Goal: Task Accomplishment & Management: Use online tool/utility

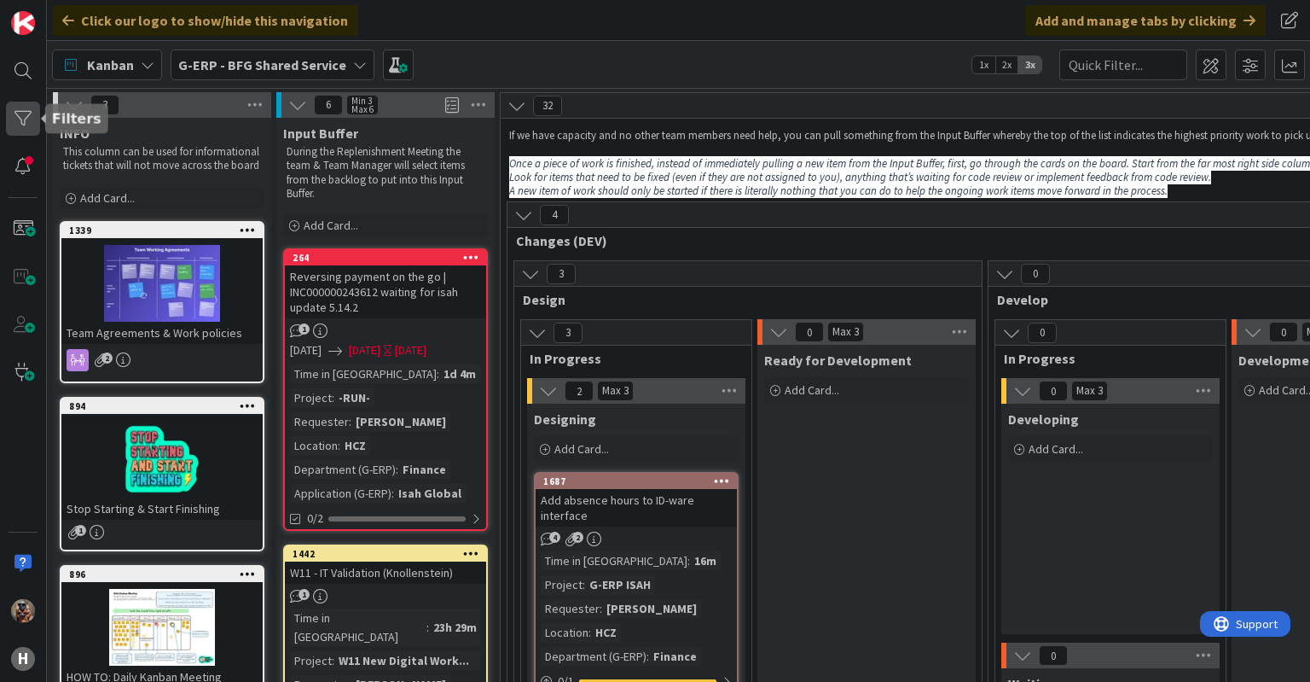
click at [17, 131] on div at bounding box center [23, 119] width 34 height 34
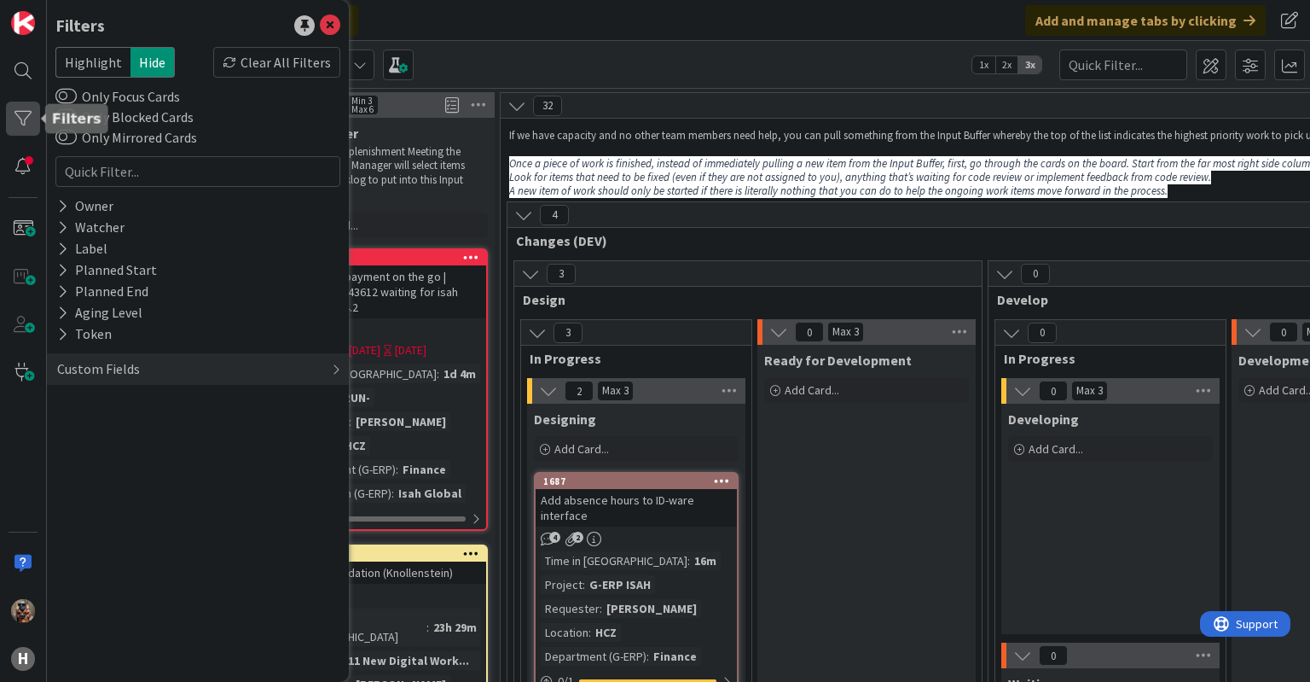
click at [27, 122] on div at bounding box center [23, 119] width 34 height 34
click at [21, 78] on div at bounding box center [23, 71] width 34 height 34
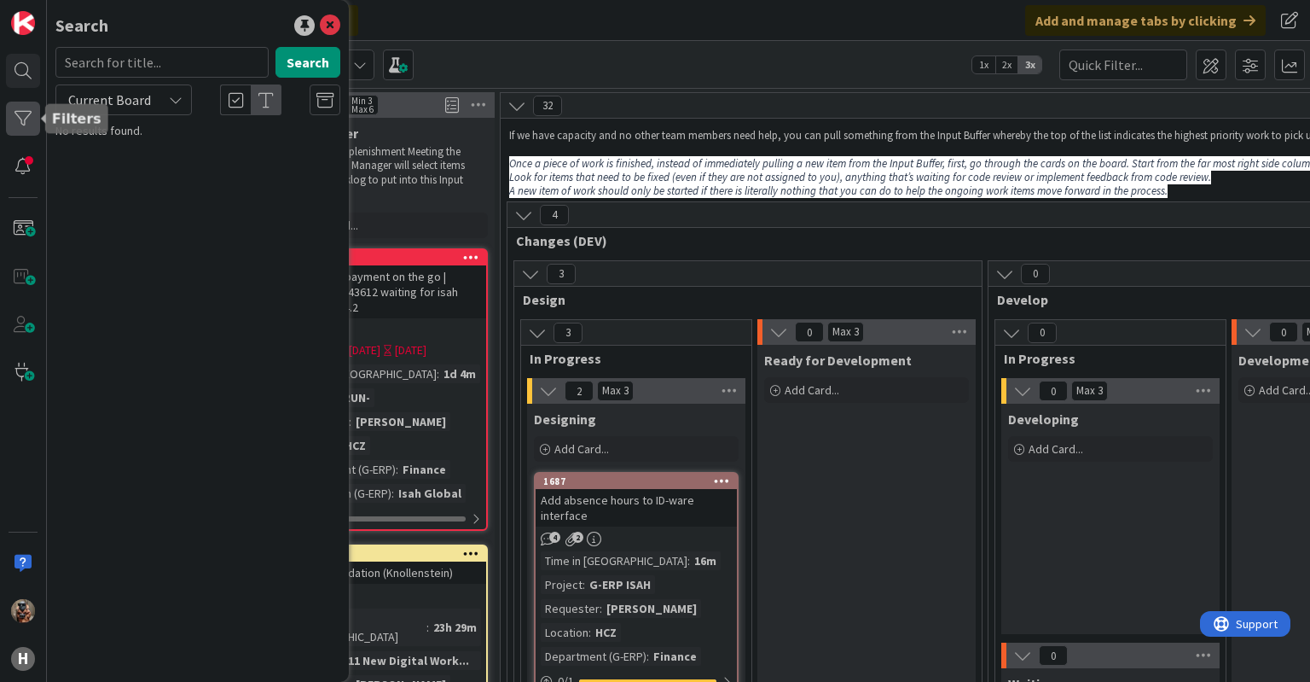
click at [20, 115] on div at bounding box center [23, 119] width 34 height 34
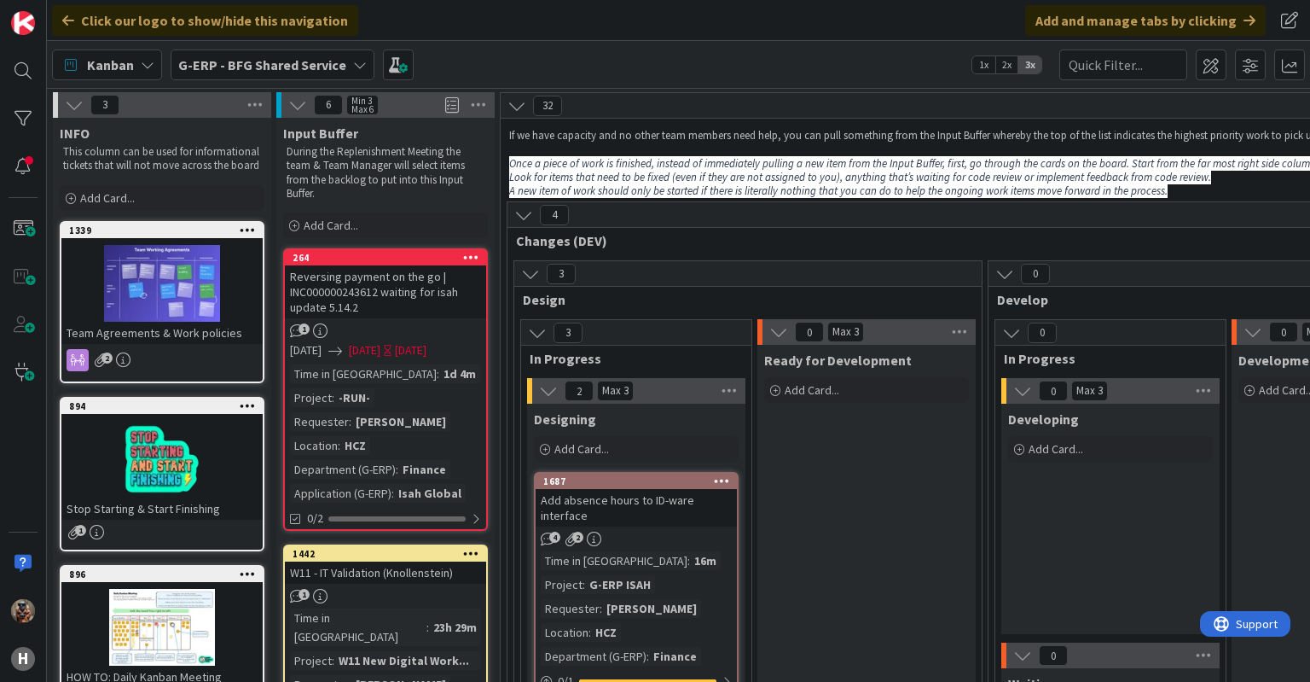
click at [325, 61] on b "G-ERP - BFG Shared Service" at bounding box center [262, 64] width 168 height 17
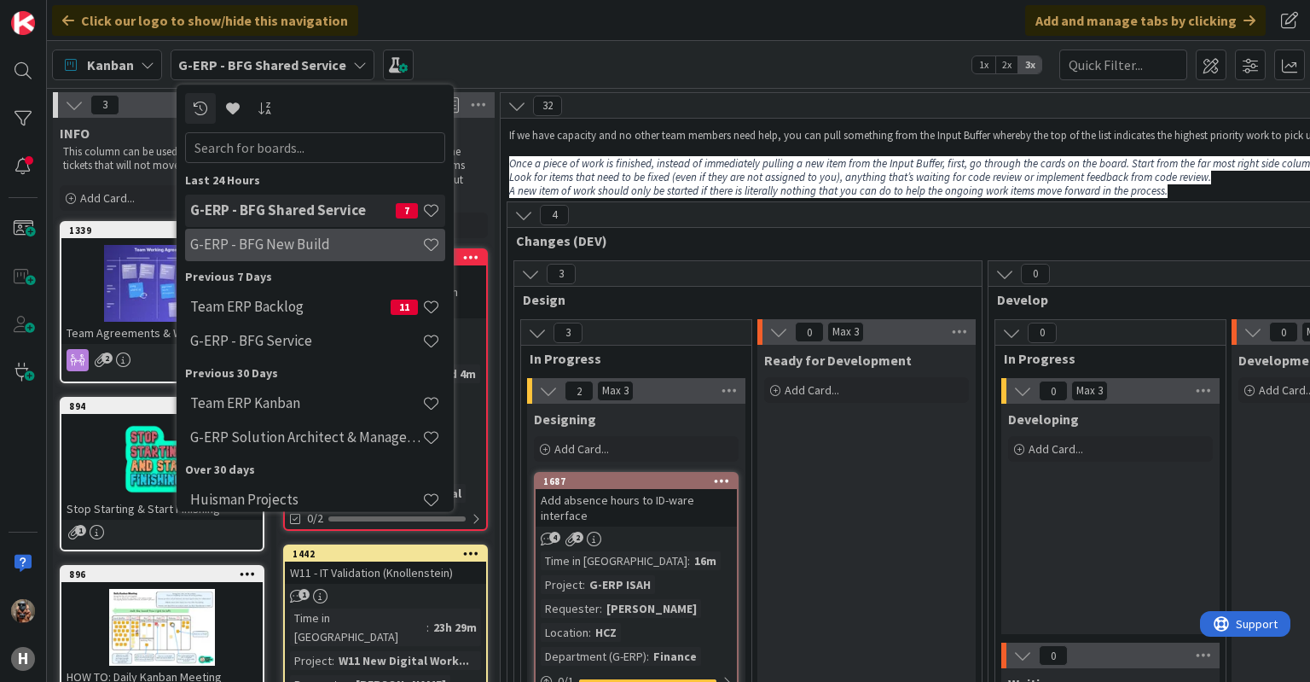
click at [300, 235] on div "G-ERP - BFG New Build" at bounding box center [315, 245] width 260 height 32
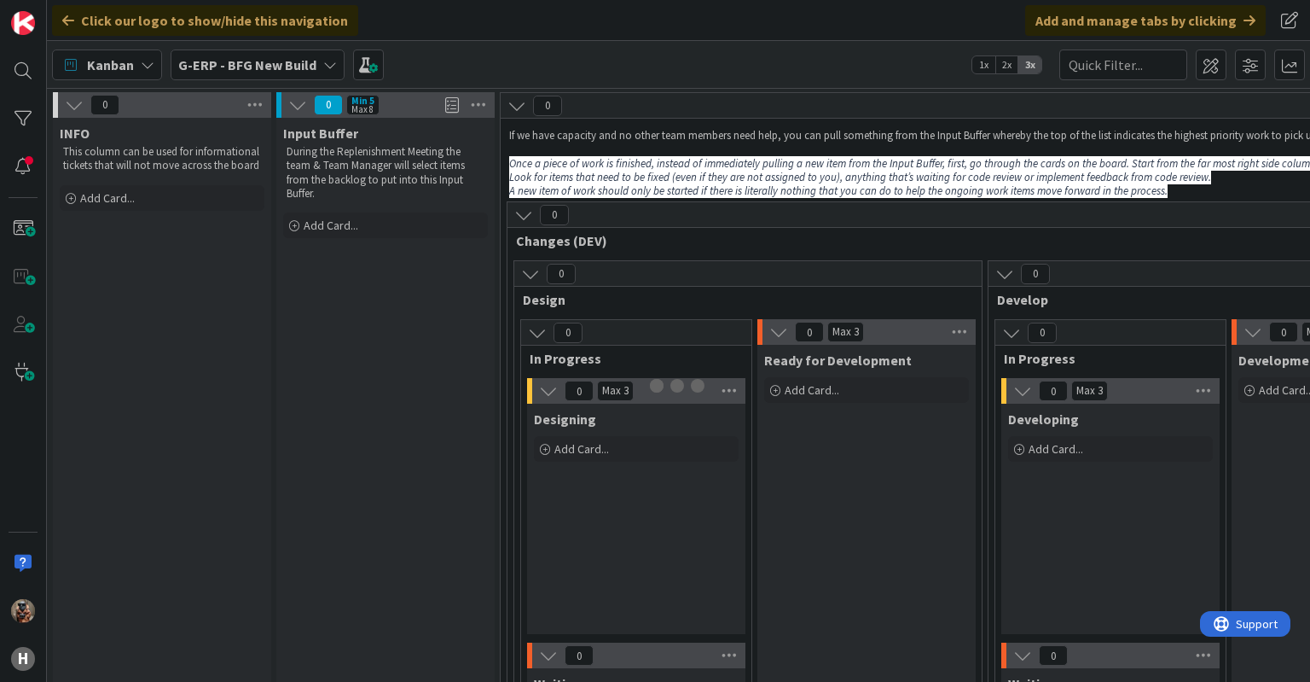
click at [271, 67] on b "G-ERP - BFG New Build" at bounding box center [247, 64] width 138 height 17
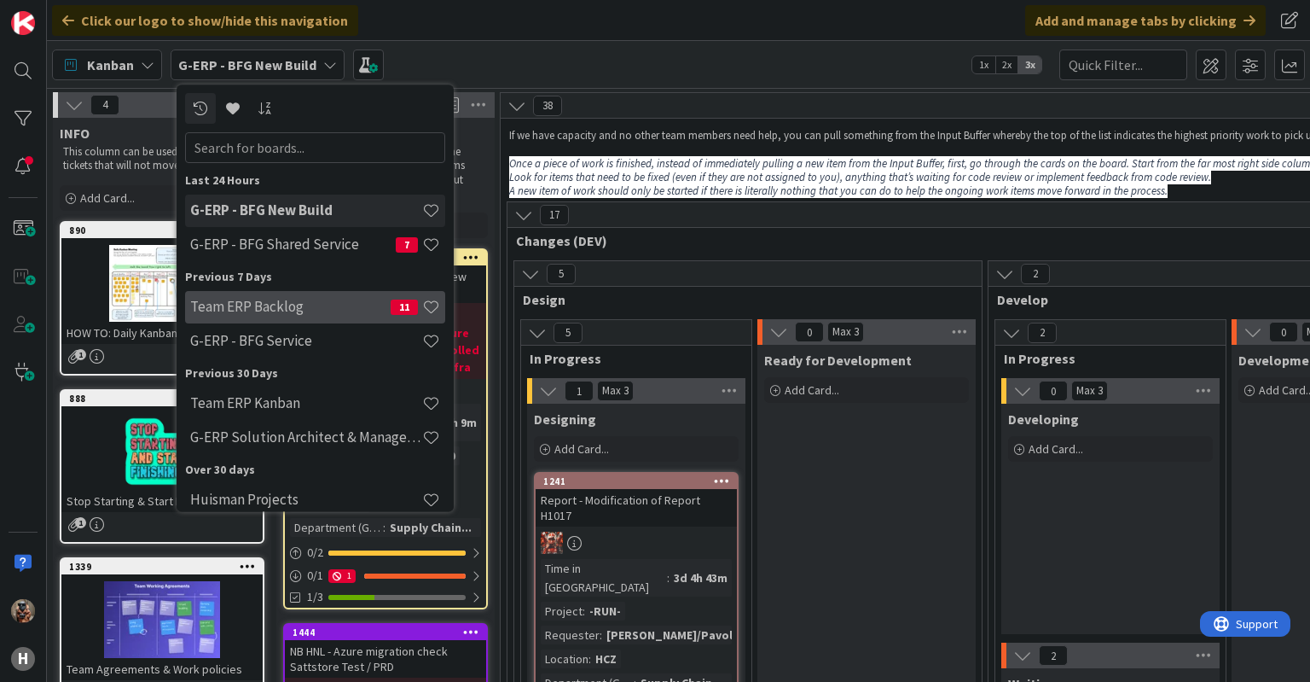
click at [252, 305] on h4 "Team ERP Backlog" at bounding box center [290, 307] width 200 height 17
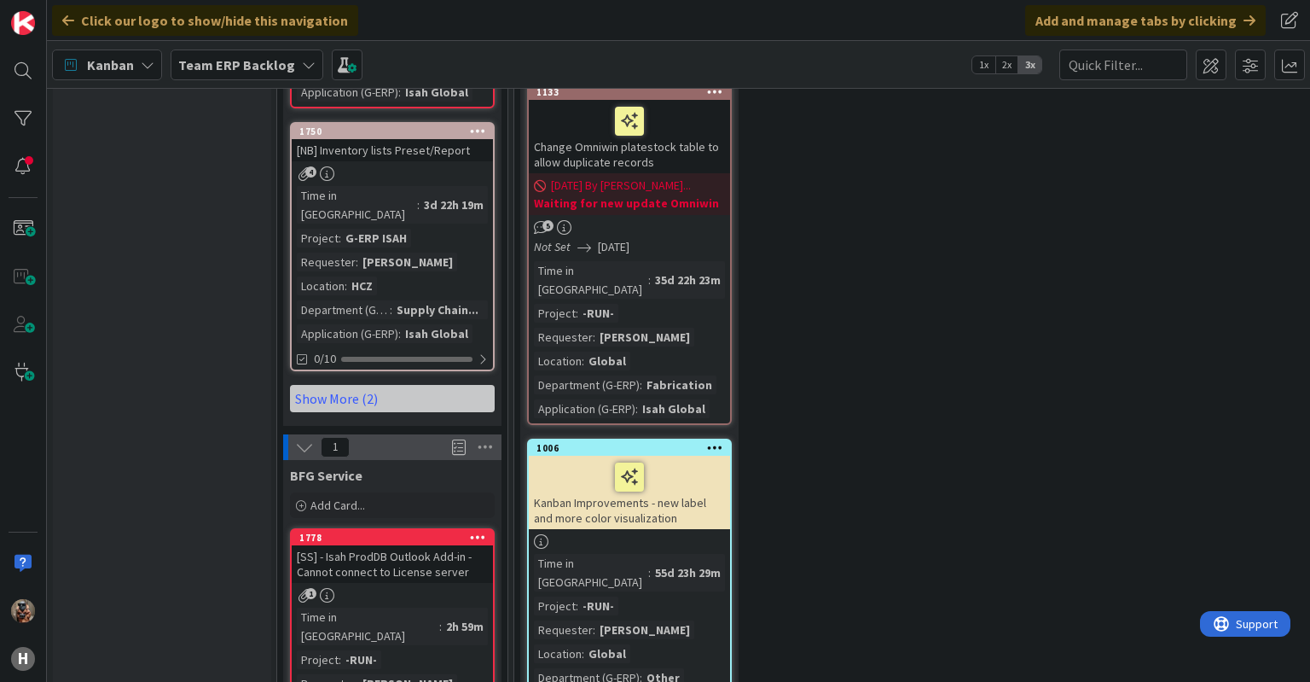
scroll to position [2234, 0]
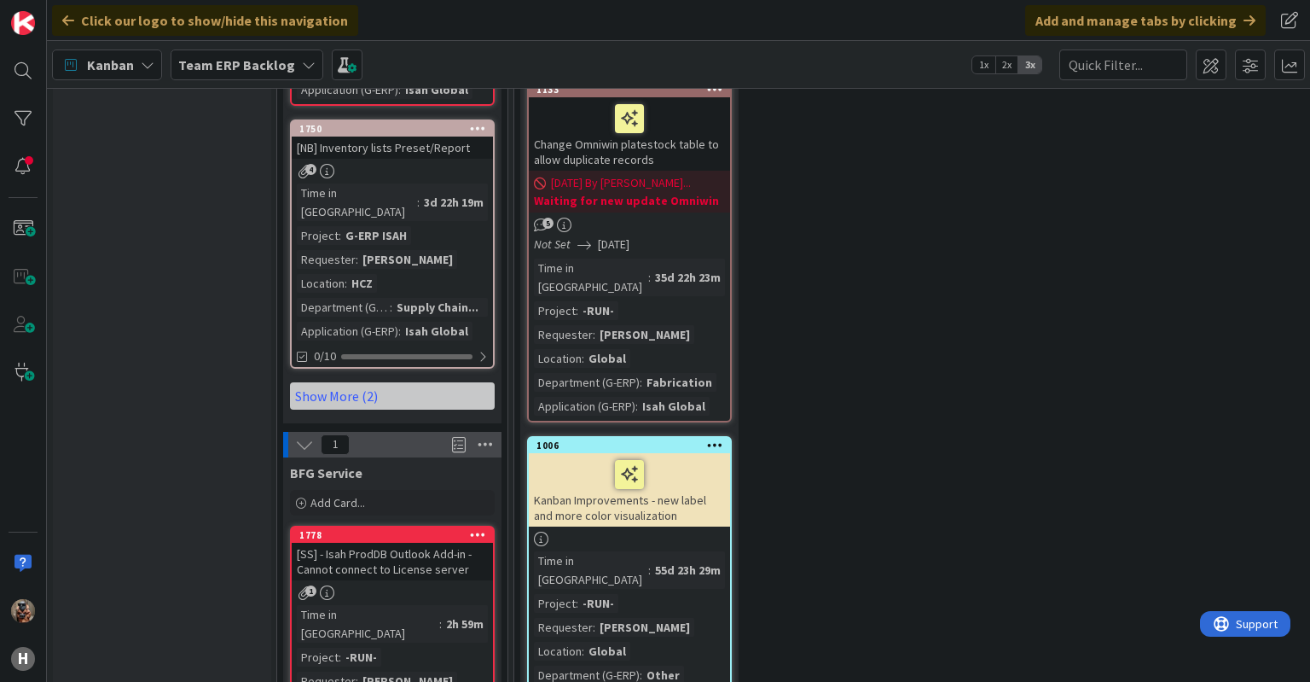
click at [485, 432] on icon at bounding box center [485, 445] width 22 height 26
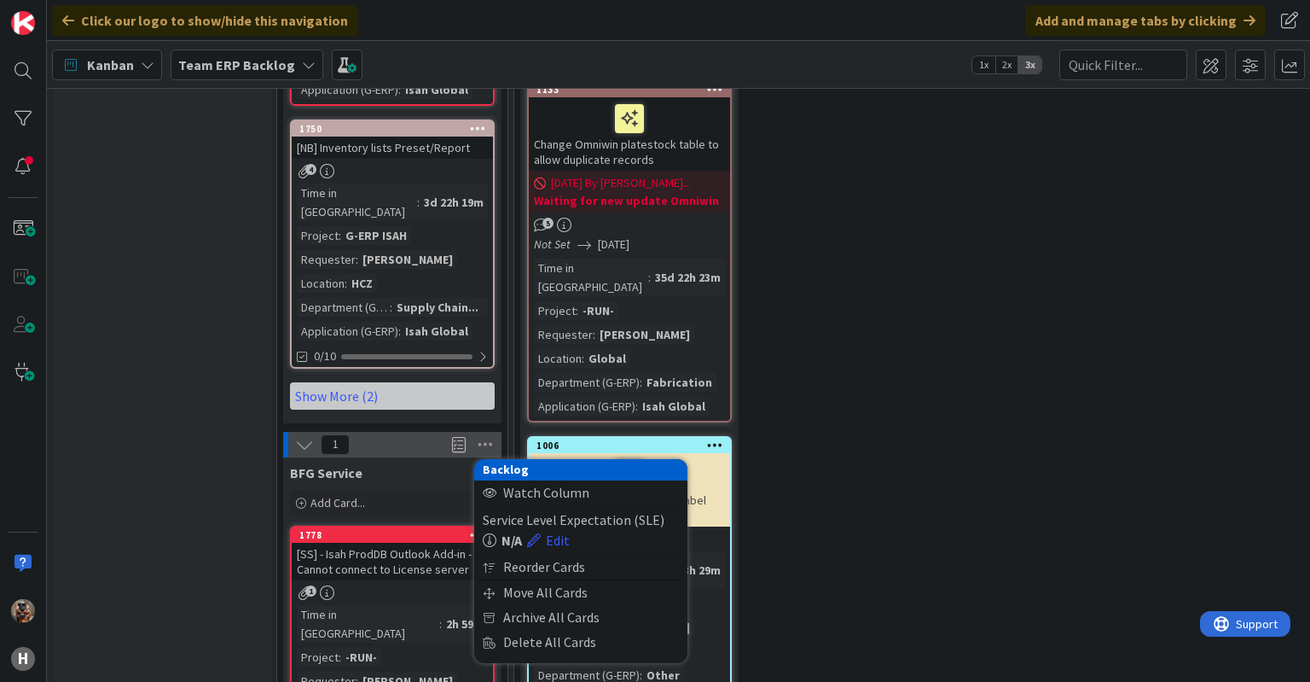
click at [380, 432] on div "1 Backlog Watch Column Service Level Expectation (SLE) N/A Edit Reorder Cards M…" at bounding box center [392, 445] width 218 height 26
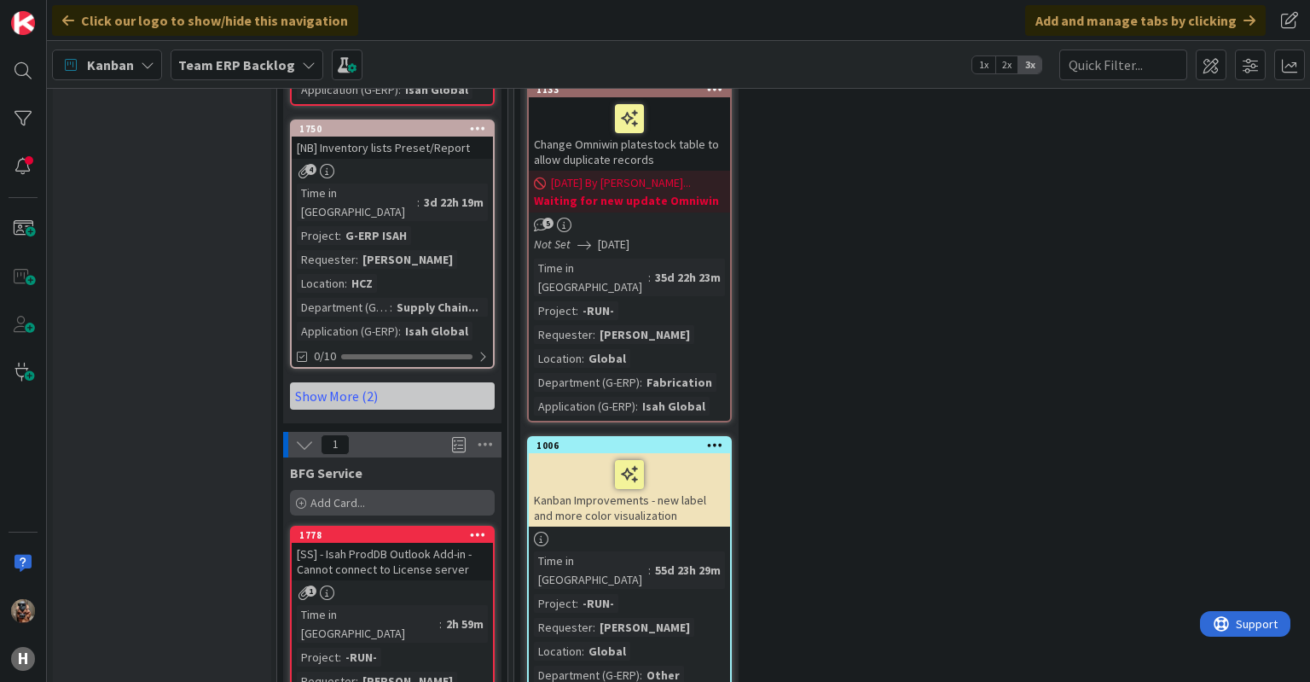
click at [331, 490] on div "Add Card..." at bounding box center [392, 503] width 205 height 26
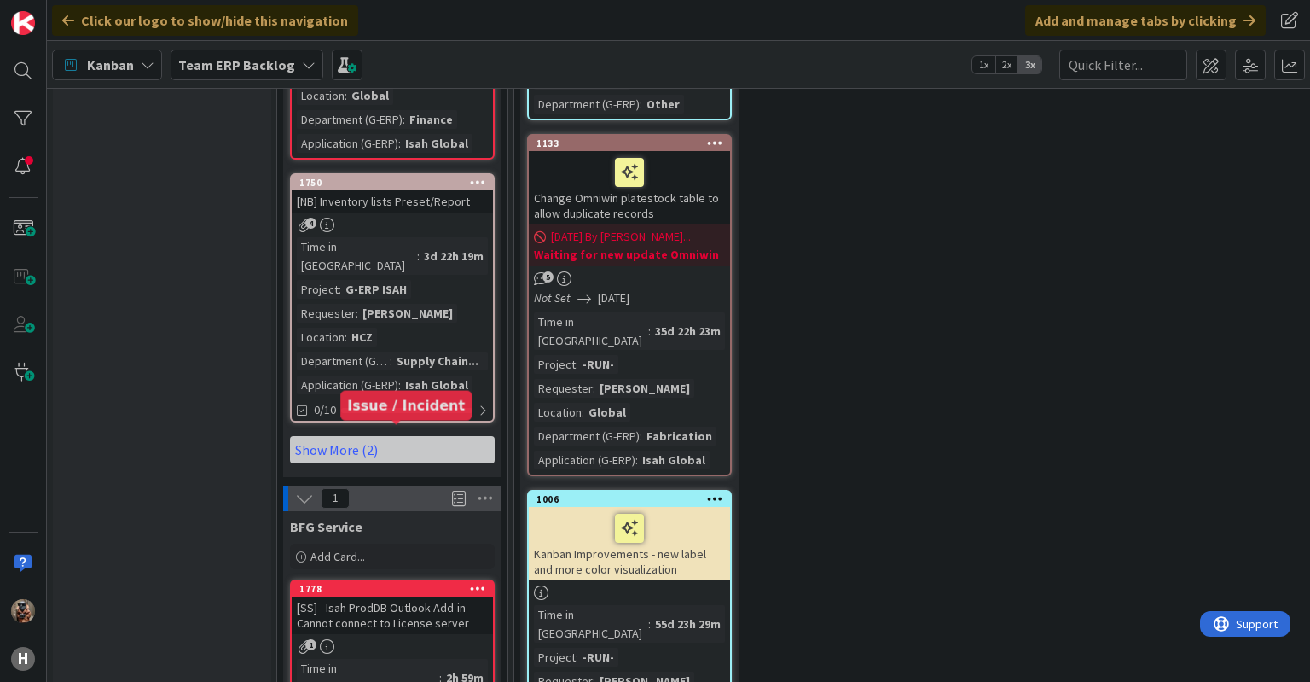
scroll to position [2220, 0]
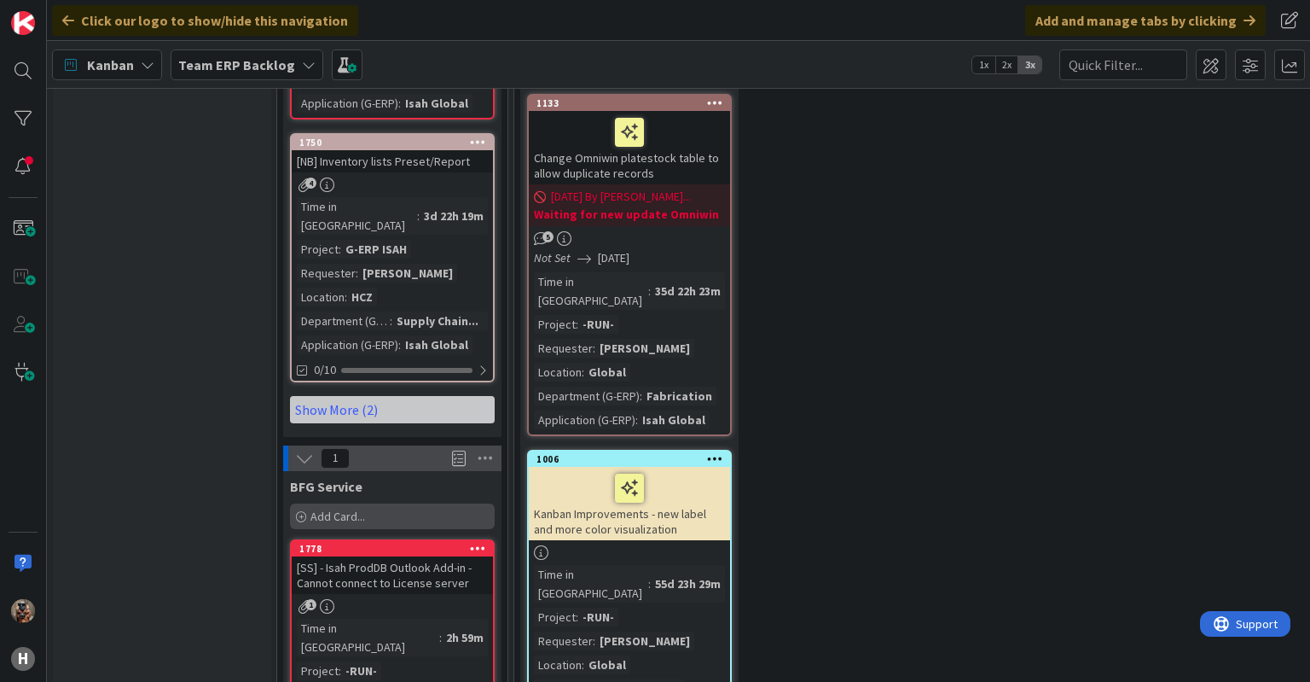
click at [319, 508] on span "Add Card..." at bounding box center [337, 515] width 55 height 15
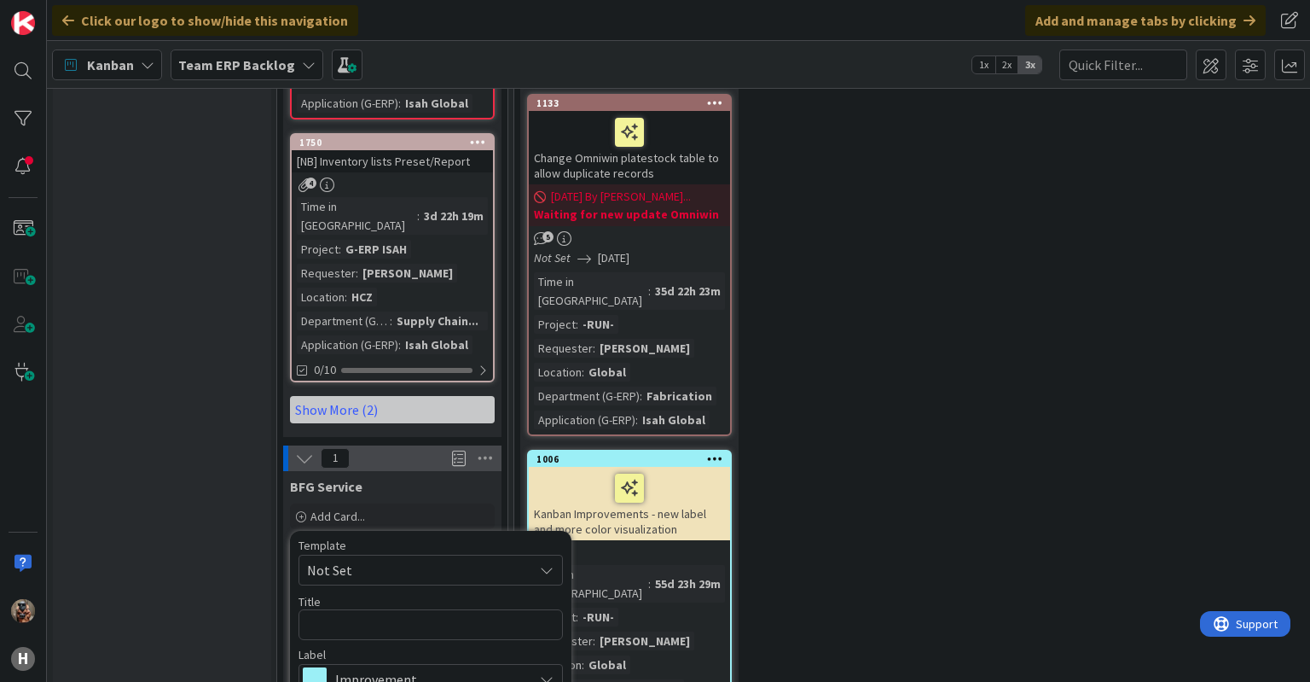
click at [385, 559] on span "Not Set" at bounding box center [413, 570] width 213 height 22
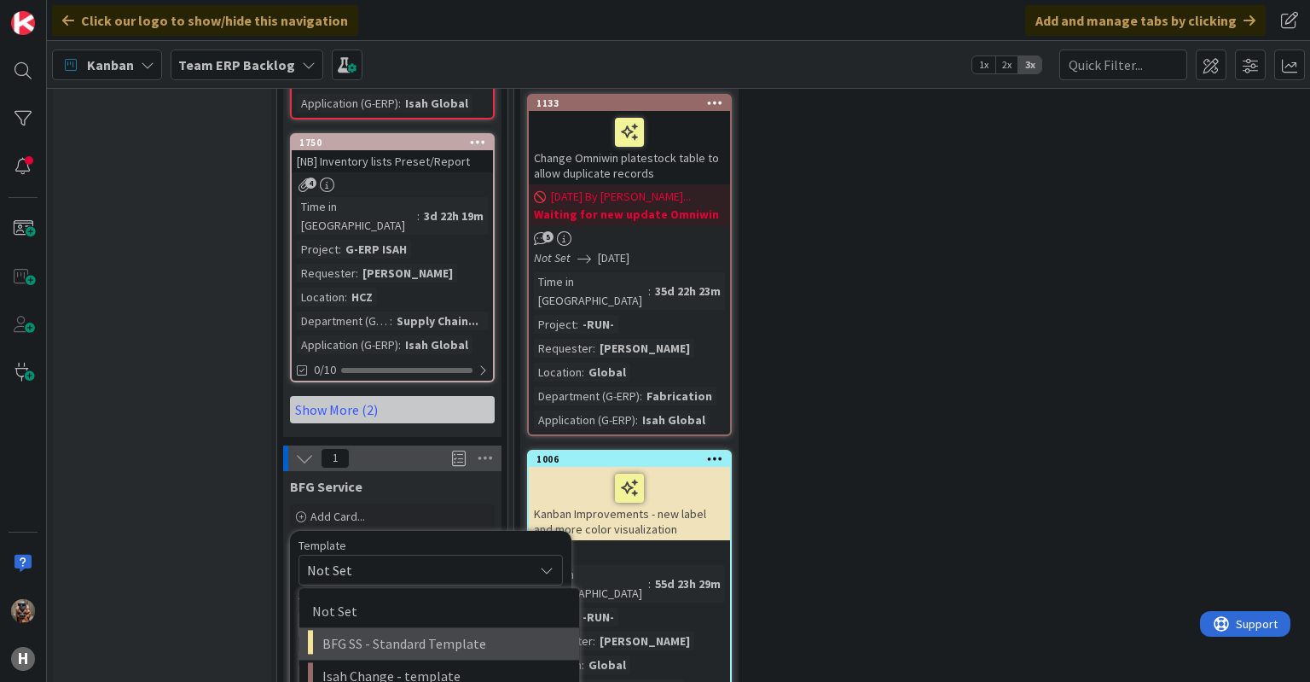
click at [411, 627] on link "BFG SS - Standard Template" at bounding box center [439, 643] width 280 height 32
type textarea "x"
type textarea "BFG SS - Standard Template"
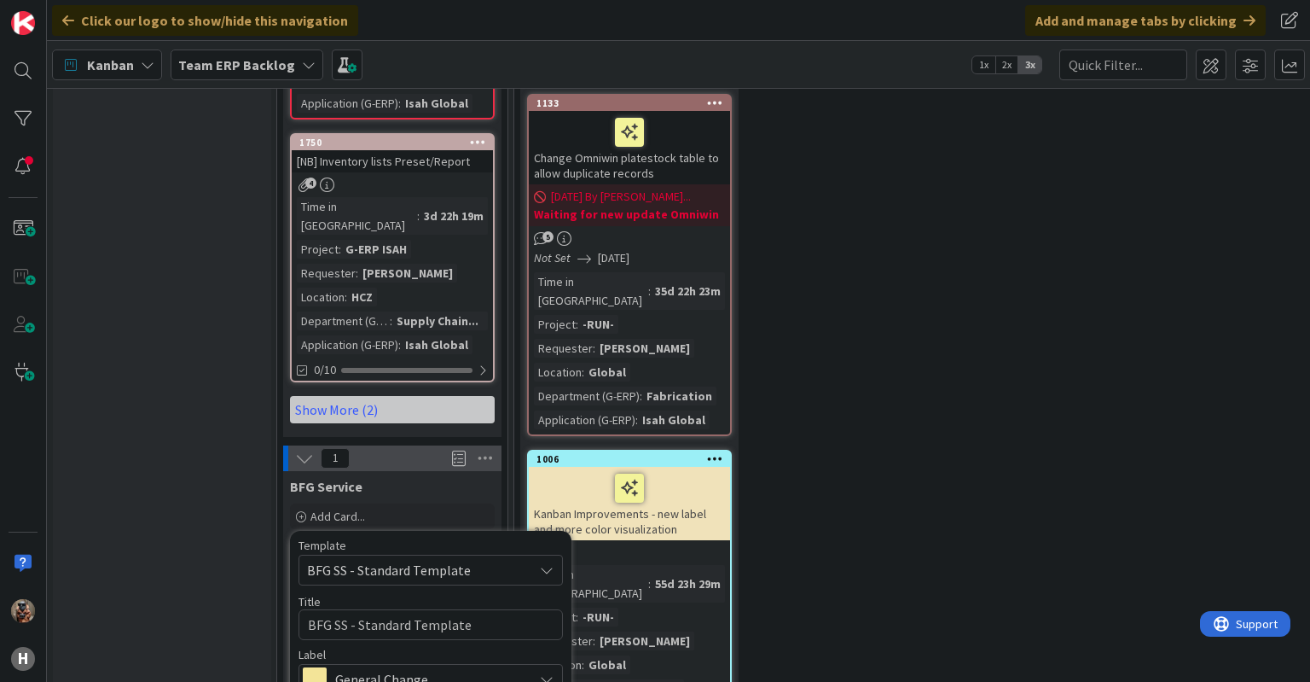
click at [420, 667] on span "General Change" at bounding box center [429, 679] width 189 height 24
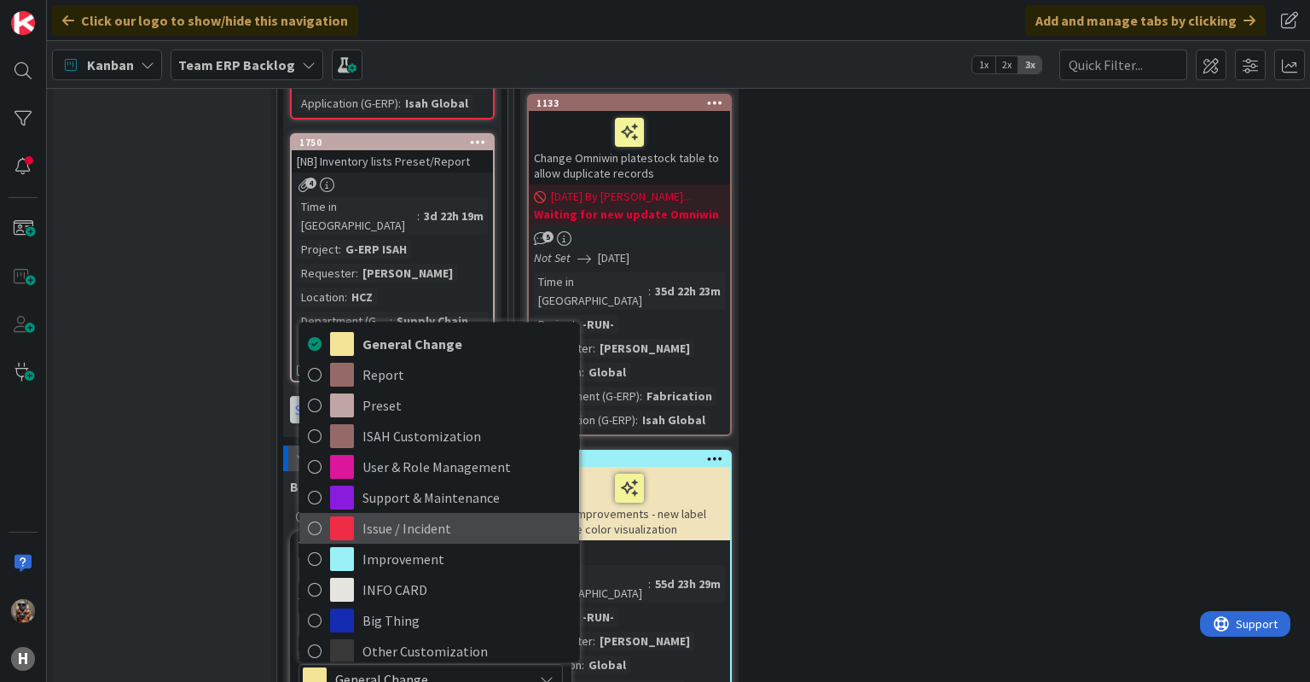
click at [444, 515] on span "Issue / Incident" at bounding box center [467, 528] width 208 height 26
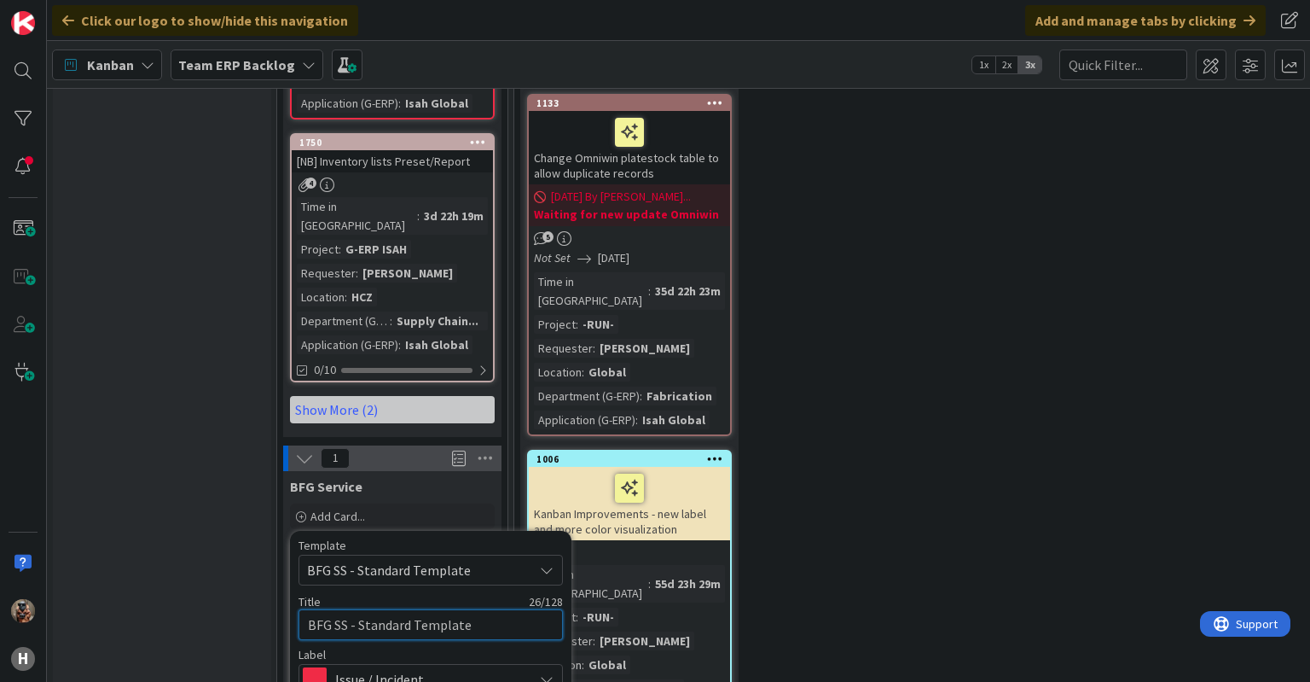
drag, startPoint x: 502, startPoint y: 471, endPoint x: 261, endPoint y: 441, distance: 243.2
type textarea "x"
type textarea "S"
type textarea "x"
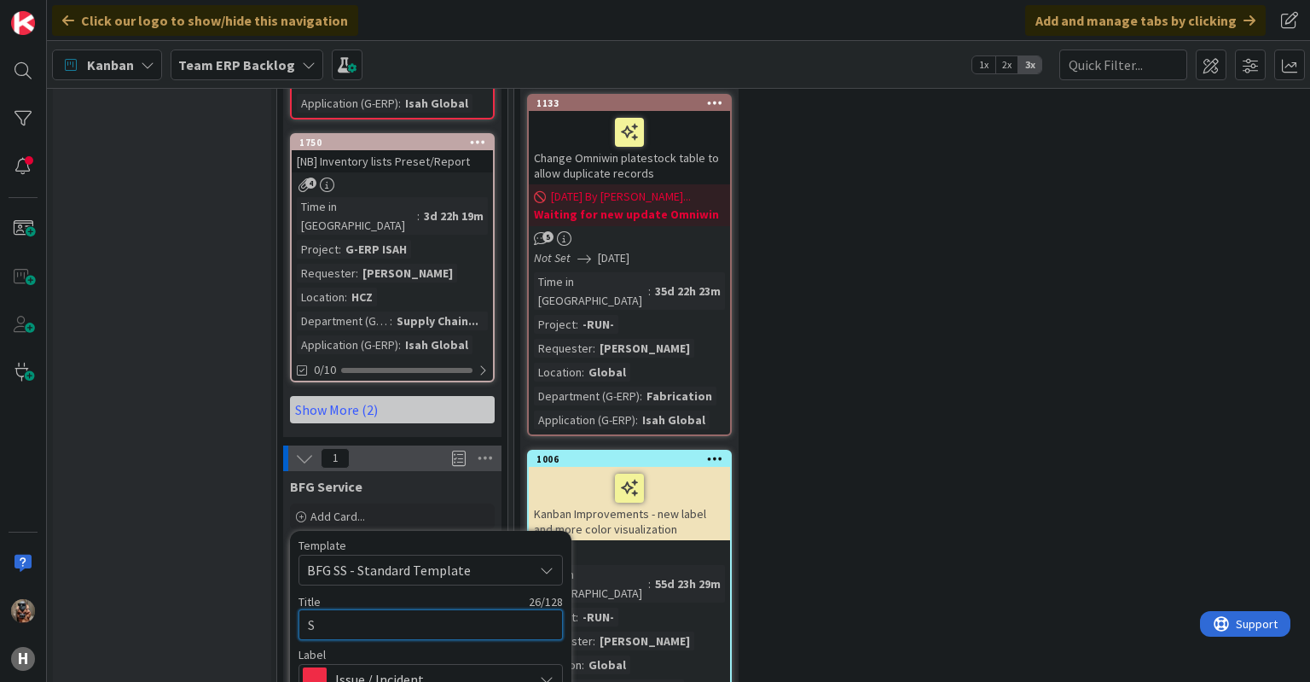
type textarea "Sa"
type textarea "x"
type textarea "[PERSON_NAME]"
type textarea "x"
type textarea "Sale"
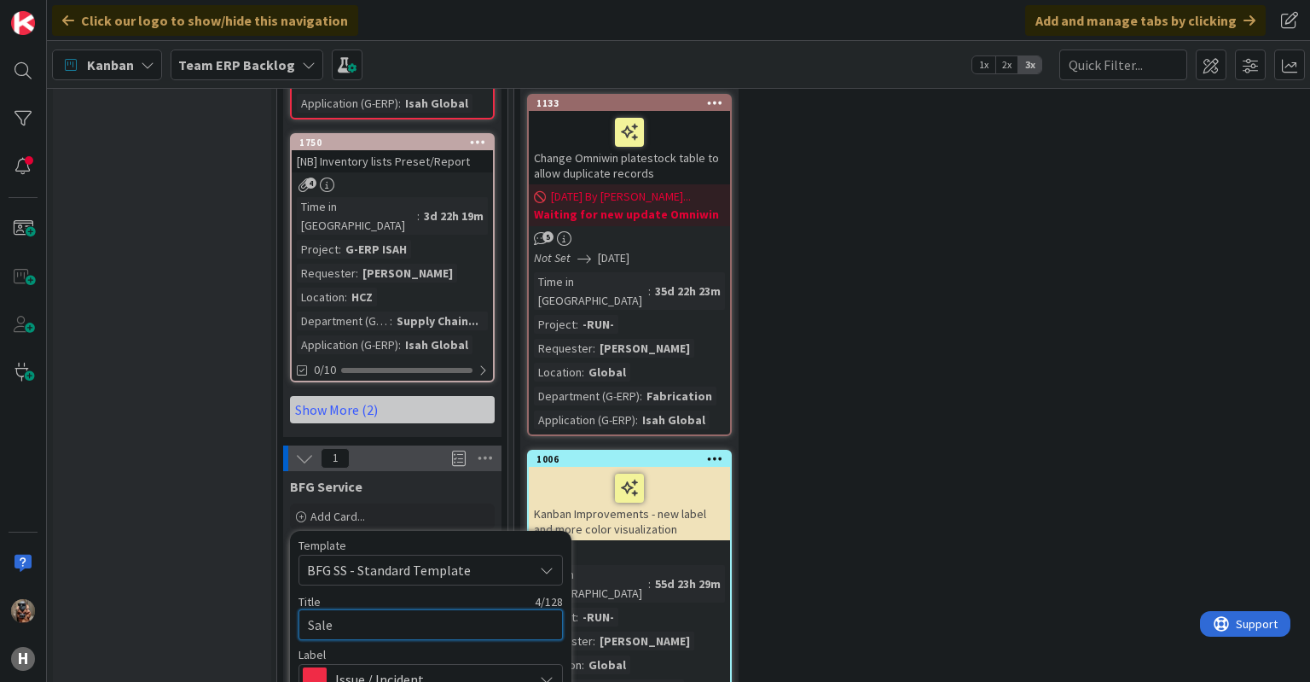
type textarea "x"
type textarea "Sales"
type textarea "x"
type textarea "Sales"
type textarea "x"
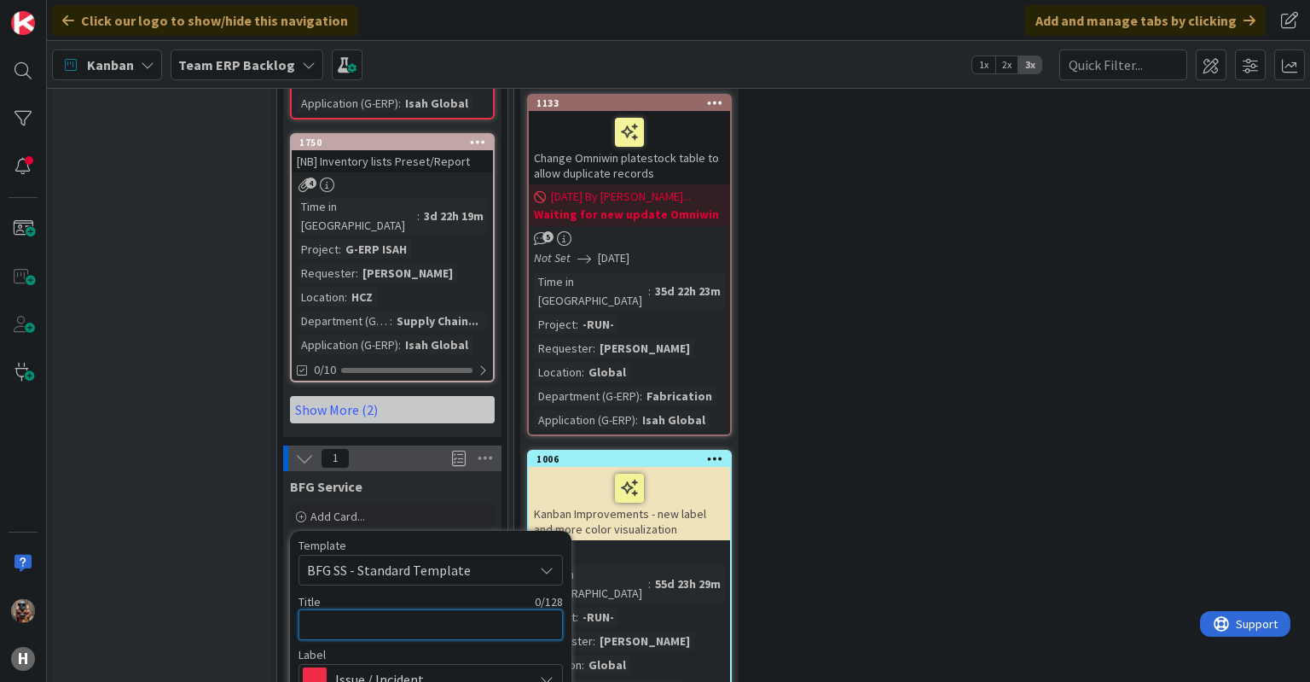
type textarea "E"
type textarea "x"
type textarea "Ea"
type textarea "x"
type textarea "E"
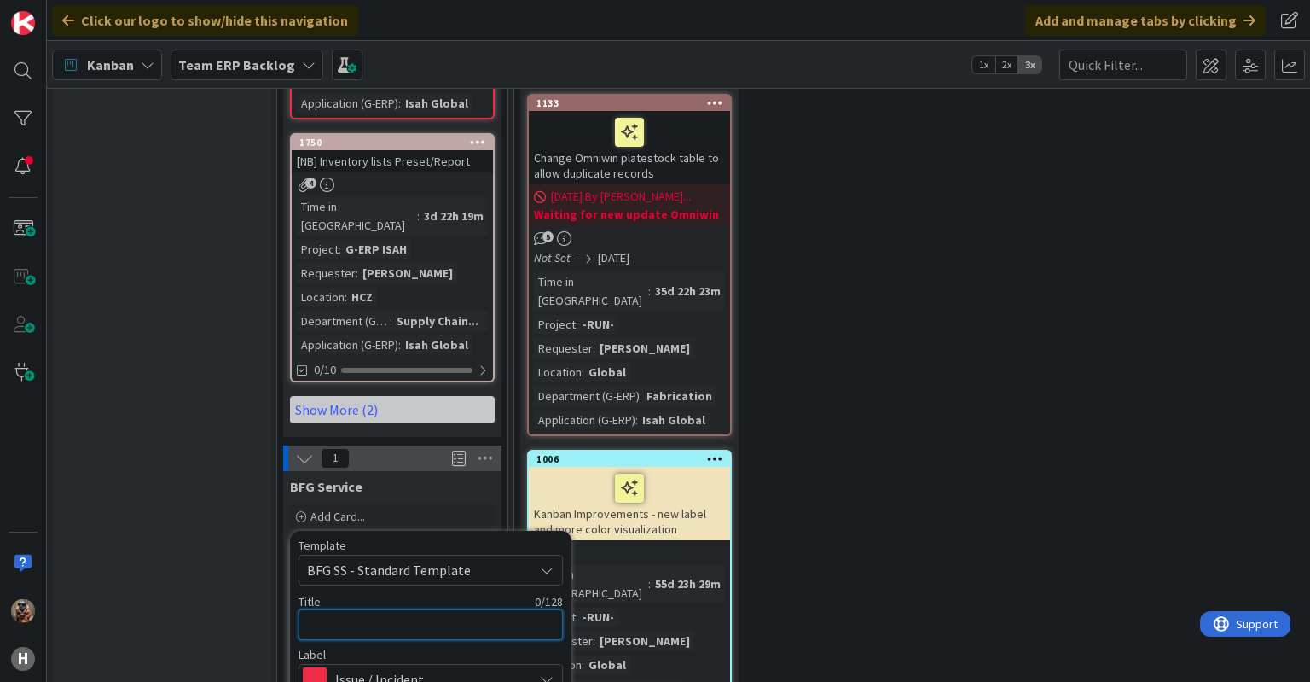
type textarea "x"
type textarea "ú"
type textarea "x"
type textarea "["
type textarea "x"
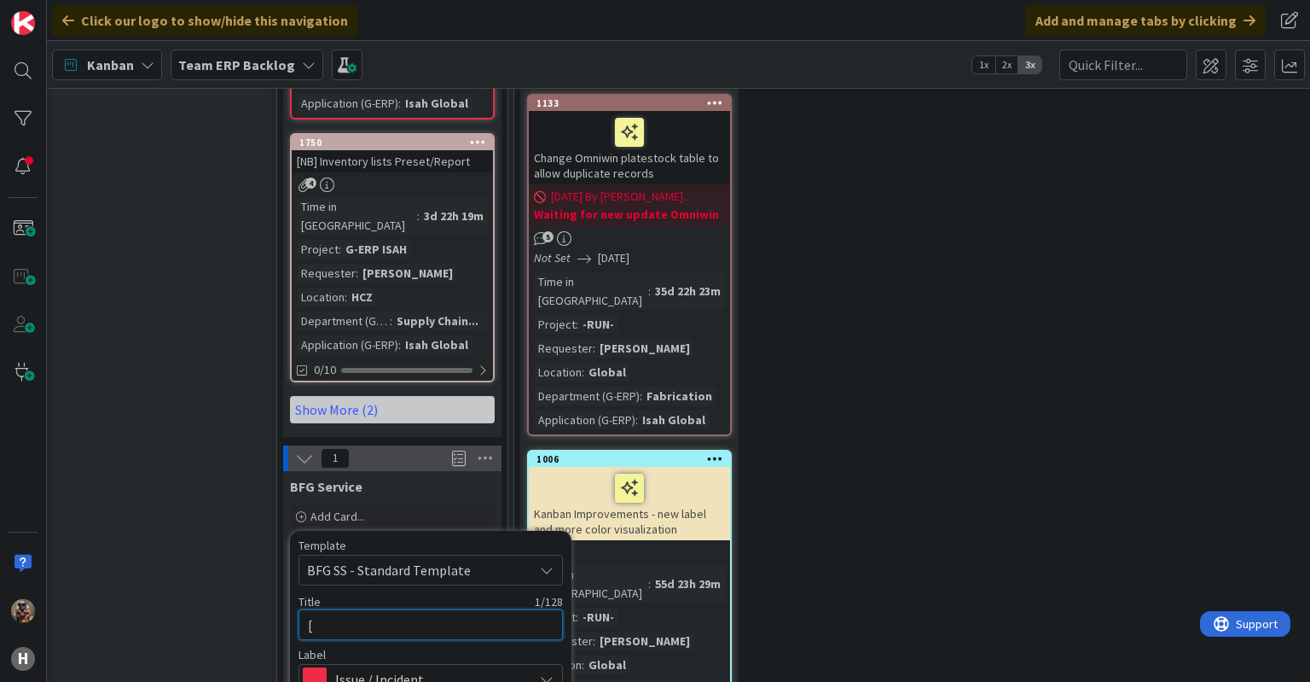
type textarea "[S"
type textarea "x"
type textarea "[SS"
type textarea "x"
type textarea "[SS]"
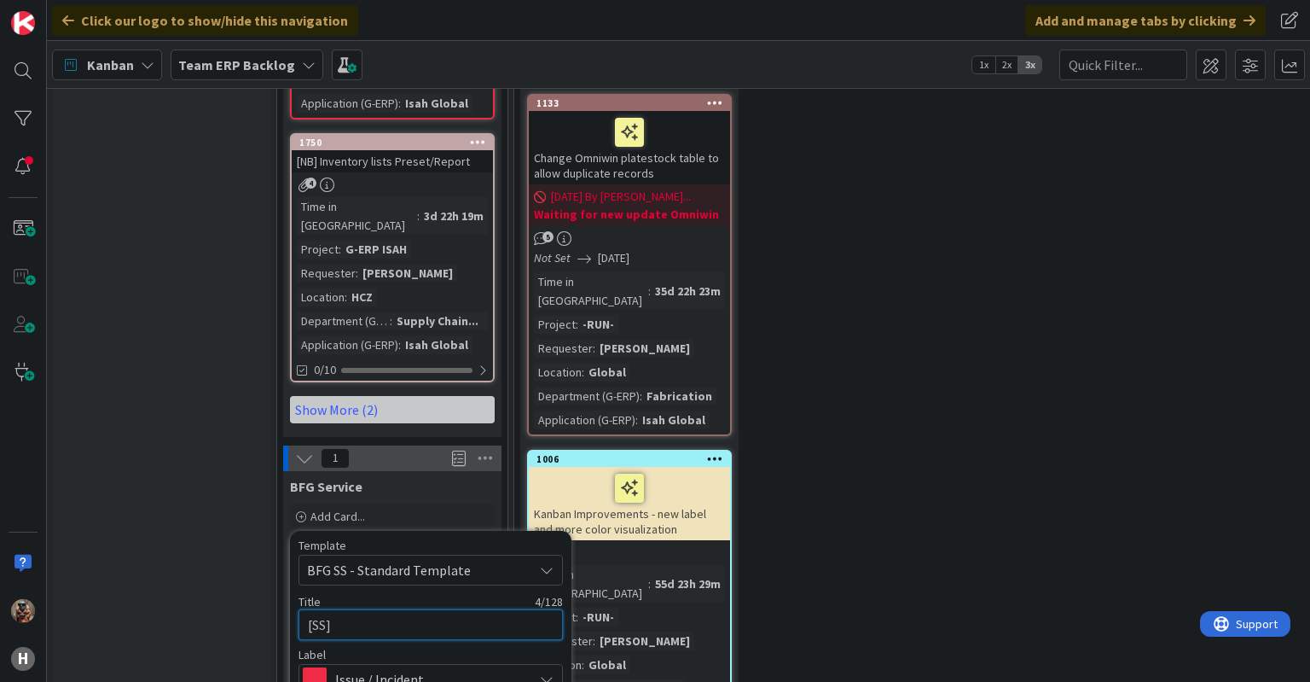
type textarea "x"
type textarea "[SS]"
click at [452, 609] on textarea "[SS]" at bounding box center [431, 624] width 264 height 31
type textarea "x"
type textarea "[SS] -"
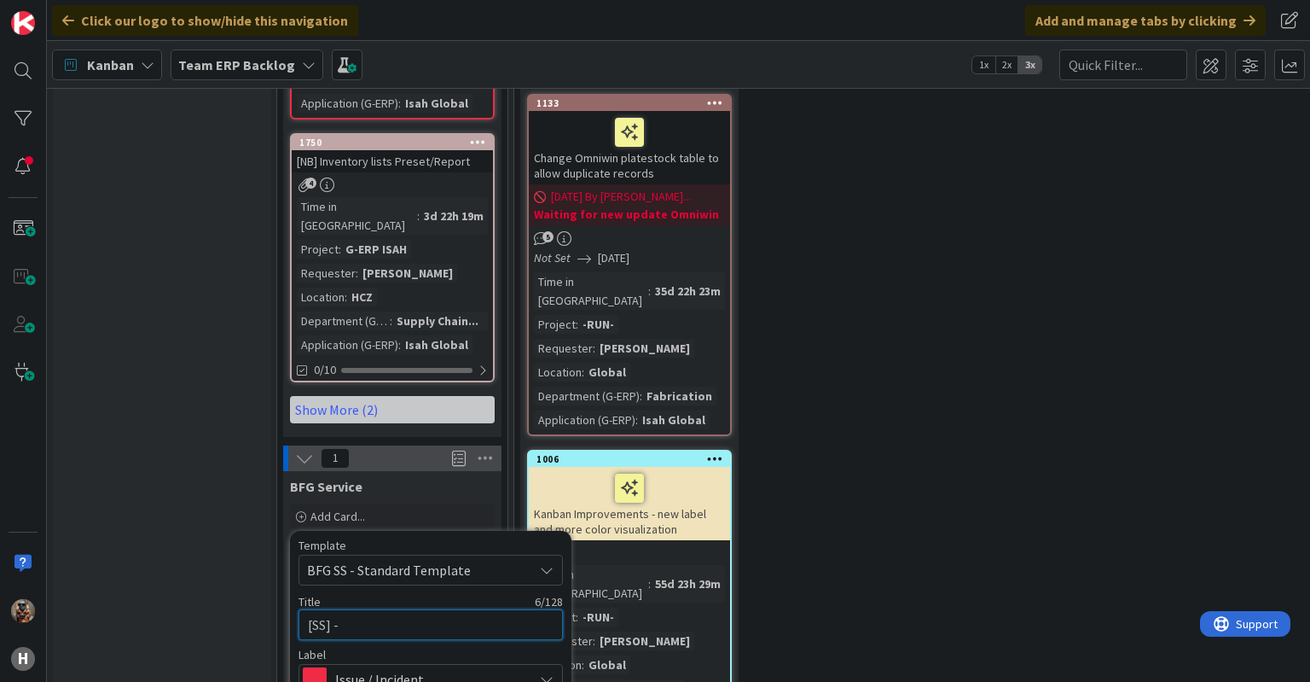
type textarea "x"
type textarea "[SS] -"
type textarea "x"
type textarea "[SS] - E"
type textarea "x"
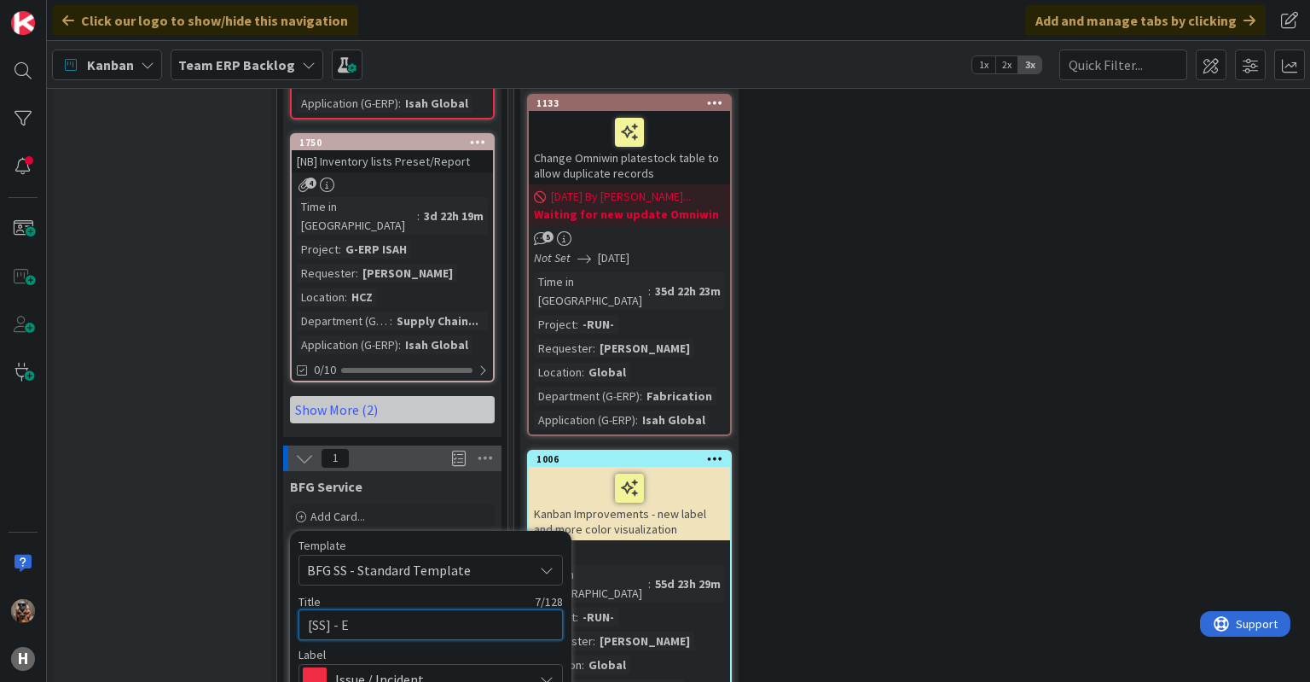
type textarea "[SS] - Ea"
type textarea "x"
type textarea "[SS] - Eas"
type textarea "x"
type textarea "[SS] - Easz"
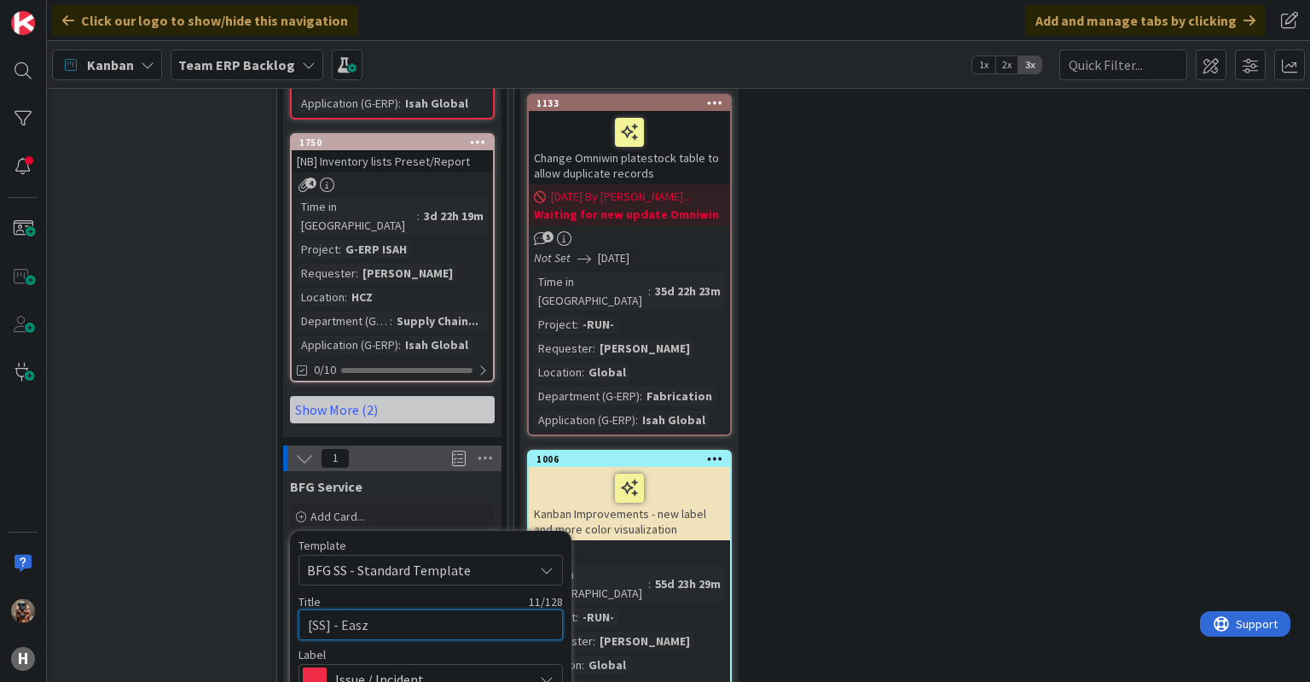
type textarea "x"
type textarea "[SS] - Eas"
type textarea "x"
type textarea "[SS] - Easy"
type textarea "x"
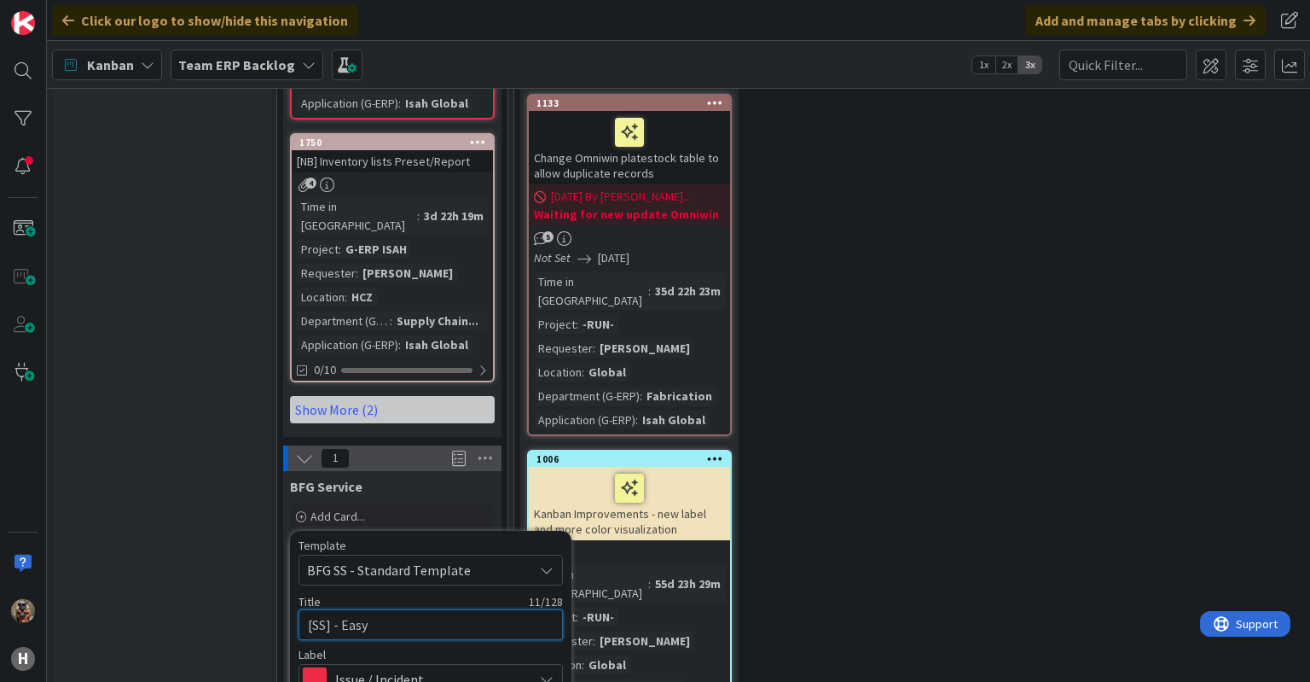
type textarea "[SS] - Easys"
type textarea "x"
type textarea "[SS] - Easysy"
type textarea "x"
type textarea "[SS] - Easysys"
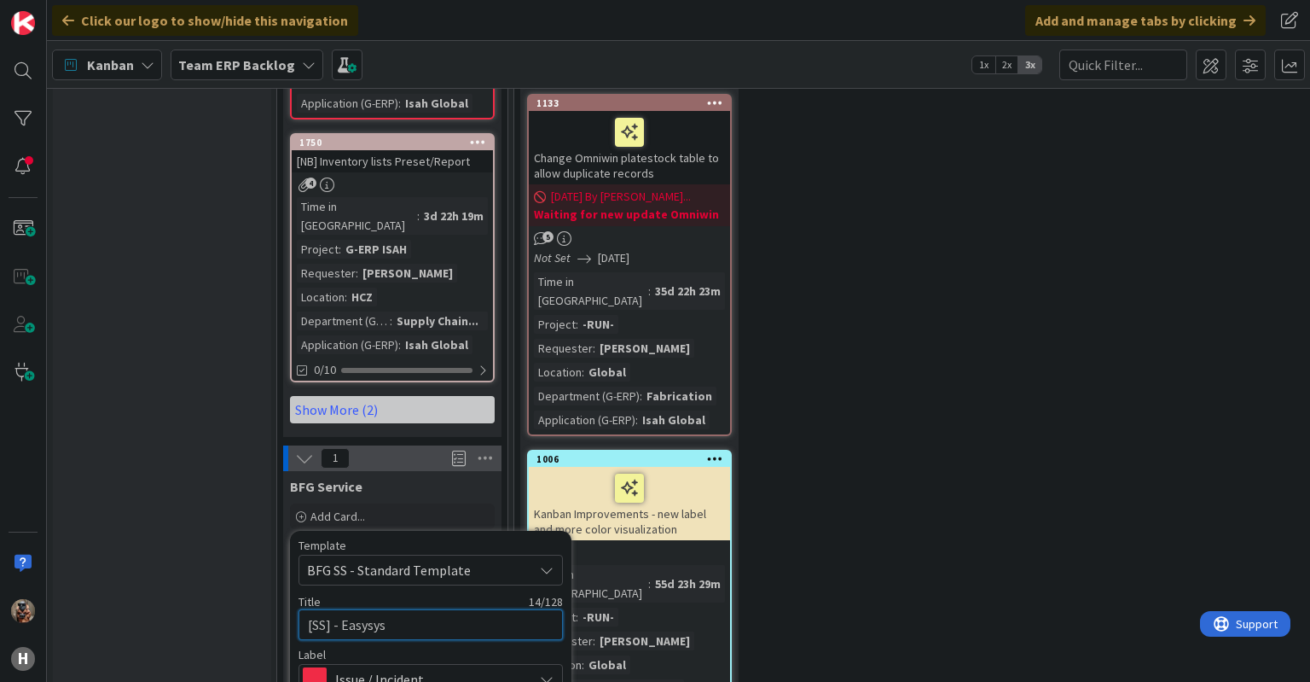
type textarea "x"
type textarea "[SS] - Easysyst"
type textarea "x"
type textarea "[SS] - Easysyste,"
type textarea "x"
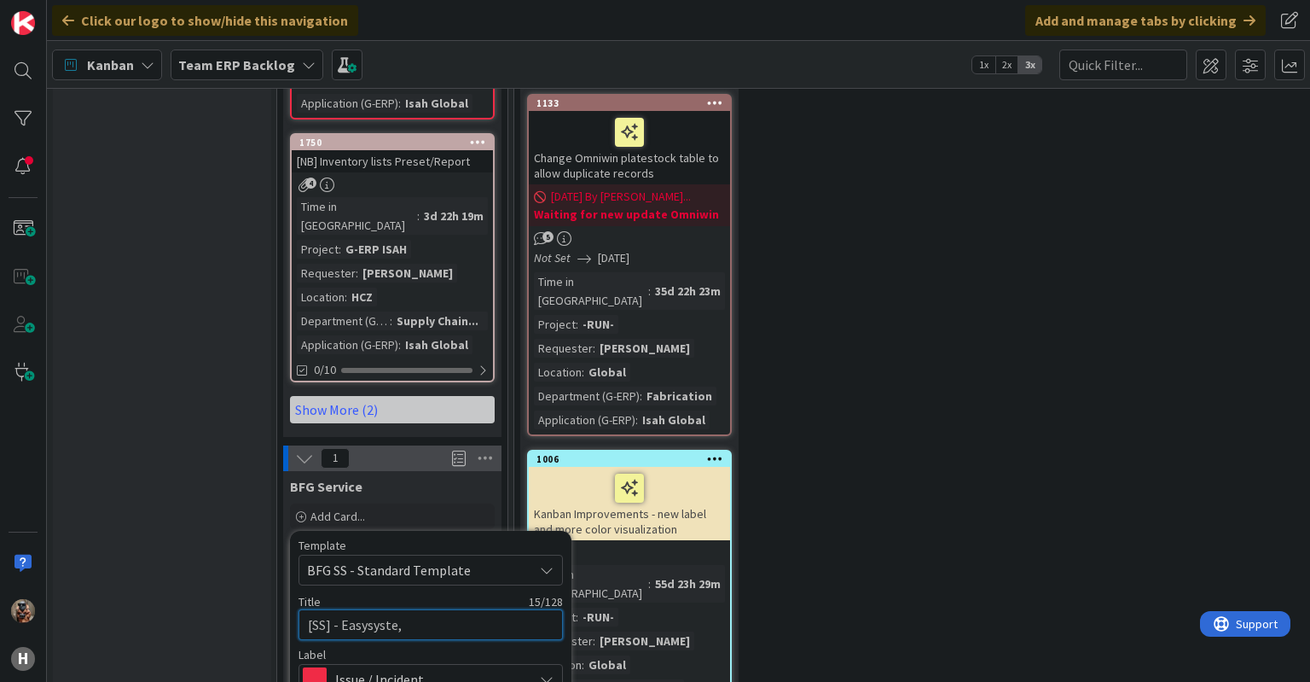
type textarea "[SS] - Easysyste,s"
type textarea "x"
type textarea "[SS] - Easysyste,"
type textarea "x"
type textarea "[SS] - Easysyste"
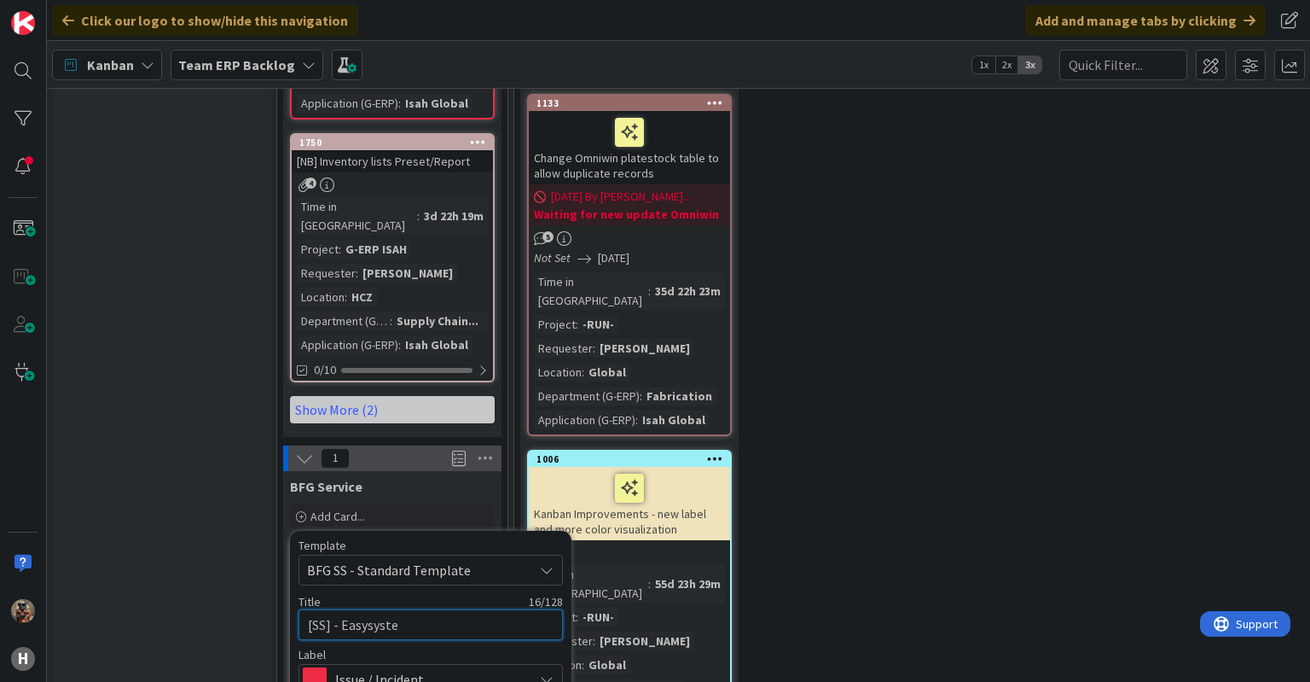
type textarea "x"
type textarea "[SS] - Easysystems"
type textarea "x"
type textarea "[SS] - Easysystems"
type textarea "x"
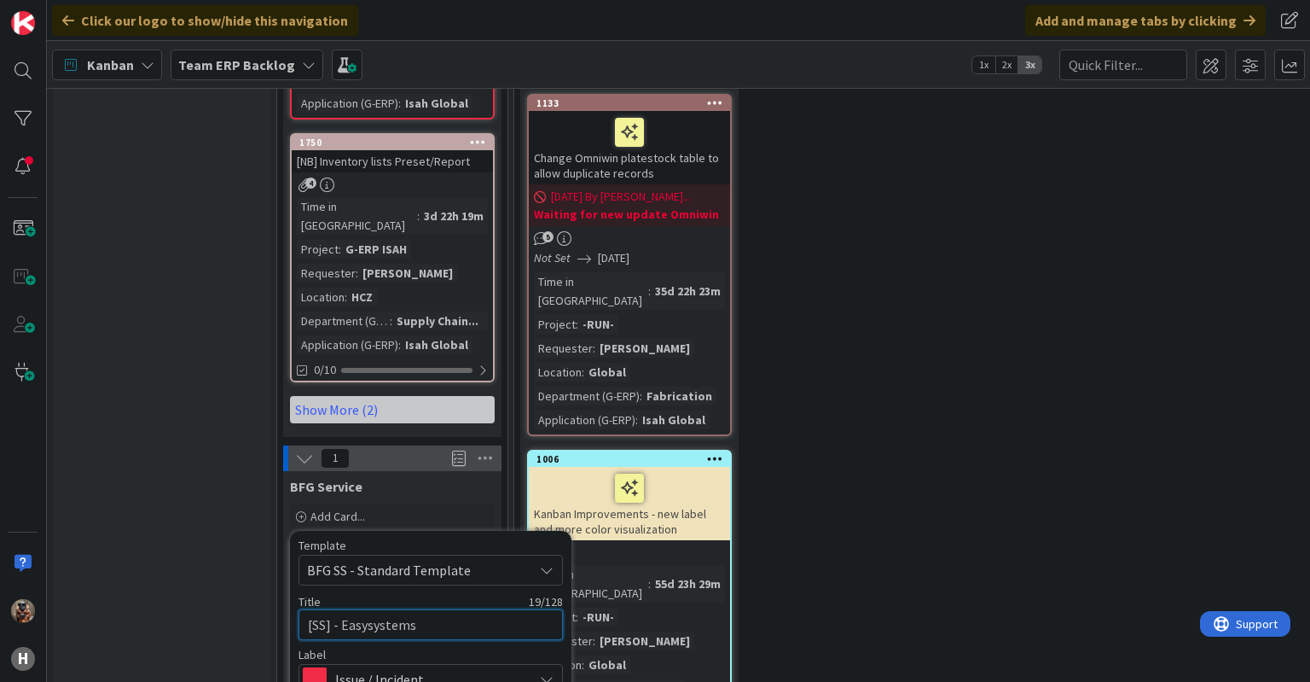
type textarea "[SS] -"
type textarea "x"
type textarea "[SS] - E"
type textarea "x"
type textarea "[SS] - Ea"
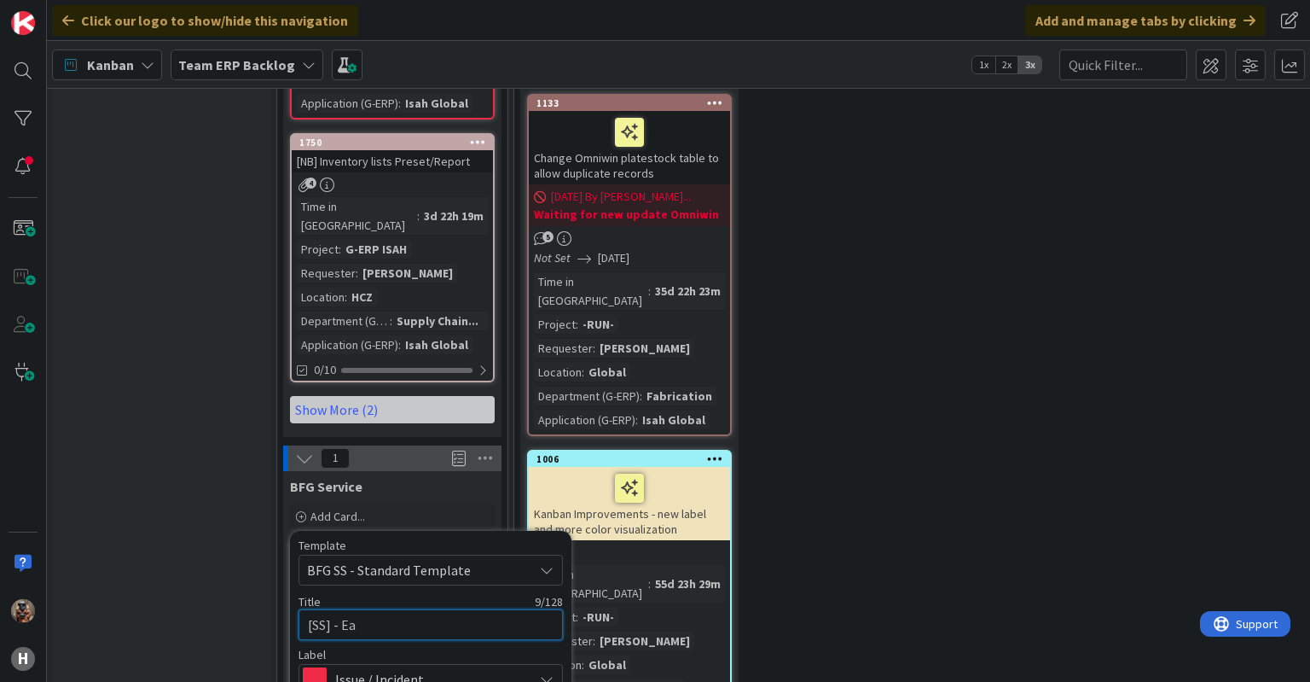
type textarea "x"
type textarea "[SS] - Eas"
type textarea "x"
type textarea "[SS] - Easy"
type textarea "x"
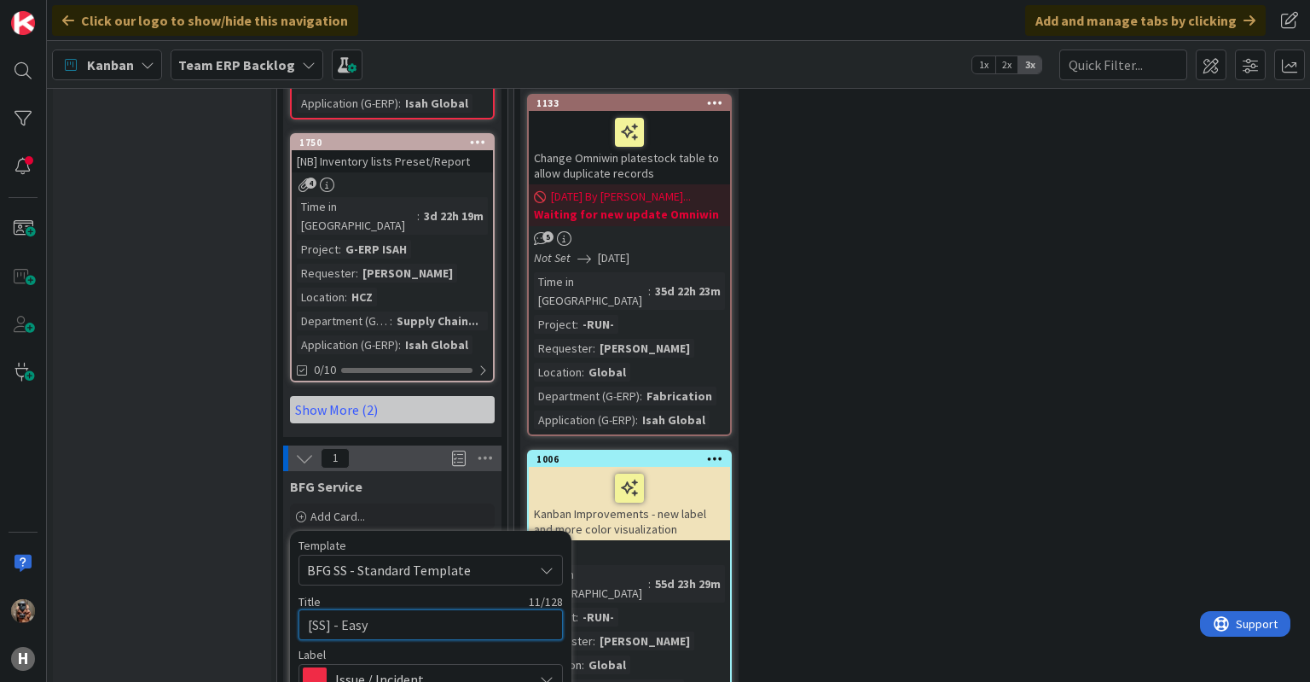
type textarea "[SS] - EasyI"
type textarea "x"
type textarea "[SS] - EasyIn"
type textarea "x"
type textarea "[SS] - EasyInc"
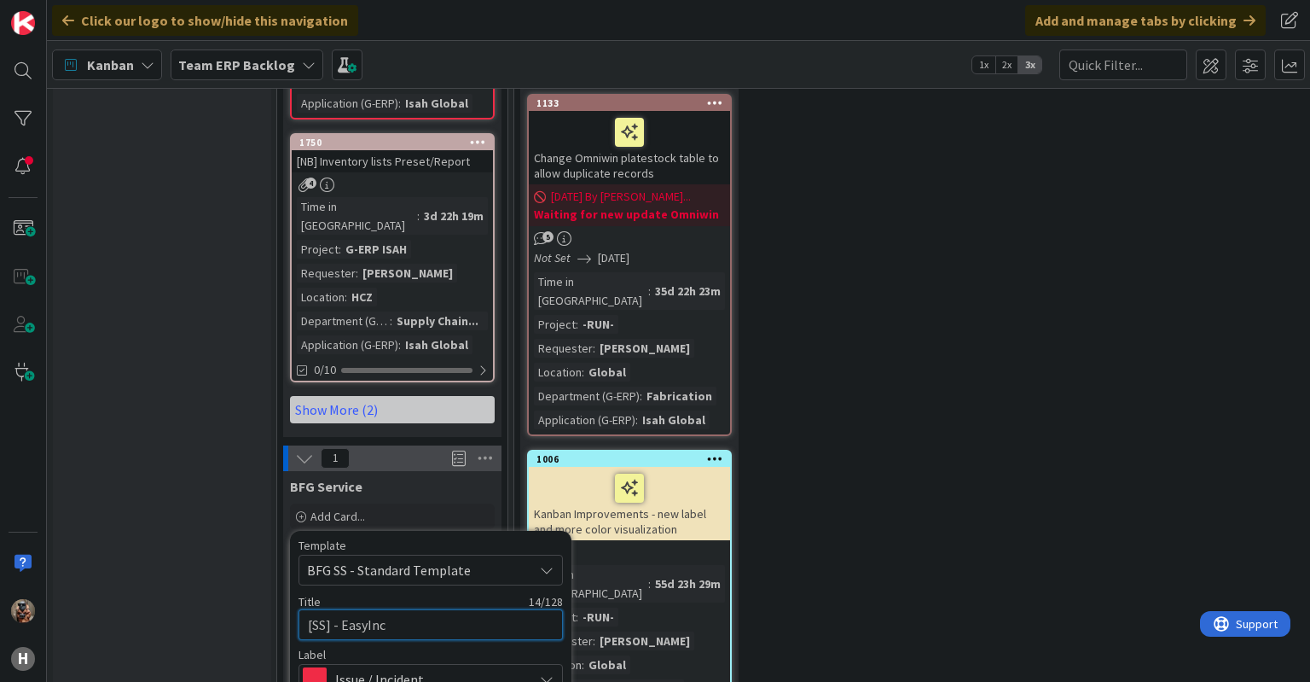
type textarea "x"
type textarea "[SS] - EasyInco"
type textarea "x"
type textarea "[SS] - EasyInc"
type textarea "x"
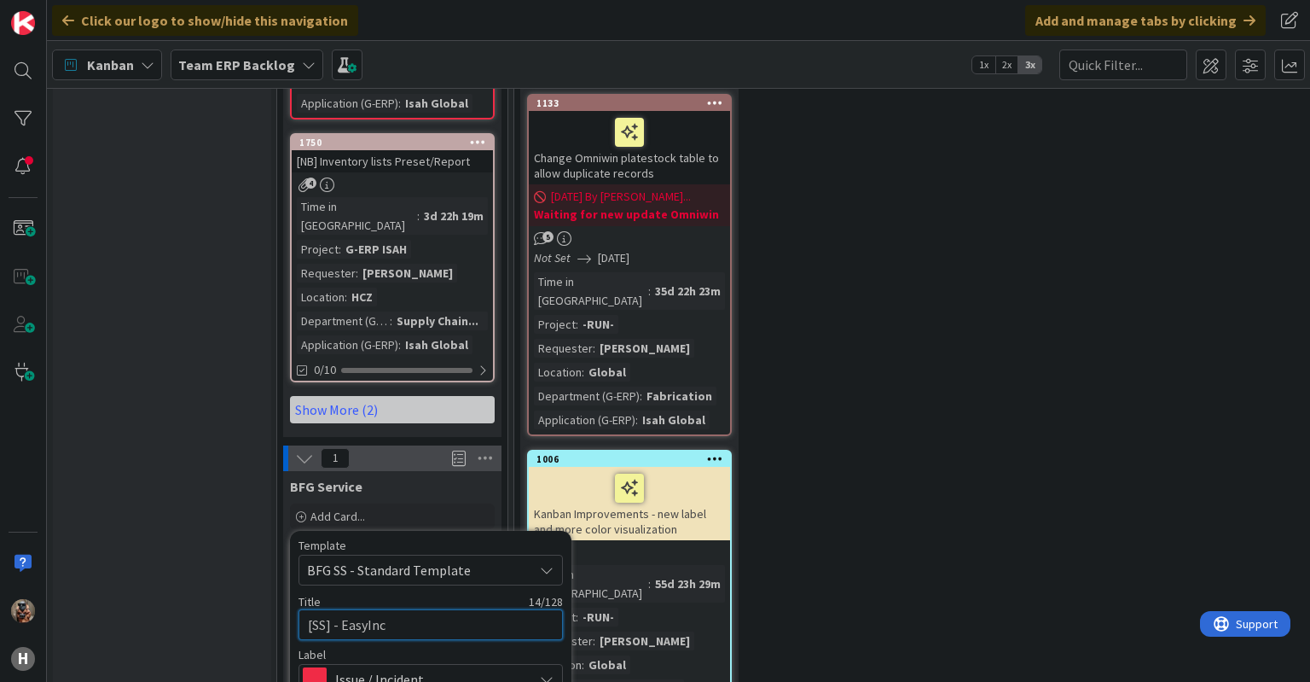
type textarea "[SS] - EasyIn"
type textarea "x"
type textarea "[SS] - EasyInv"
type textarea "x"
type textarea "[SS] - EasyInvo"
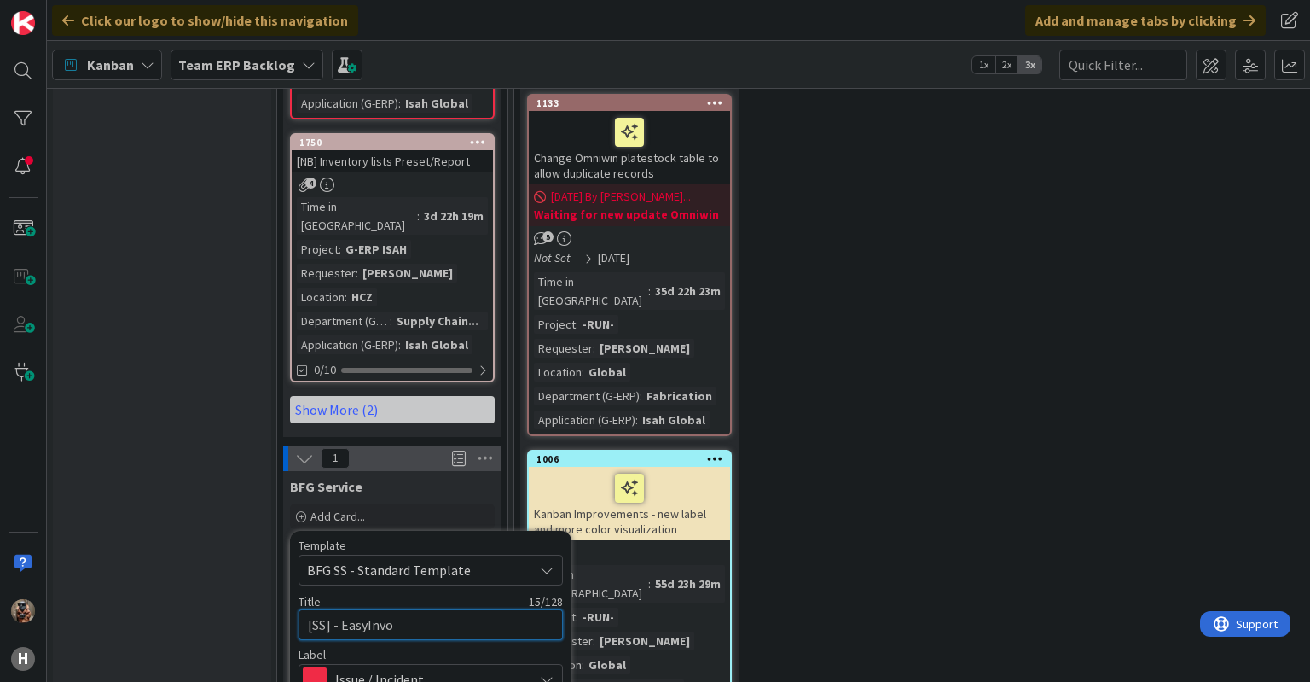
type textarea "x"
type textarea "[SS] - EasyInvoi"
type textarea "x"
type textarea "[SS] - EasyInvoic"
type textarea "x"
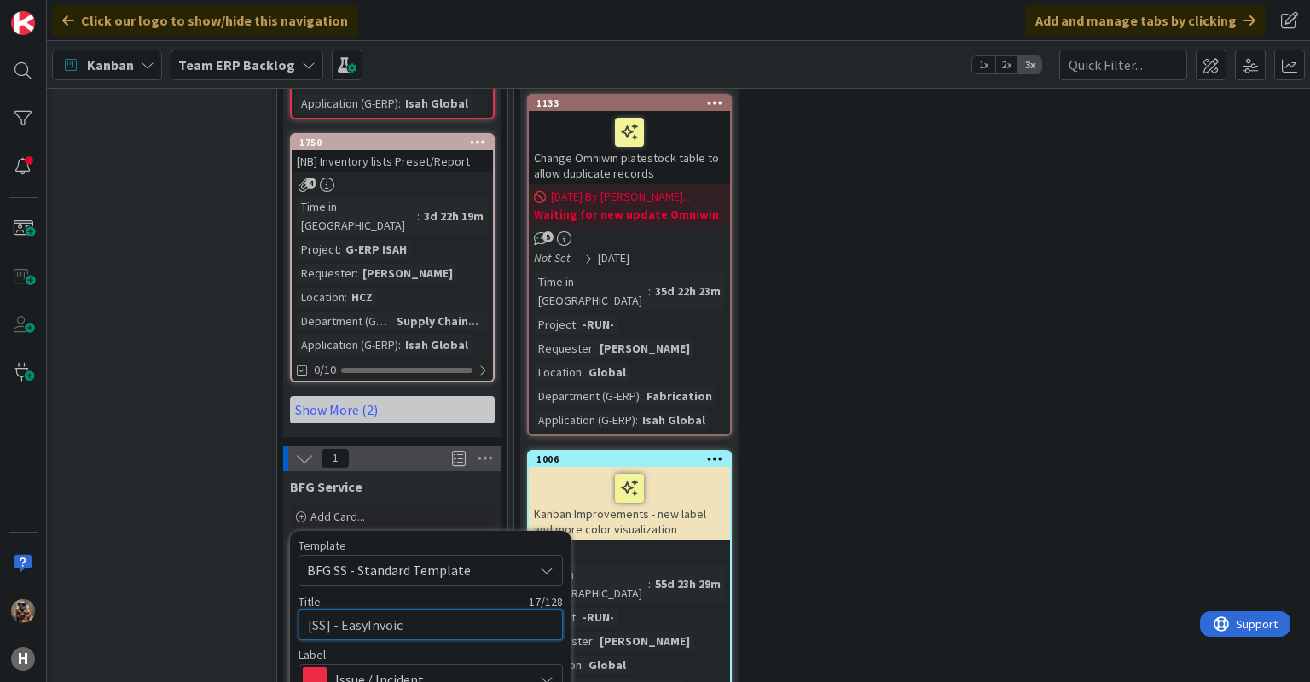
type textarea "[SS] - EasyInvoice"
type textarea "x"
type textarea "[SS] - EasyInvoice"
type textarea "x"
type textarea "[SS] - EasyInvoice -"
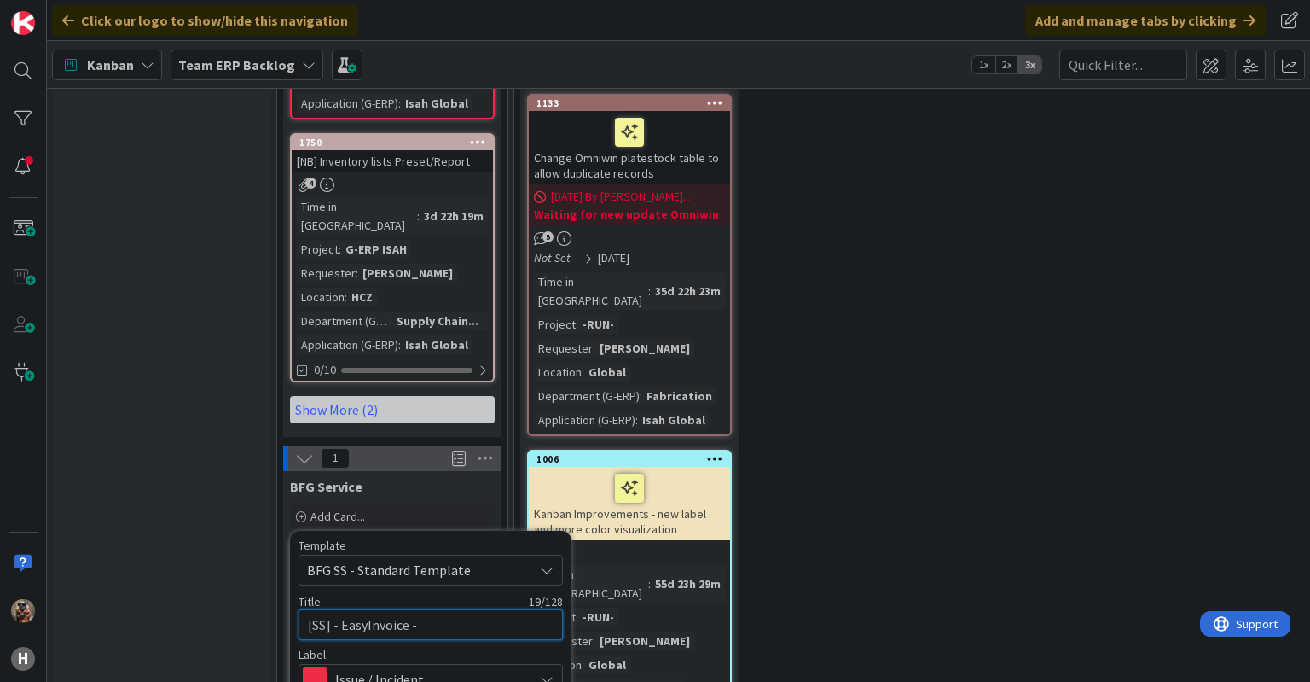
type textarea "x"
type textarea "[SS] - EasyInvoice -"
type textarea "x"
type textarea "[SS] - EasyInvoice - M"
type textarea "x"
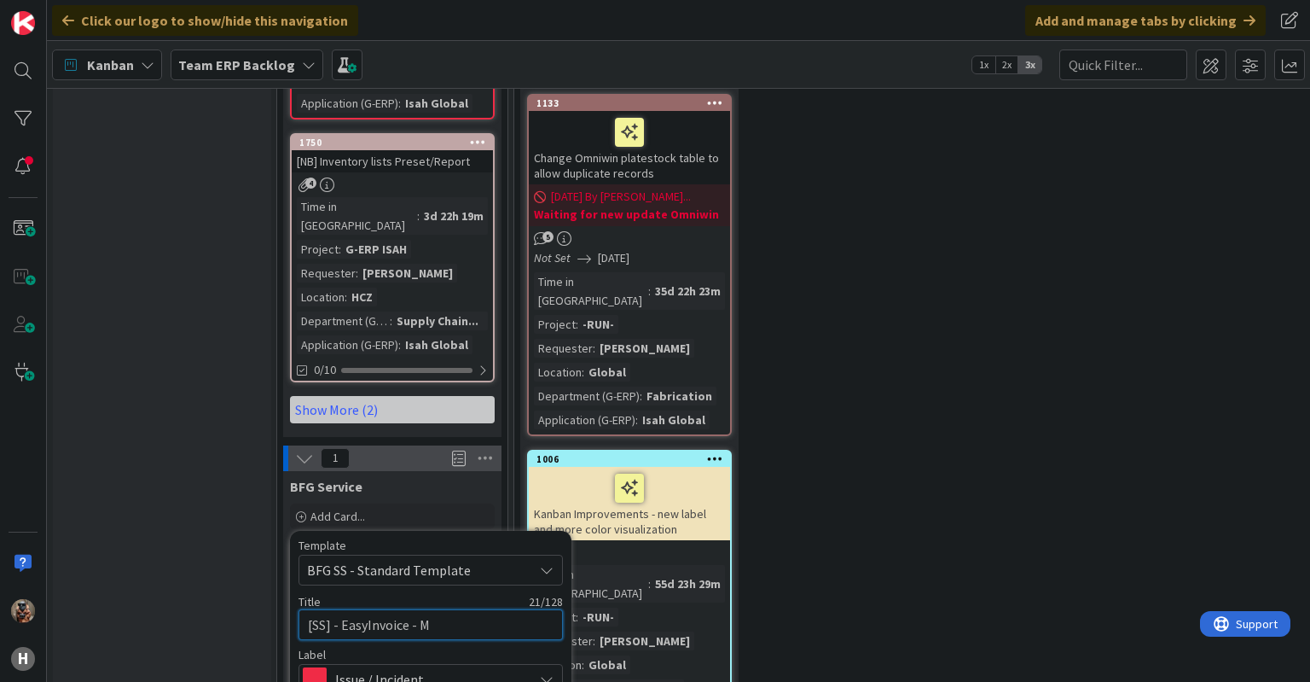
type textarea "[SS] - EasyInvoice - Mi"
type textarea "x"
type textarea "[SS] - EasyInvoice - Mis"
type textarea "x"
type textarea "[SS] - EasyInvoice - Missi"
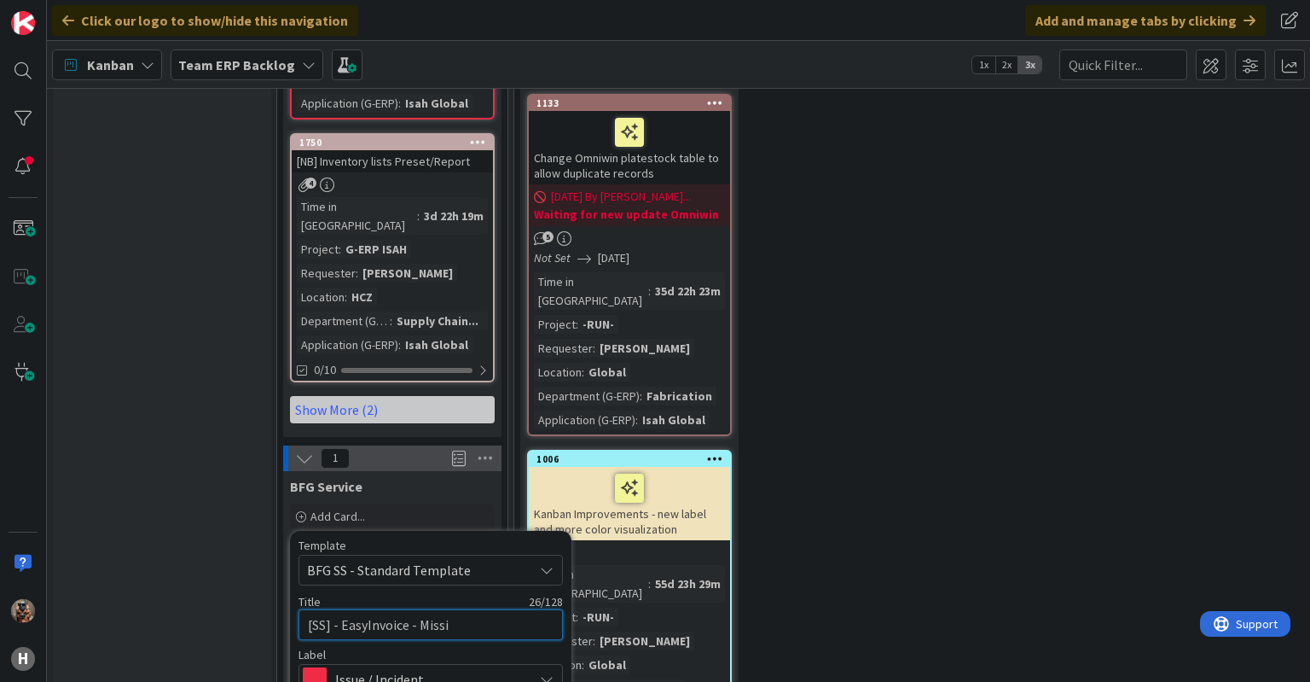
type textarea "x"
type textarea "[SS] - EasyInvoice - Missin"
type textarea "x"
type textarea "[SS] - EasyInvoice - Missing"
type textarea "x"
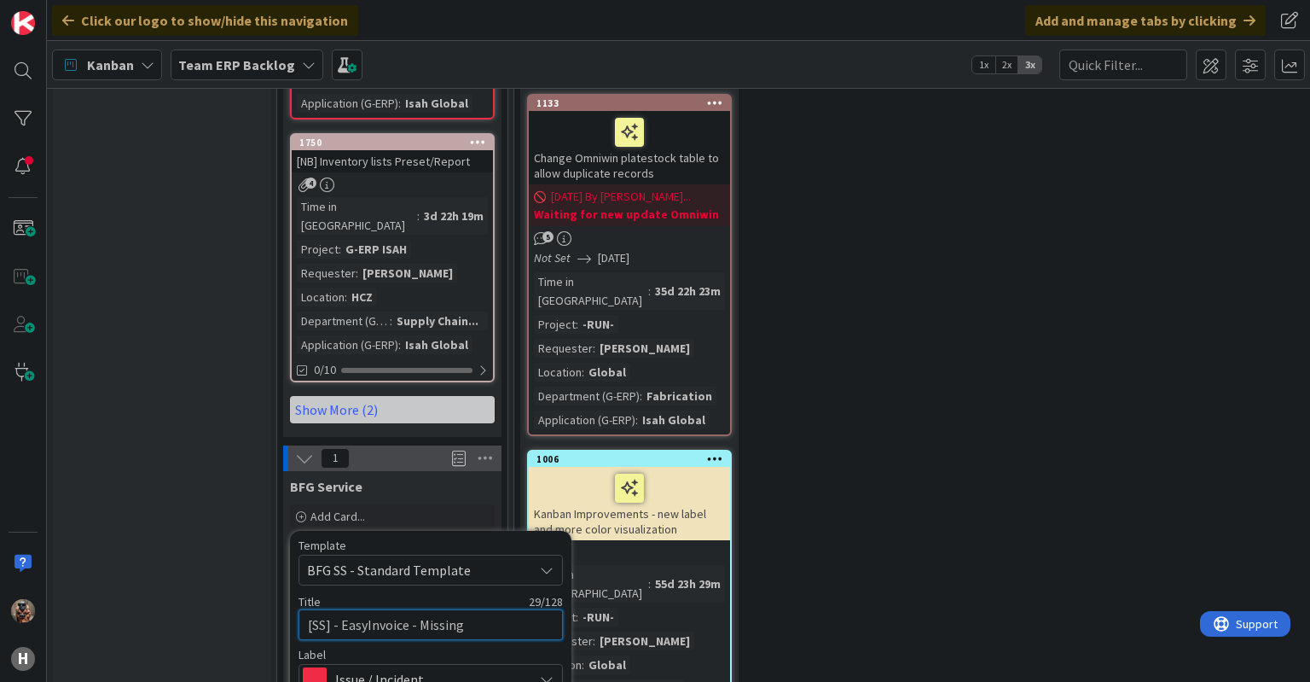
type textarea "[SS] - EasyInvoice - Missing l"
type textarea "x"
type textarea "[SS] - EasyInvoice - Missing li"
type textarea "x"
type textarea "[SS] - EasyInvoice - Missing lin"
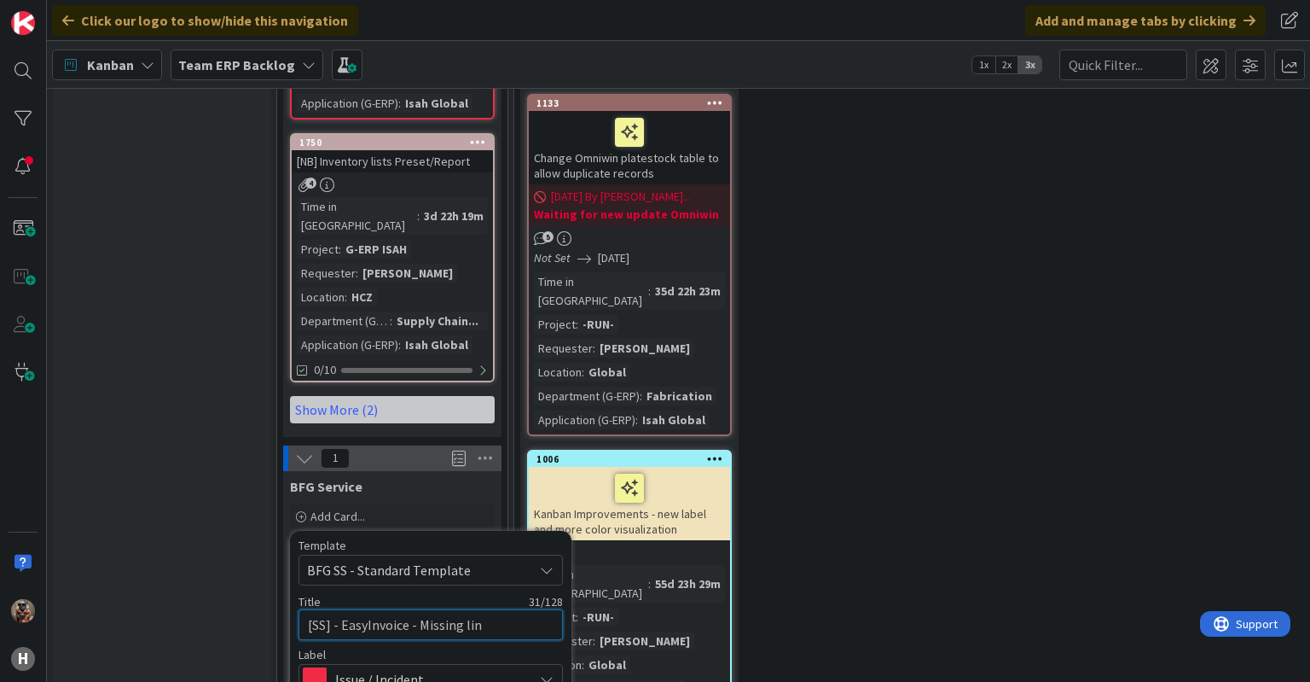
type textarea "x"
type textarea "[SS] - EasyInvoice - Missing line"
type textarea "x"
type textarea "[SS] - EasyInvoice - Missing lines"
type textarea "x"
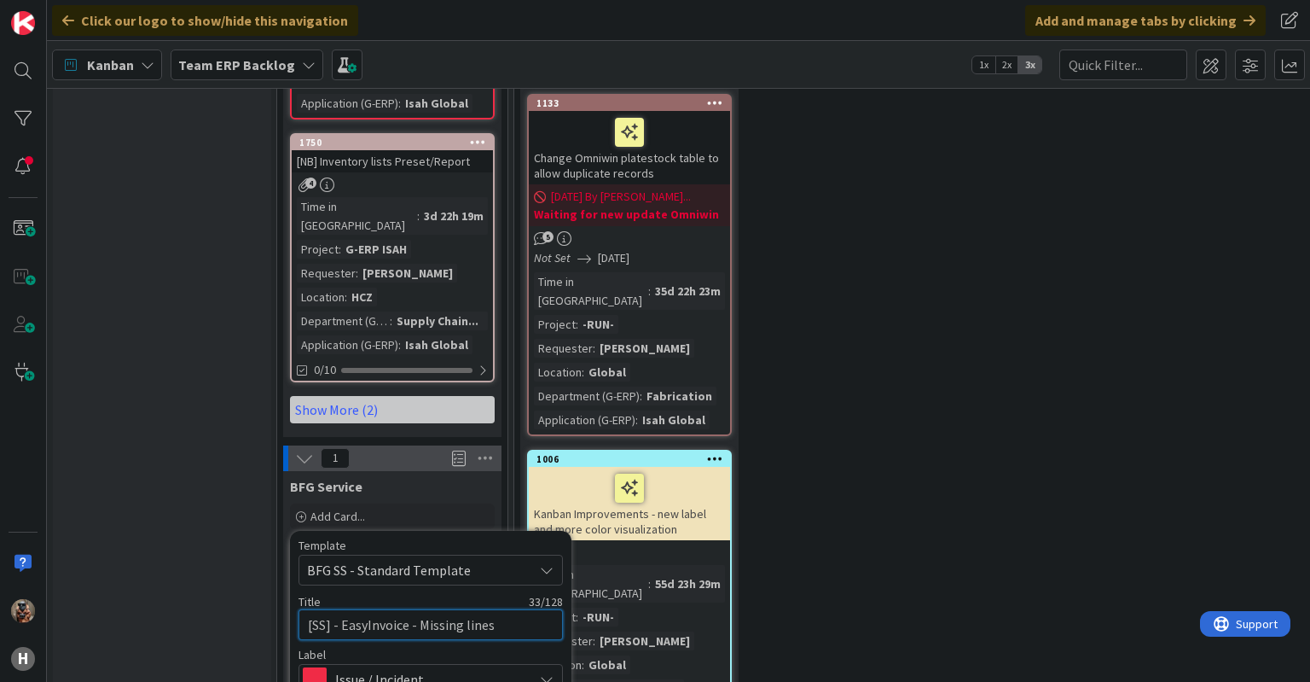
type textarea "[SS] - EasyInvoice - Missing lines"
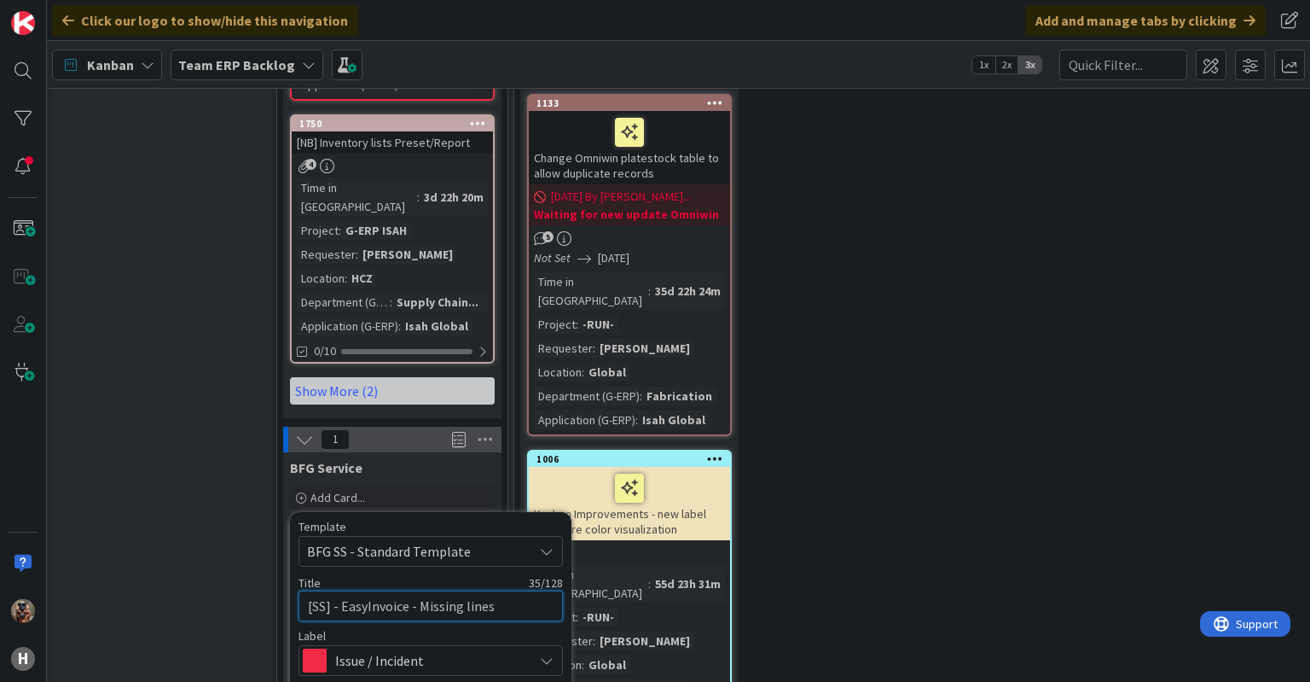
type textarea "x"
type textarea "[SS] - EasyInvoice - Missing lines in"
type textarea "x"
type textarea "[SS] - EasyInvoice - Missing lines in"
type textarea "x"
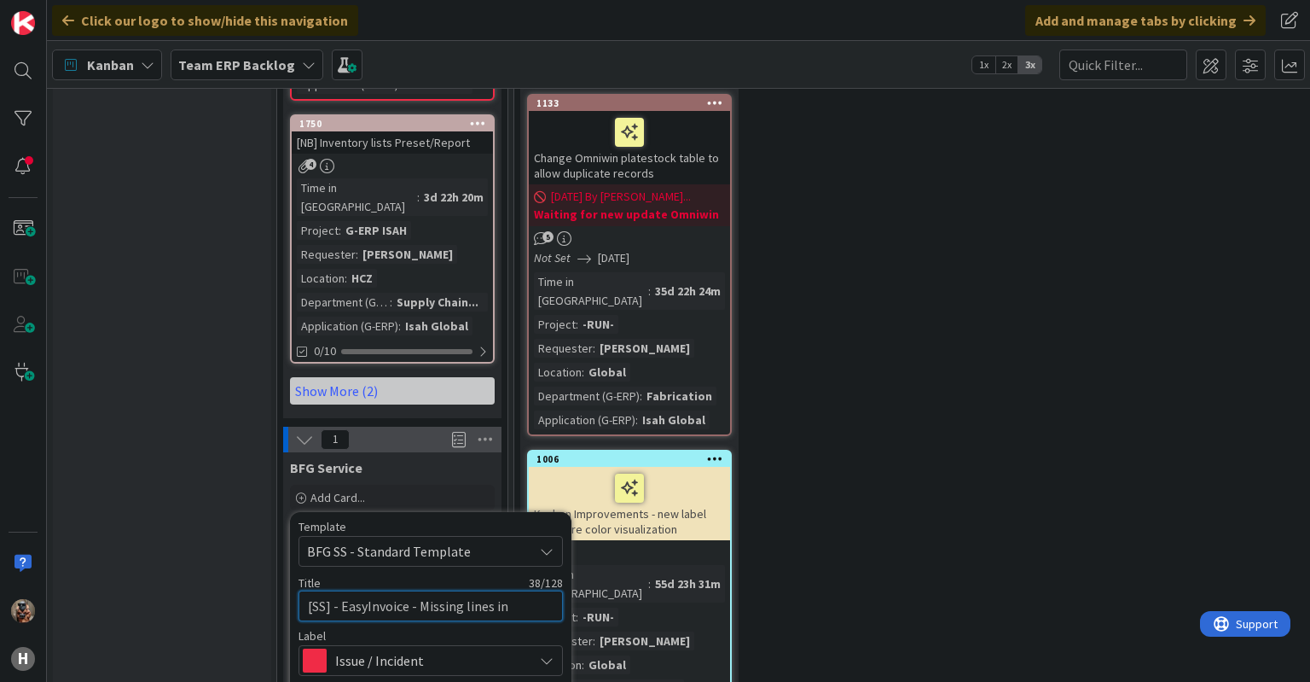
type textarea "[SS] - EasyInvoice - Missing lines in s"
type textarea "x"
type textarea "[SS] - EasyInvoice - Missing lines in sa"
type textarea "x"
type textarea "[SS] - EasyInvoice - Missing lines in [PERSON_NAME]"
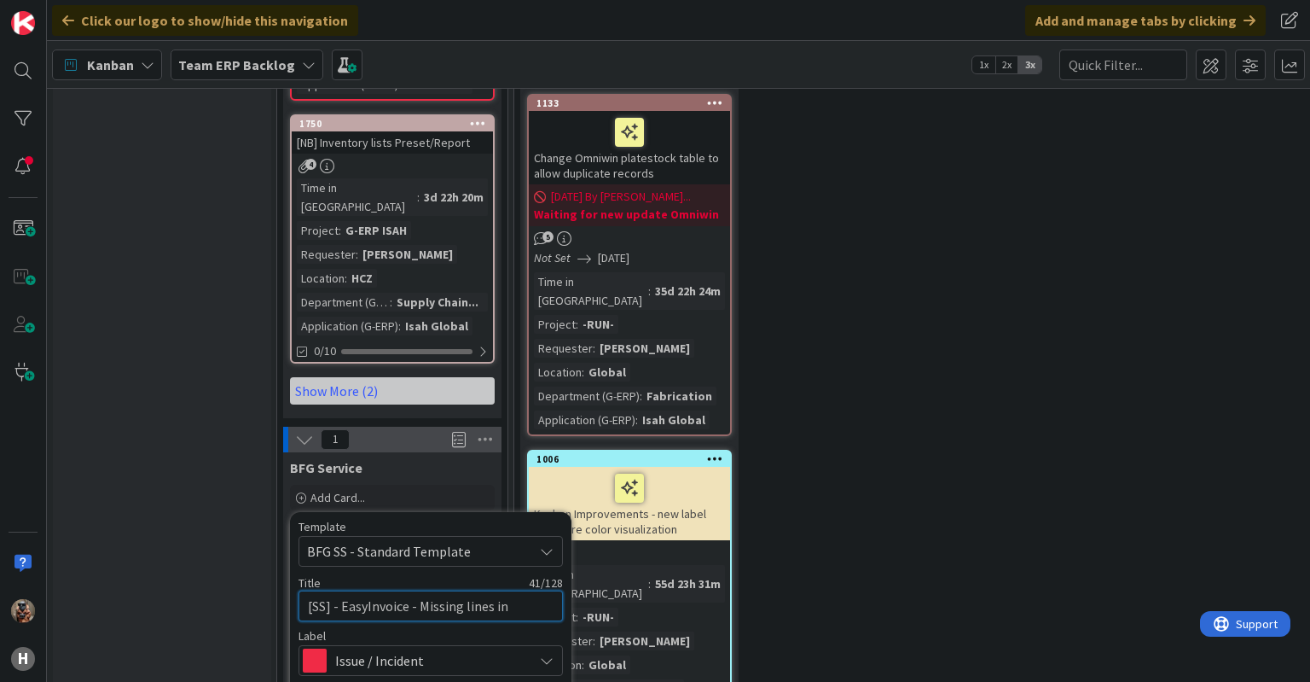
type textarea "x"
type textarea "[SS] - EasyInvoice - Missing lines in sale"
type textarea "x"
type textarea "[SS] - EasyInvoice - Missing lines in sales"
type textarea "x"
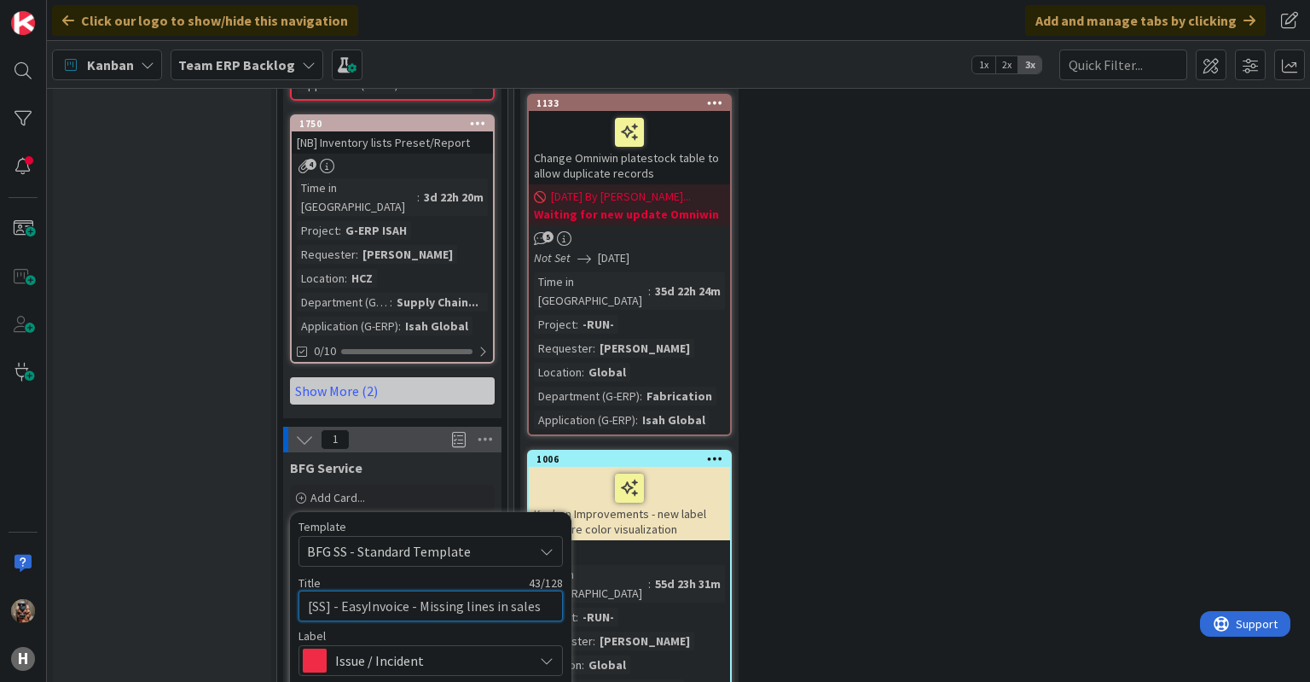
type textarea "[SS] - EasyInvoice - Missing lines in sales"
type textarea "x"
type textarea "[SS] - EasyInvoice - Missing lines in sales o"
type textarea "x"
type textarea "[SS] - EasyInvoice - Missing lines in sales or"
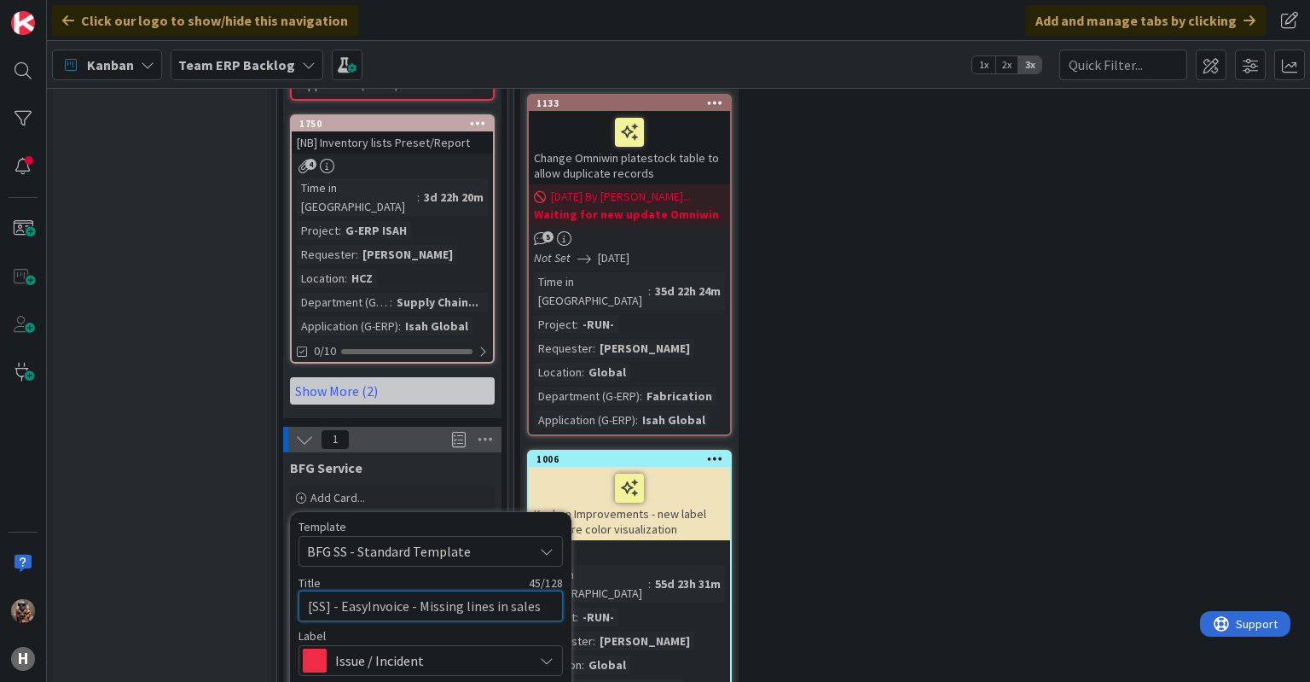
type textarea "x"
type textarea "[SS] - EasyInvoice - Missing lines in sales ord"
type textarea "x"
type textarea "[SS] - EasyInvoice - Missing lines in sales orde"
type textarea "x"
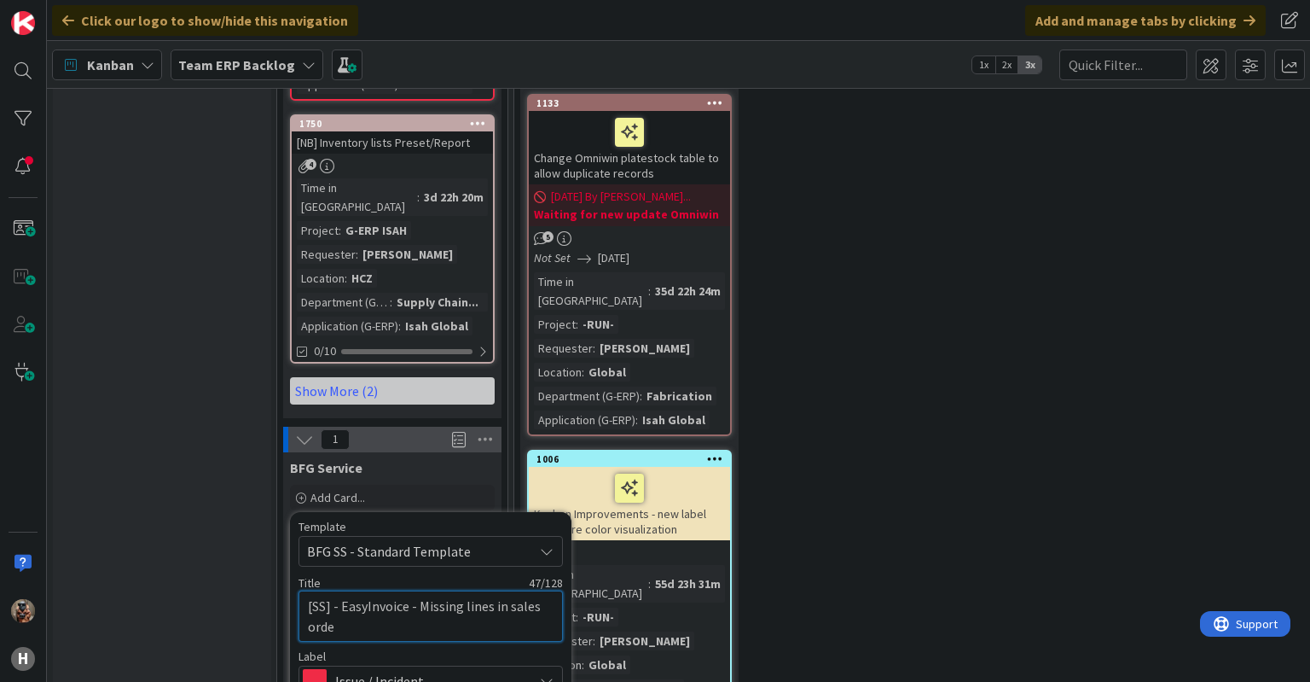
type textarea "[SS] - EasyInvoice - Missing lines in sales order"
type textarea "x"
type textarea "[SS] - EasyInvoice - Missing lines in sales order"
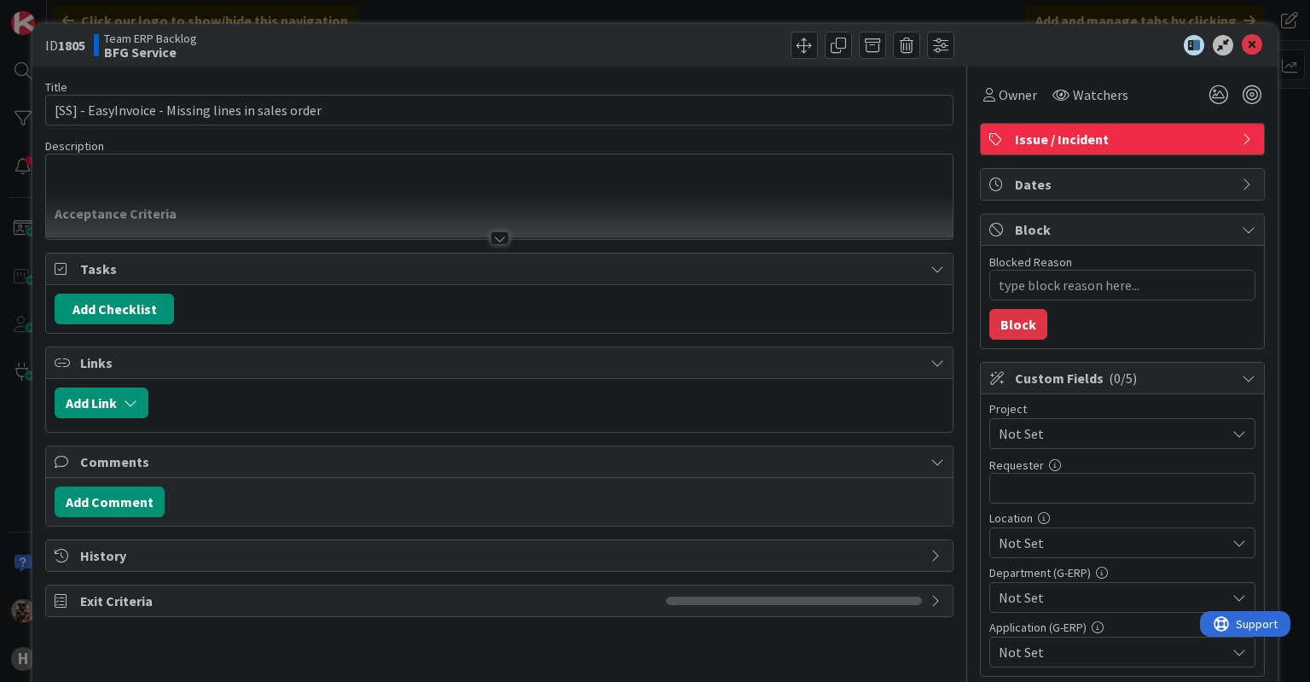
click at [1030, 428] on span "Not Set" at bounding box center [1108, 433] width 218 height 24
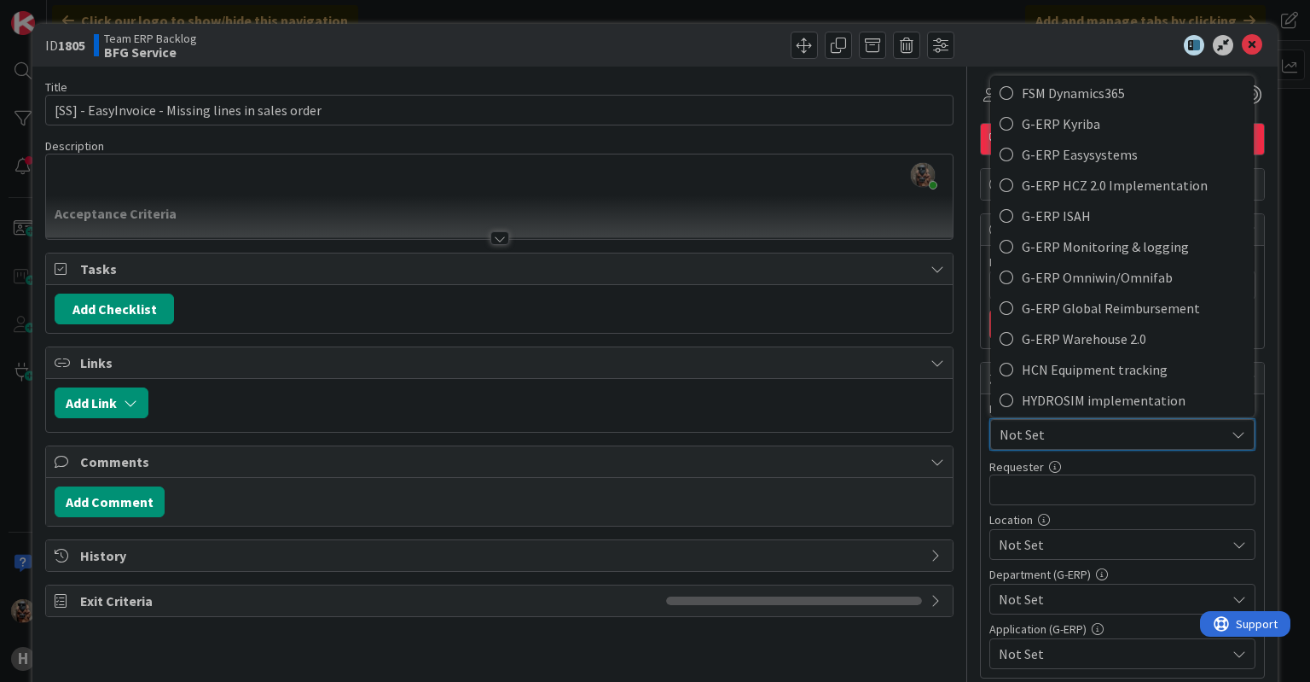
scroll to position [560, 0]
click at [1044, 154] on span "G-ERP Easysystems" at bounding box center [1133, 154] width 223 height 26
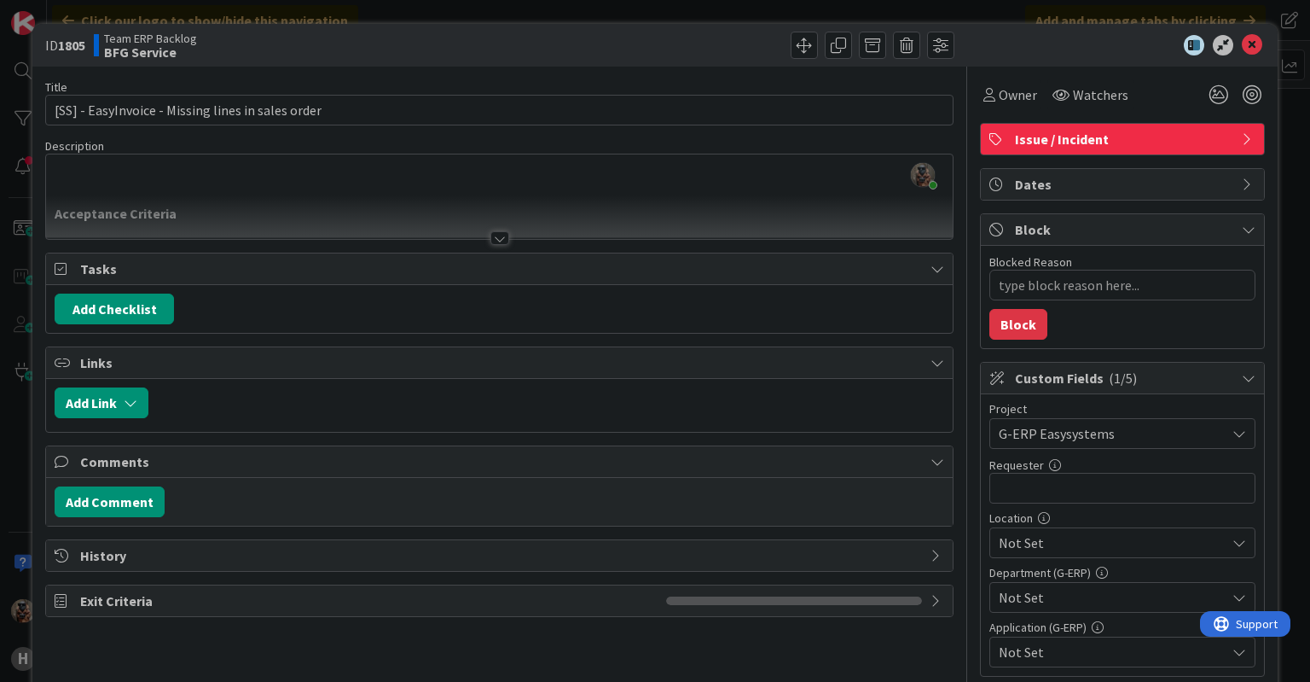
type textarea "x"
click at [1066, 482] on input "text" at bounding box center [1122, 488] width 266 height 31
type input "[PERSON_NAME]"
type textarea "x"
type input "[PERSON_NAME]"
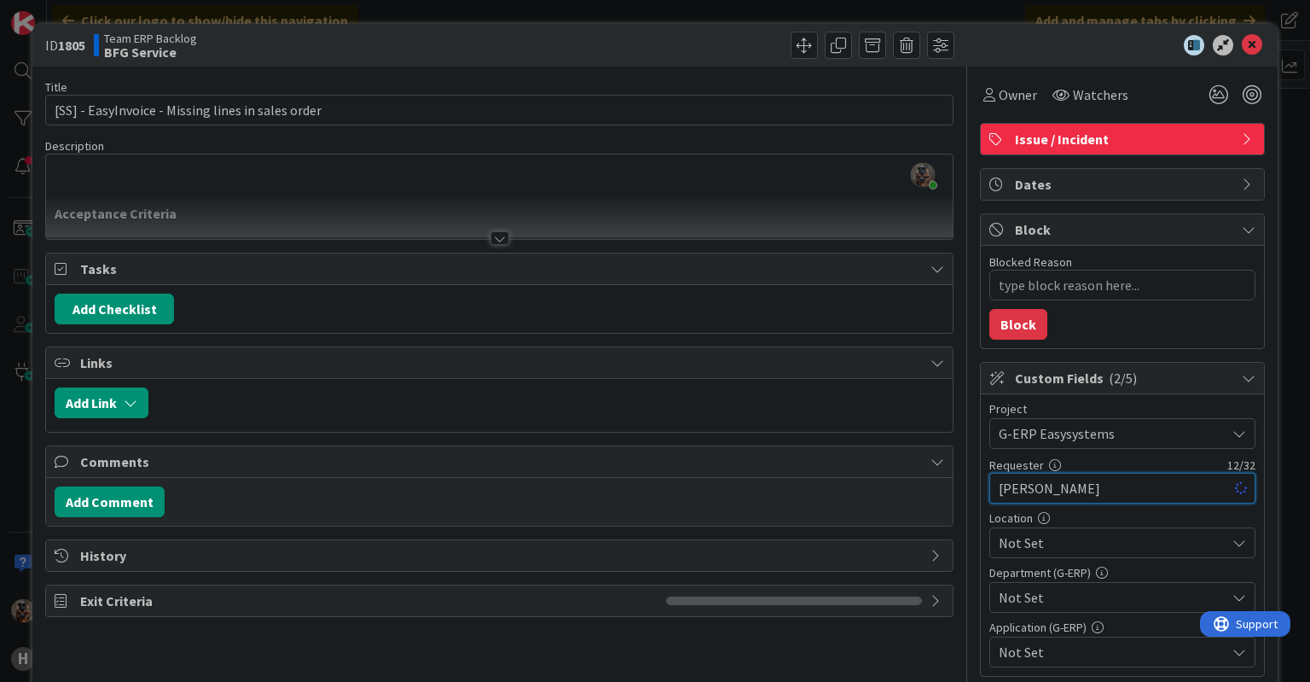
type textarea "x"
type input "[PERSON_NAME]"
click at [999, 533] on span "Not Set" at bounding box center [1112, 542] width 227 height 20
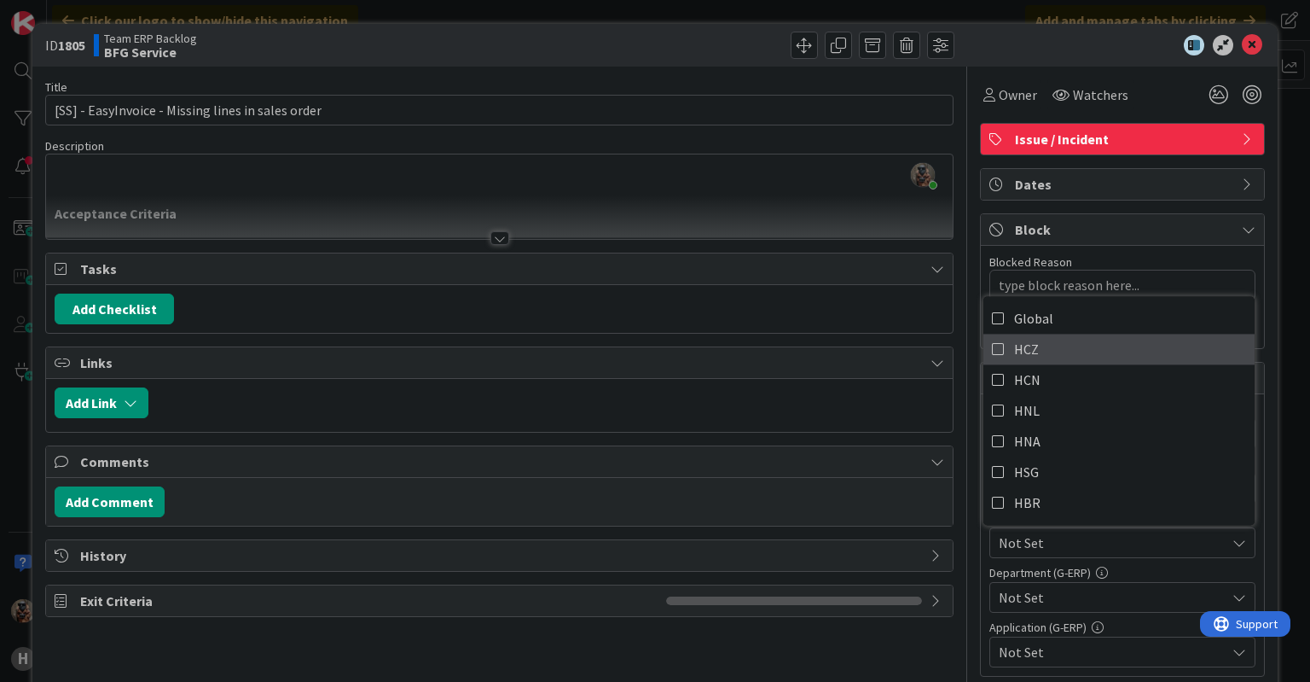
click at [1034, 353] on link "HCZ" at bounding box center [1118, 349] width 271 height 31
click at [1000, 593] on span "Not Set" at bounding box center [1112, 597] width 227 height 20
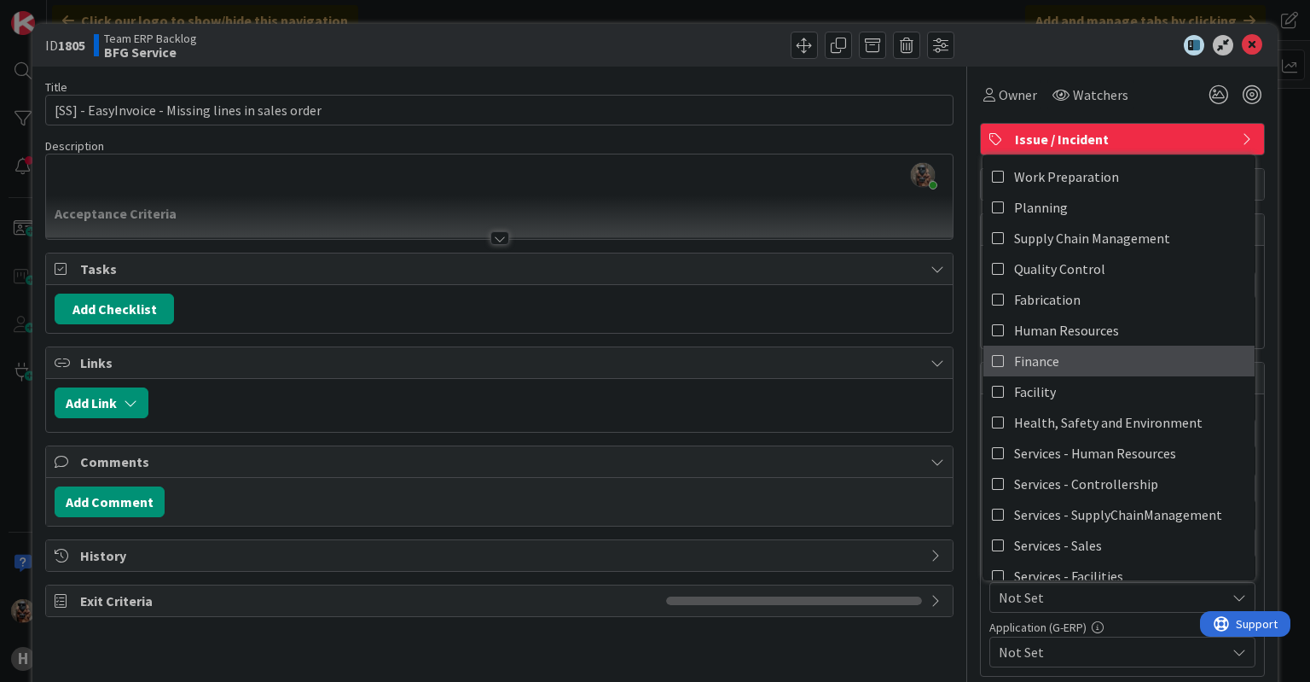
click at [1052, 354] on link "Finance" at bounding box center [1118, 360] width 271 height 31
click at [1026, 647] on span "Not Set" at bounding box center [1112, 651] width 227 height 20
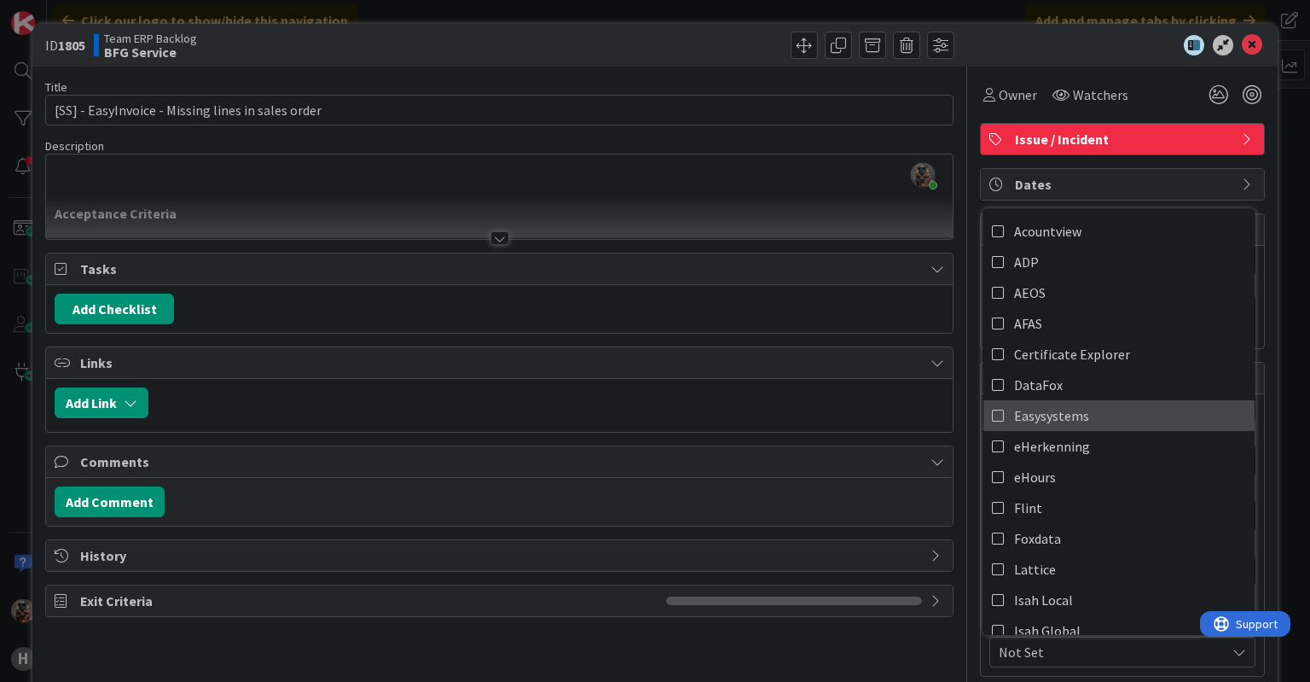
click at [1060, 407] on span "Easysystems" at bounding box center [1051, 416] width 75 height 26
click at [526, 195] on div at bounding box center [499, 217] width 906 height 44
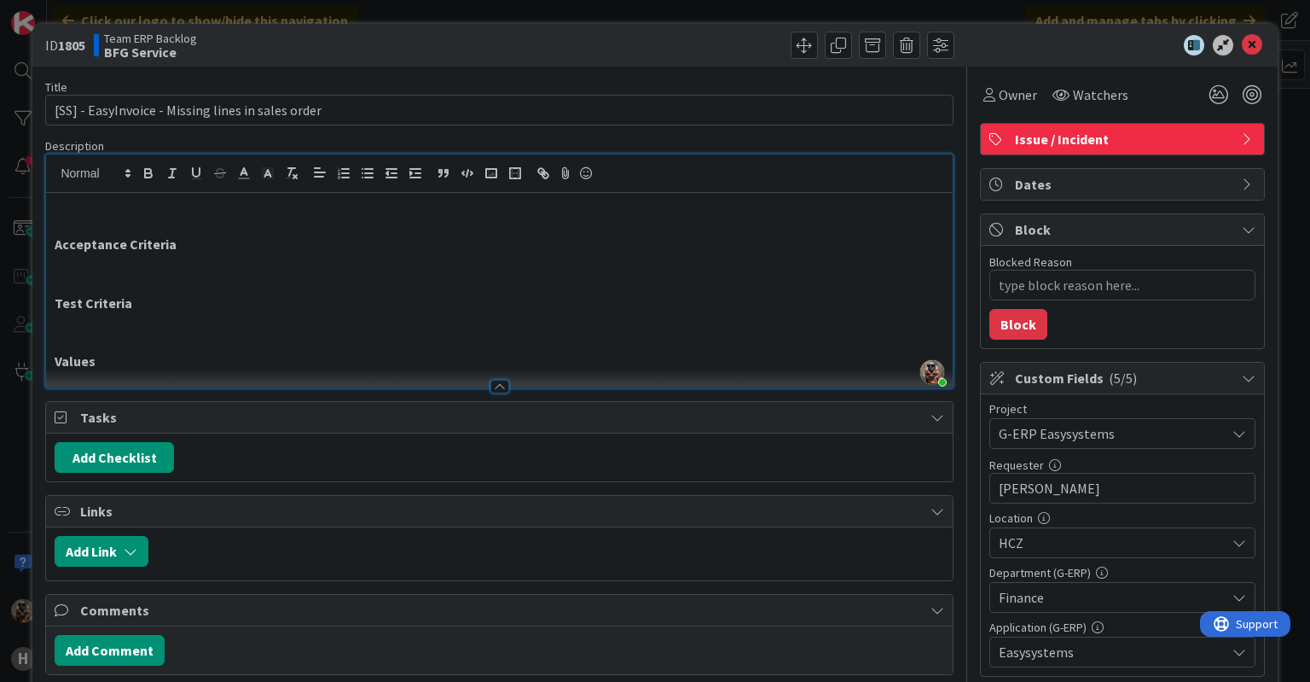
click at [299, 235] on p "Acceptance Criteria" at bounding box center [499, 245] width 889 height 20
drag, startPoint x: 166, startPoint y: 378, endPoint x: 154, endPoint y: 364, distance: 18.1
click at [154, 364] on div "Description [PERSON_NAME] just joined Acceptance Criteria Test Criteria Values" at bounding box center [499, 263] width 908 height 250
click at [152, 381] on div at bounding box center [499, 378] width 906 height 18
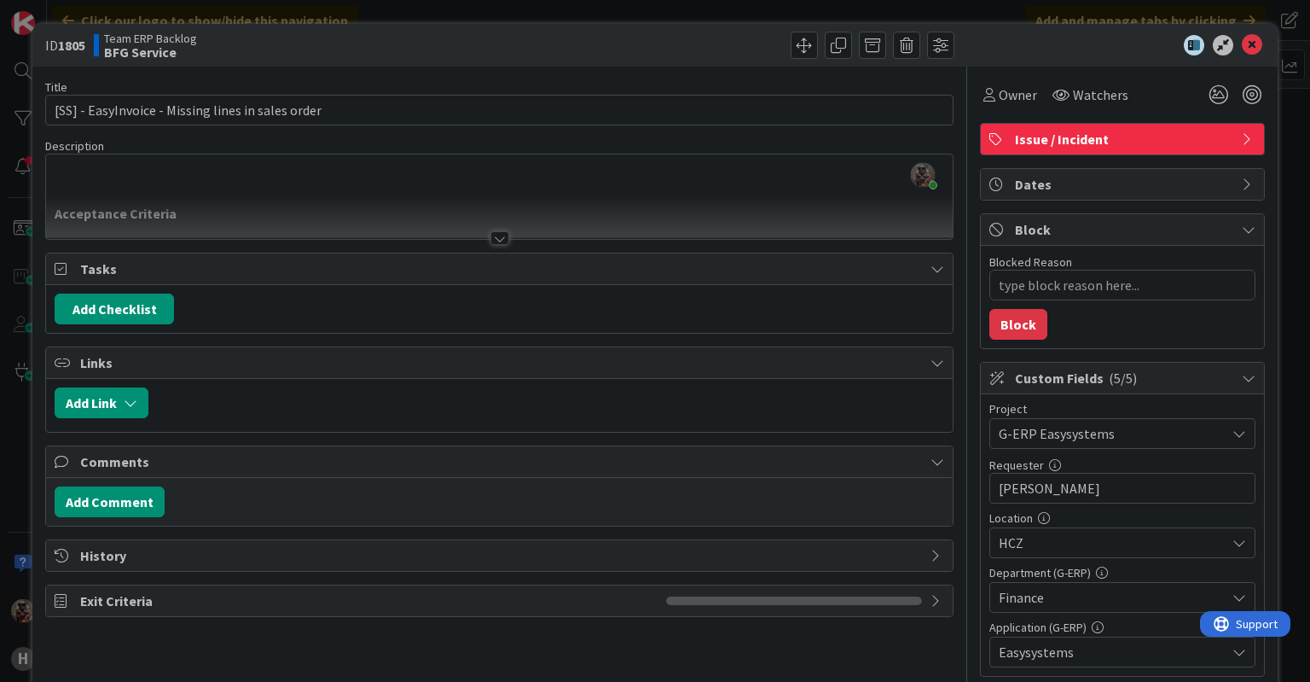
click at [202, 229] on div at bounding box center [499, 217] width 906 height 44
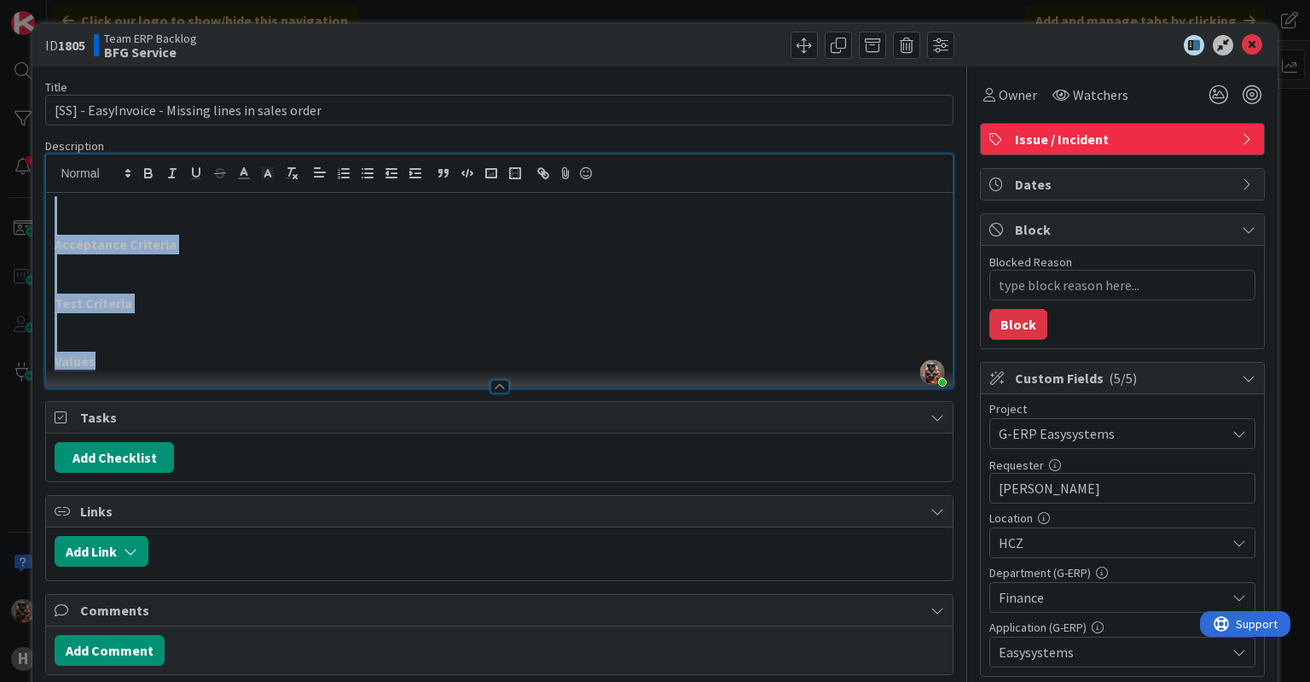
drag, startPoint x: 136, startPoint y: 360, endPoint x: 76, endPoint y: 183, distance: 186.7
click at [76, 183] on div "[PERSON_NAME] just joined Acceptance Criteria Test Criteria Values" at bounding box center [499, 270] width 906 height 233
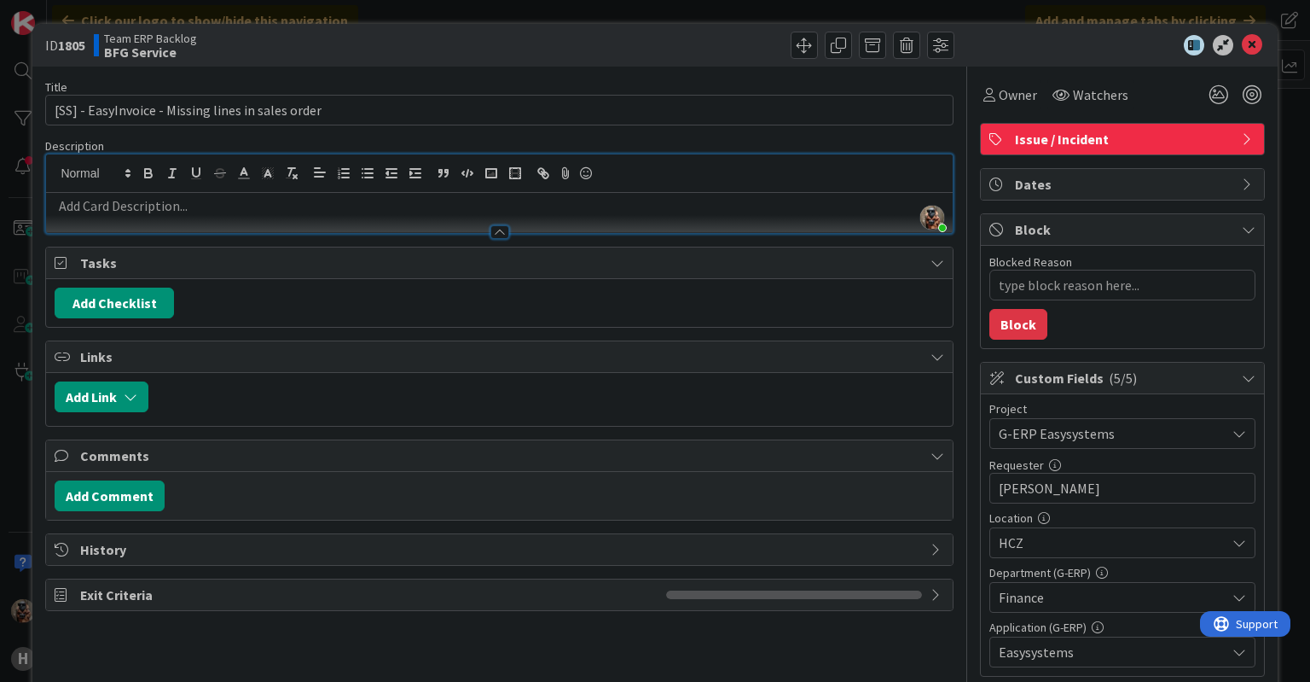
type textarea "x"
click at [702, 208] on p at bounding box center [499, 206] width 889 height 20
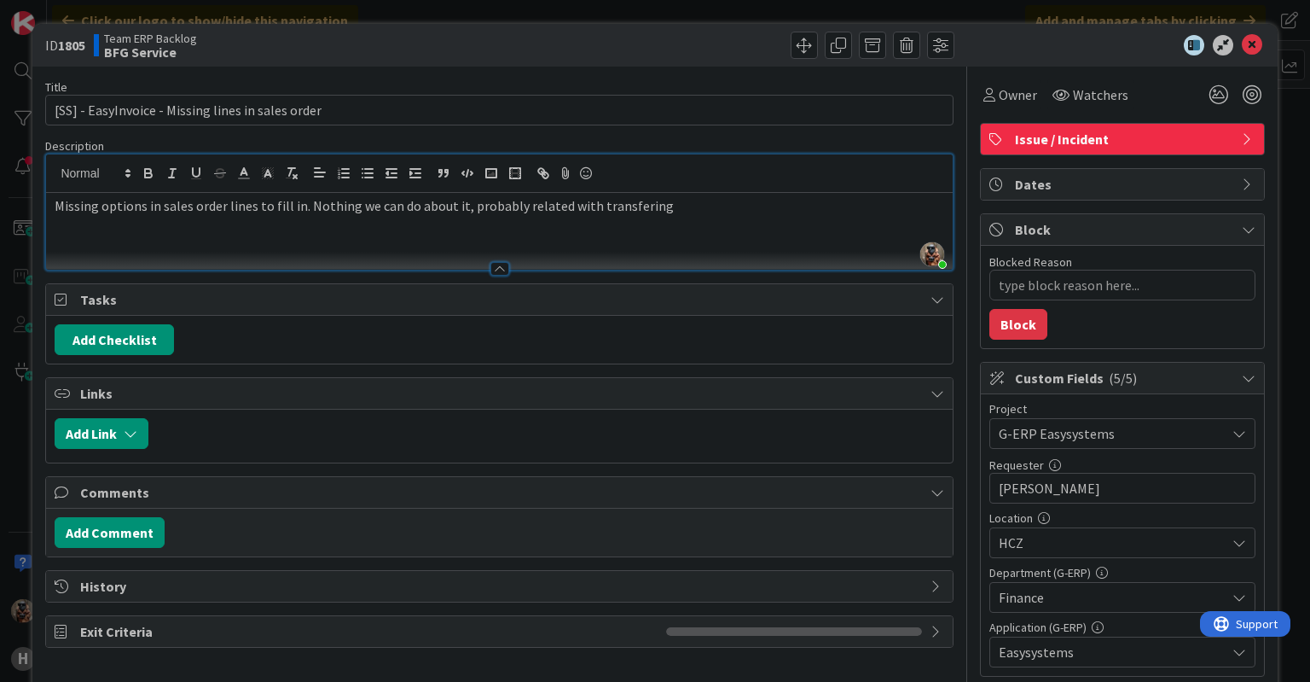
click at [638, 206] on p "Missing options in sales order lines to fill in. Nothing we can do about it, pr…" at bounding box center [499, 206] width 889 height 20
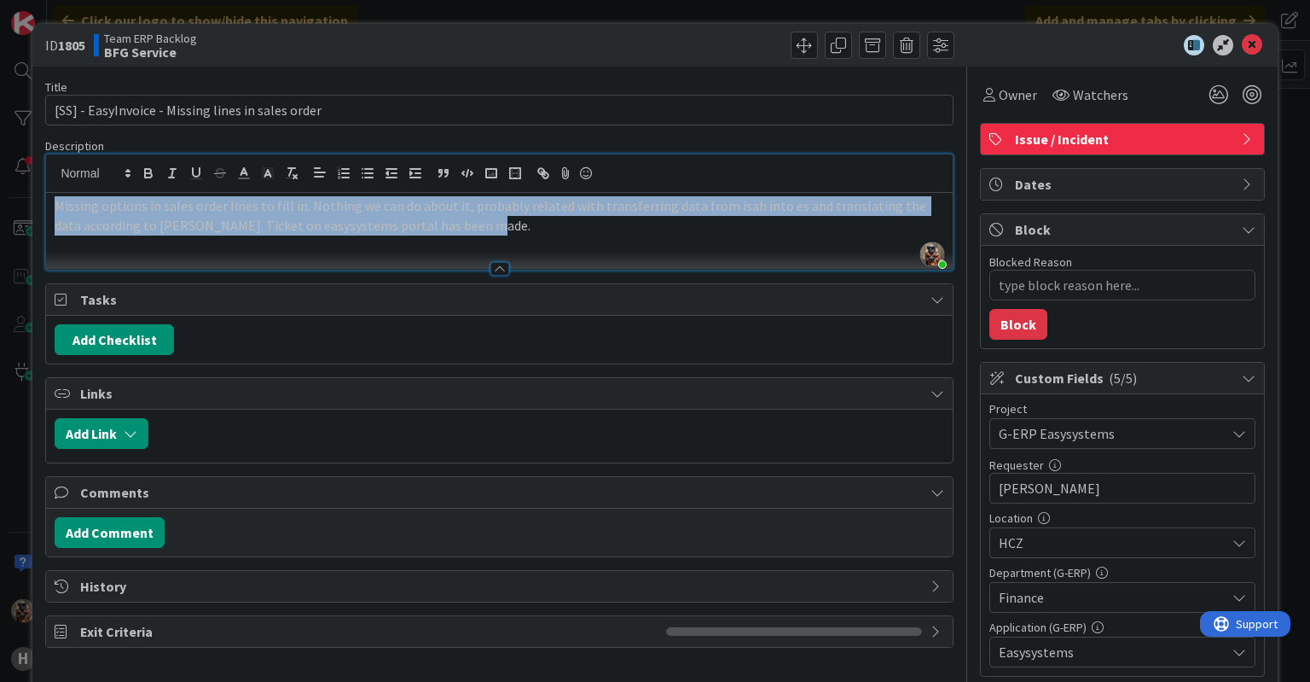
copy p "Missing options in sales order lines to fill in. Nothing we can do about it, pr…"
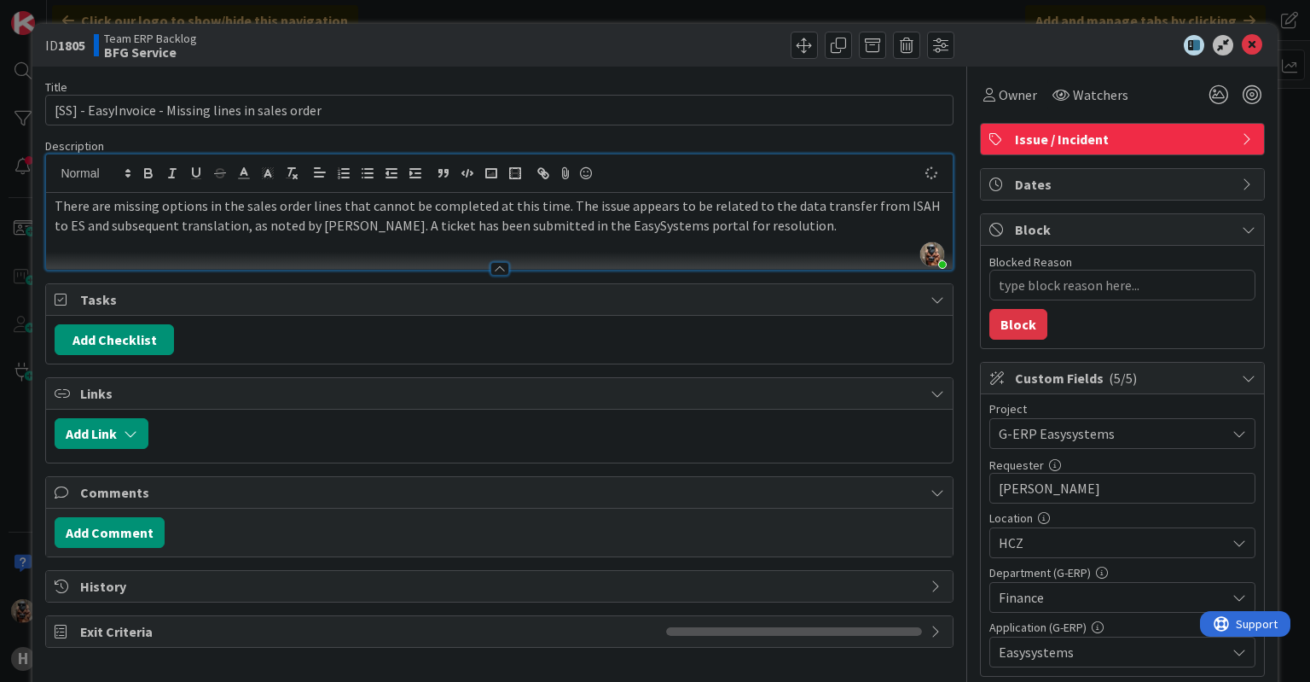
type textarea "x"
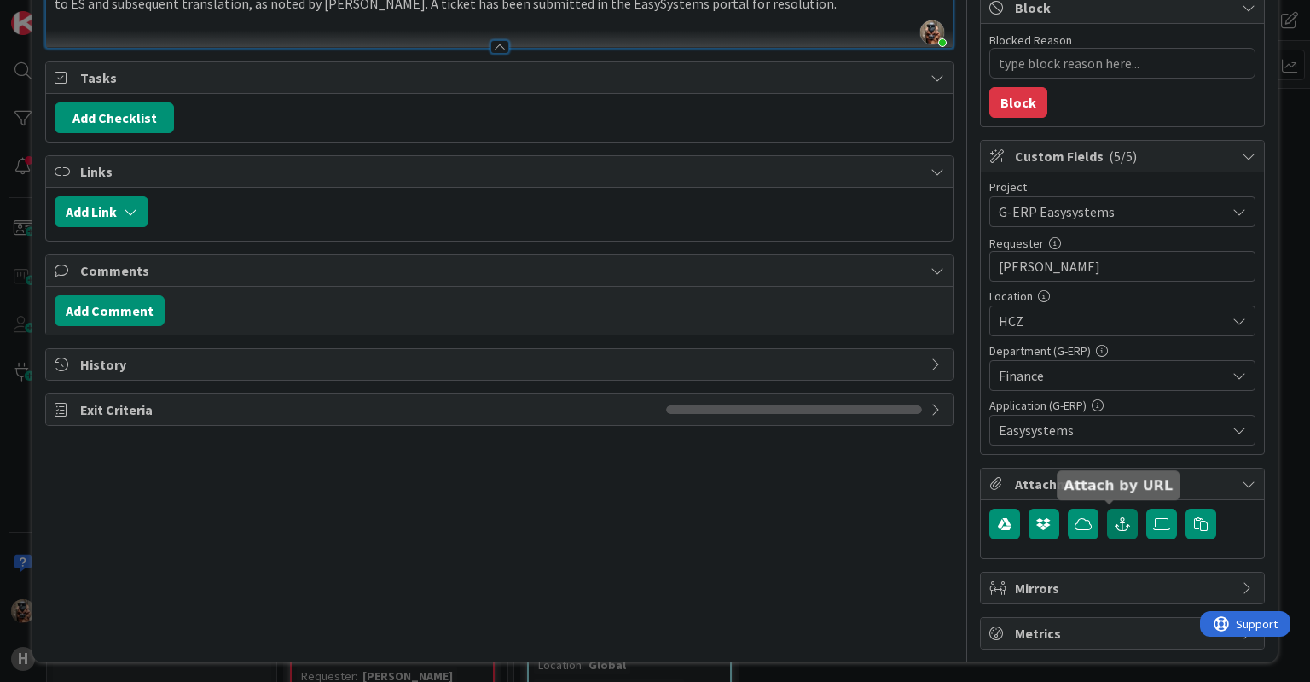
click at [1115, 521] on icon "button" at bounding box center [1122, 524] width 15 height 14
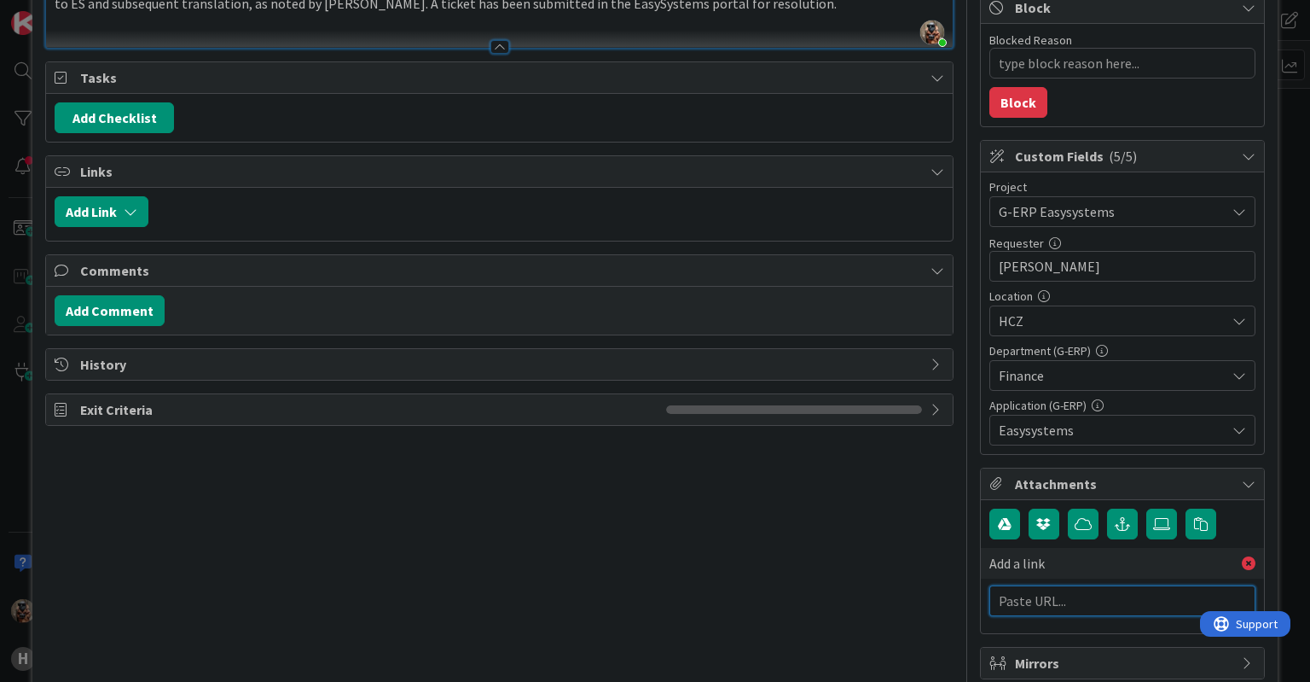
click at [1056, 594] on input "text" at bounding box center [1122, 600] width 266 height 31
paste input "[URL][DOMAIN_NAME]"
type input "[URL][DOMAIN_NAME]"
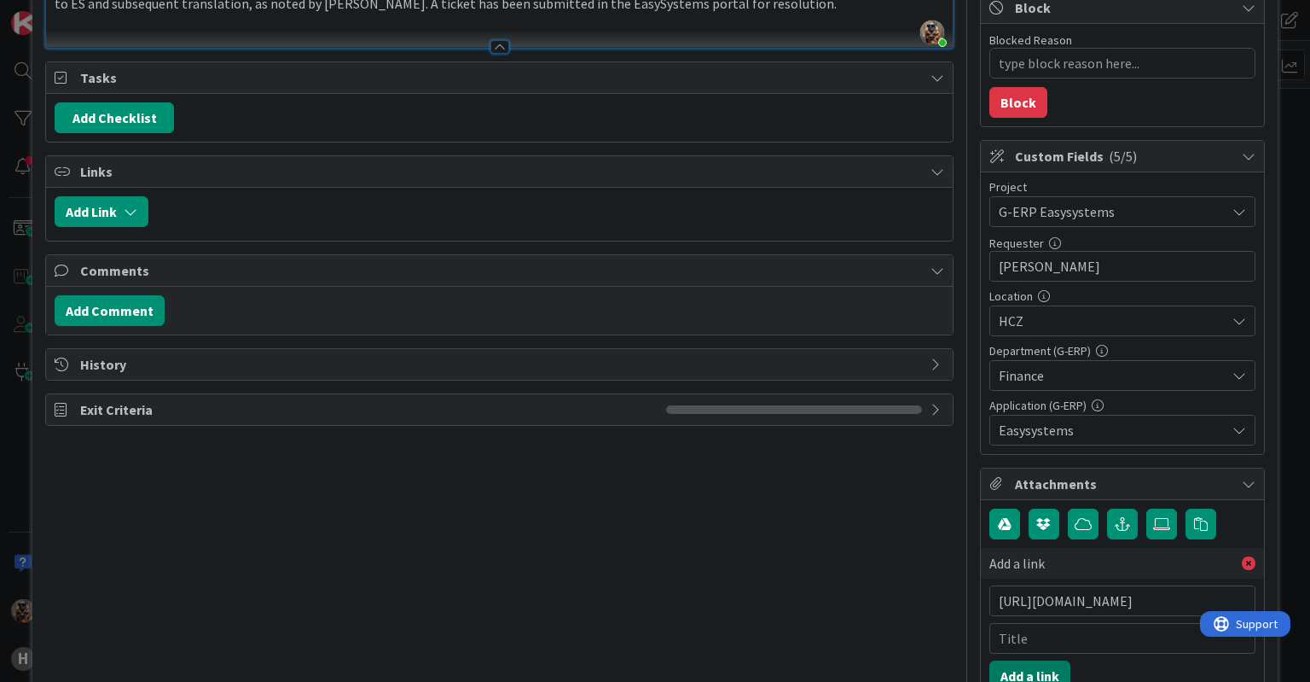
click at [1010, 671] on button "Add a link" at bounding box center [1029, 675] width 81 height 31
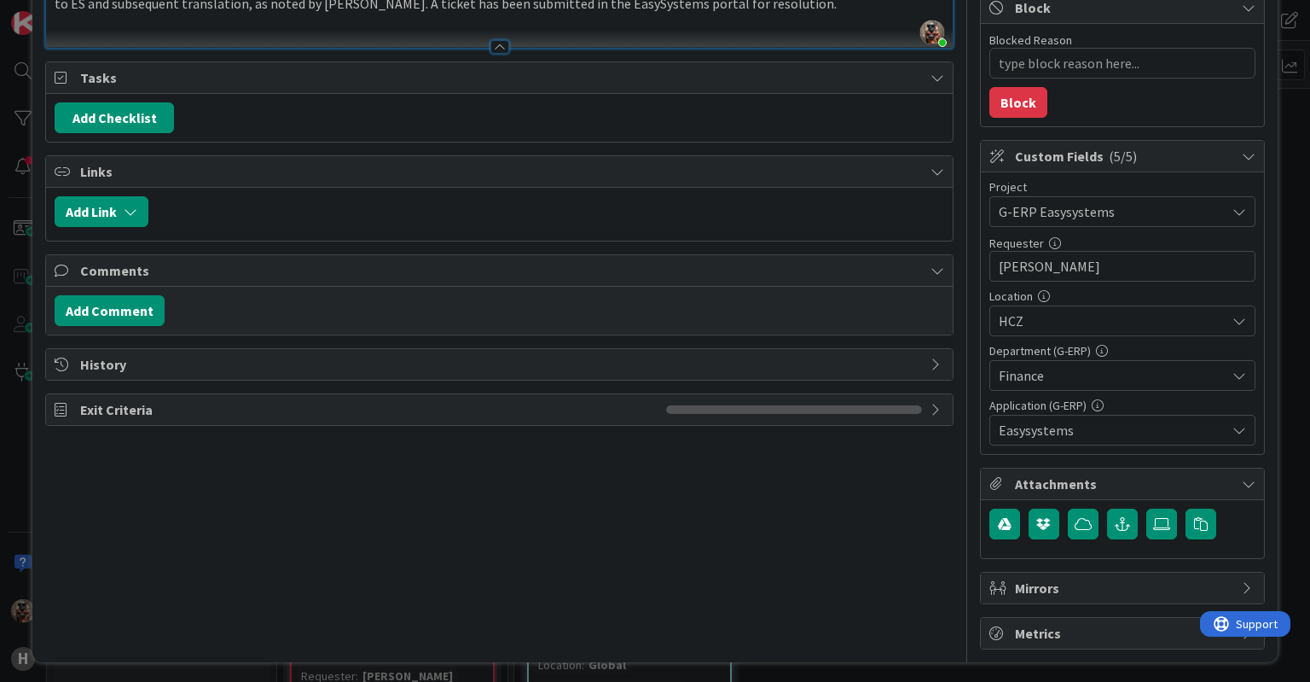
type textarea "x"
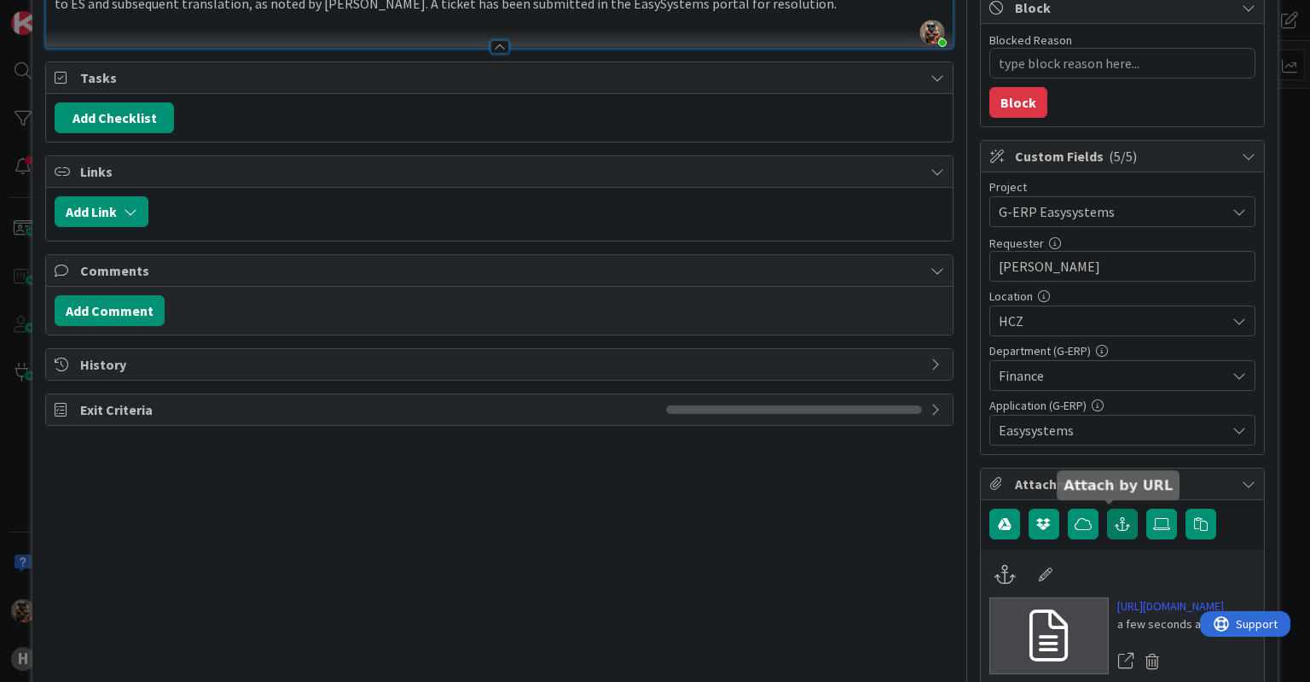
click at [1115, 524] on icon "button" at bounding box center [1122, 524] width 15 height 14
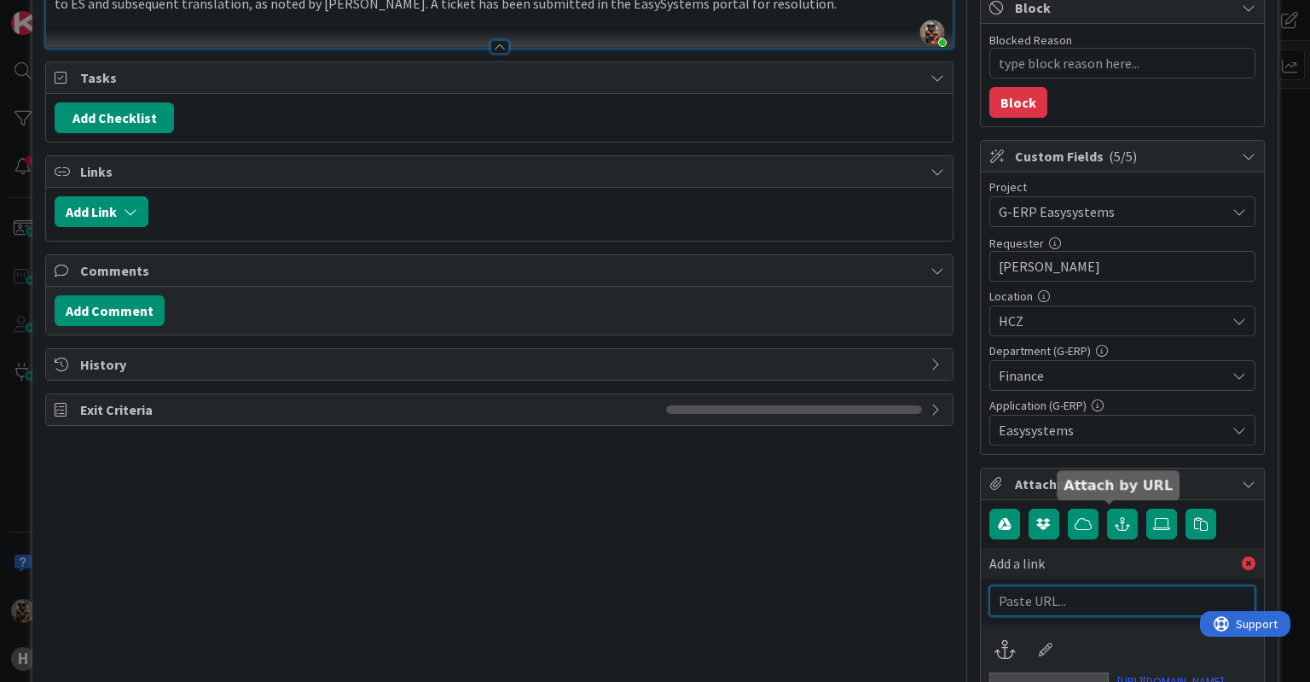
click at [1084, 587] on input "text" at bounding box center [1122, 600] width 266 height 31
paste input "[URL][PERSON_NAME][DOMAIN_NAME]"
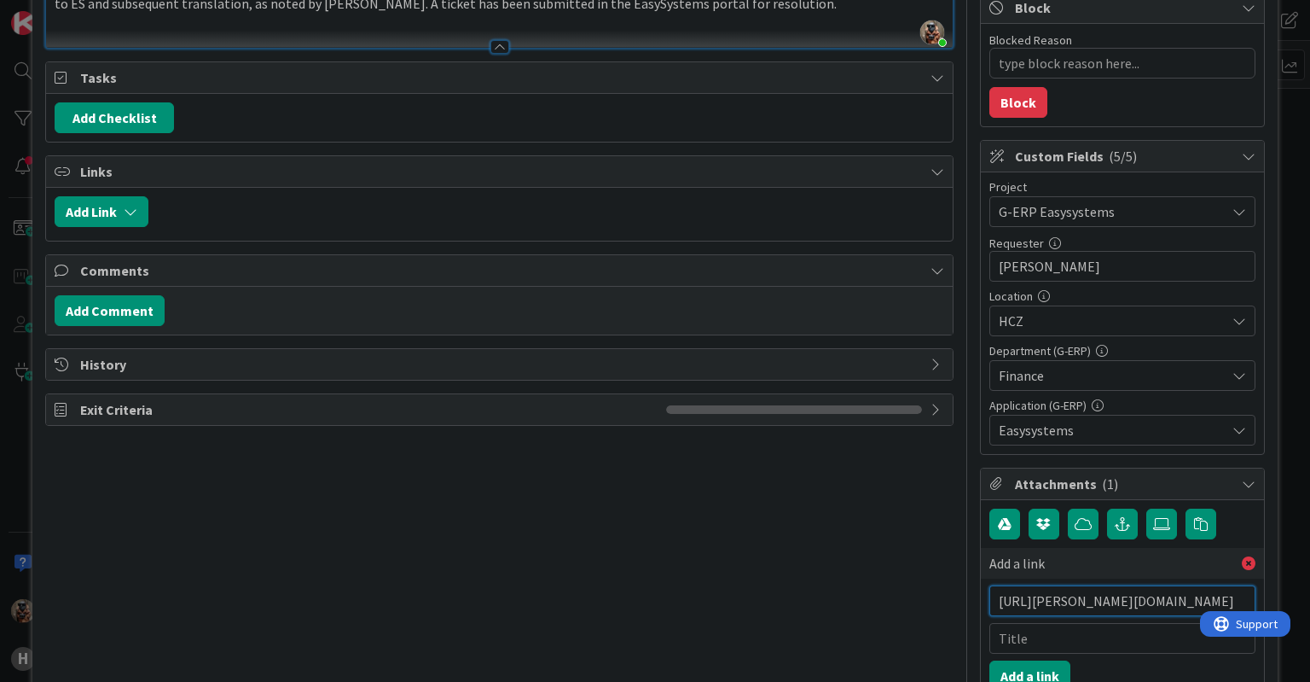
scroll to position [0, 333]
type input "[URL][PERSON_NAME][DOMAIN_NAME]"
click at [1014, 664] on button "Add a link" at bounding box center [1029, 675] width 81 height 31
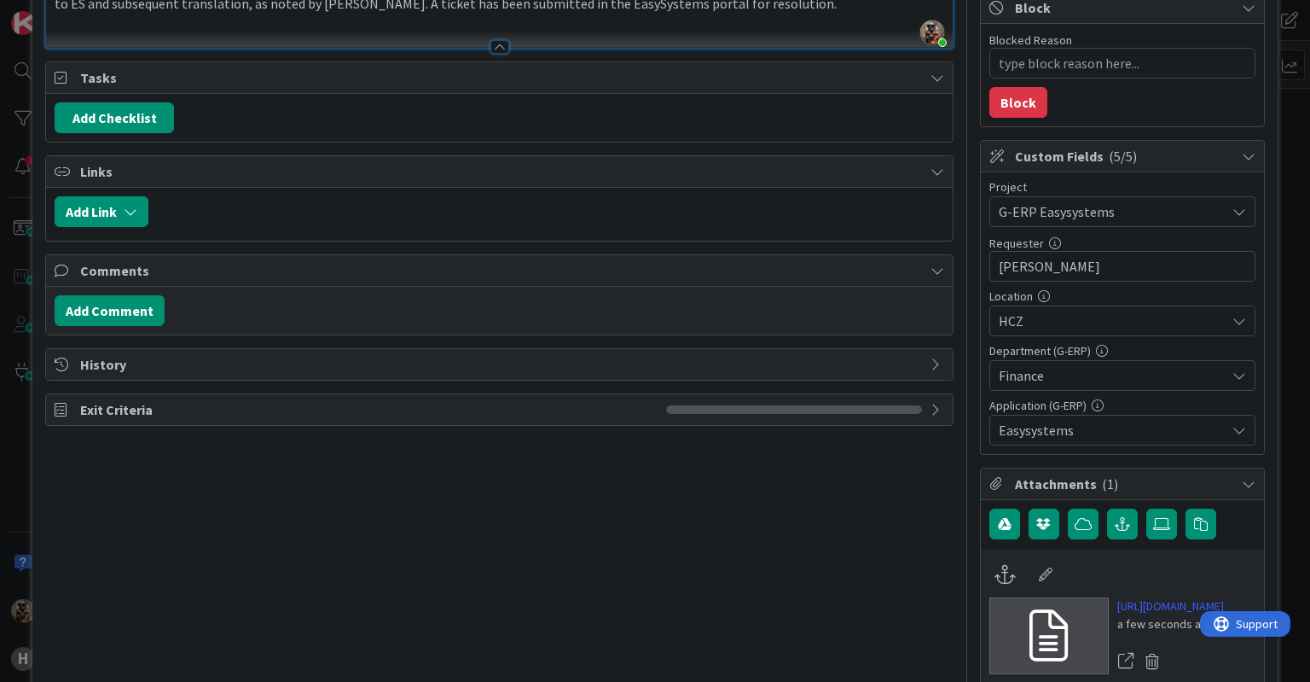
type textarea "x"
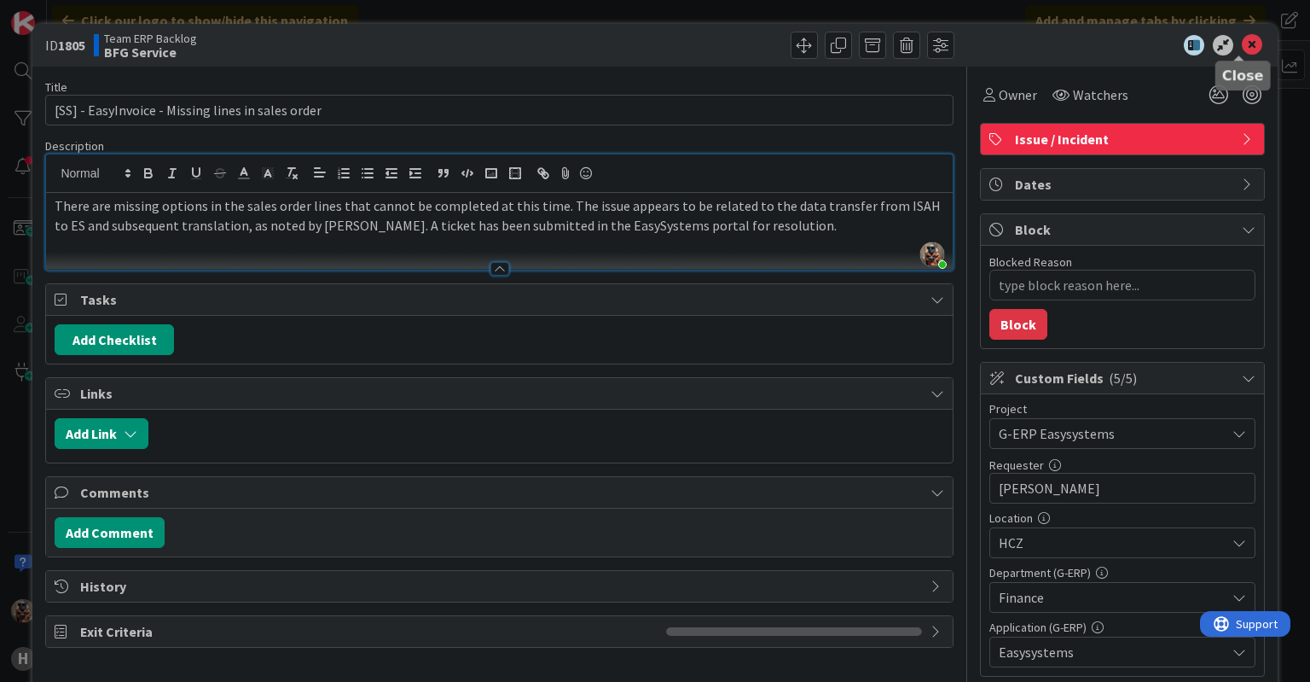
click at [1245, 45] on icon at bounding box center [1252, 45] width 20 height 20
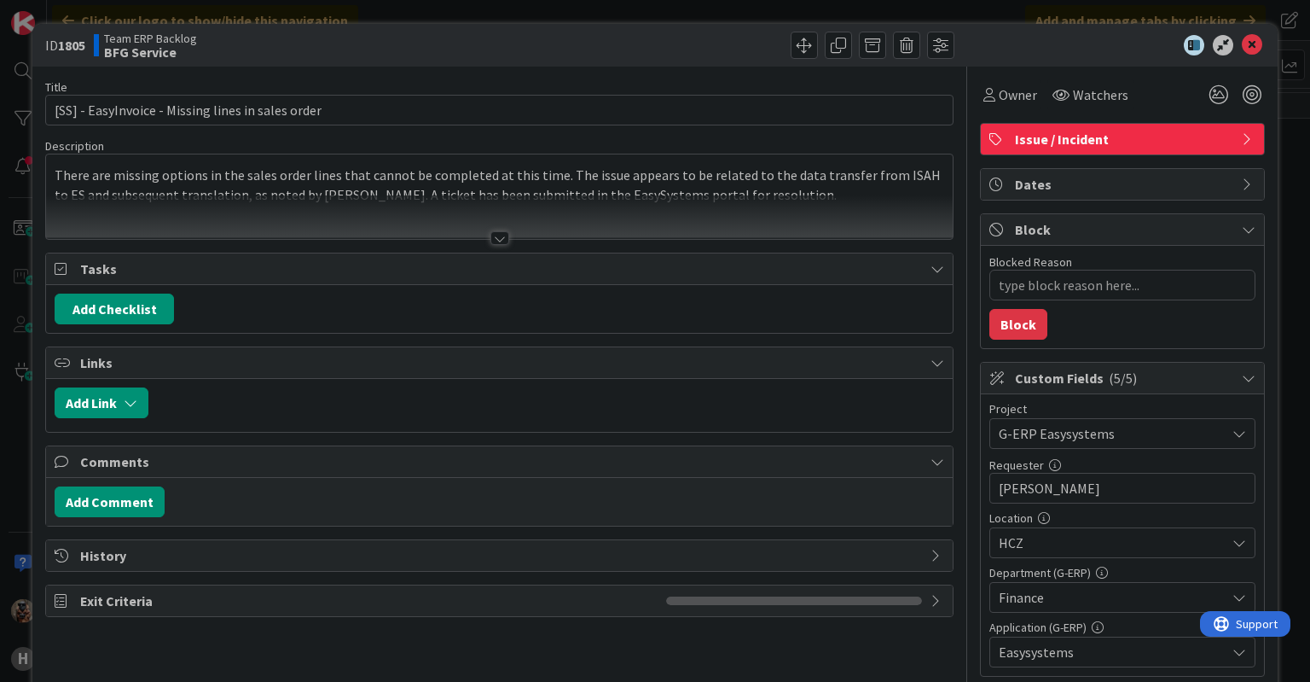
type textarea "x"
click at [1242, 50] on icon at bounding box center [1252, 45] width 20 height 20
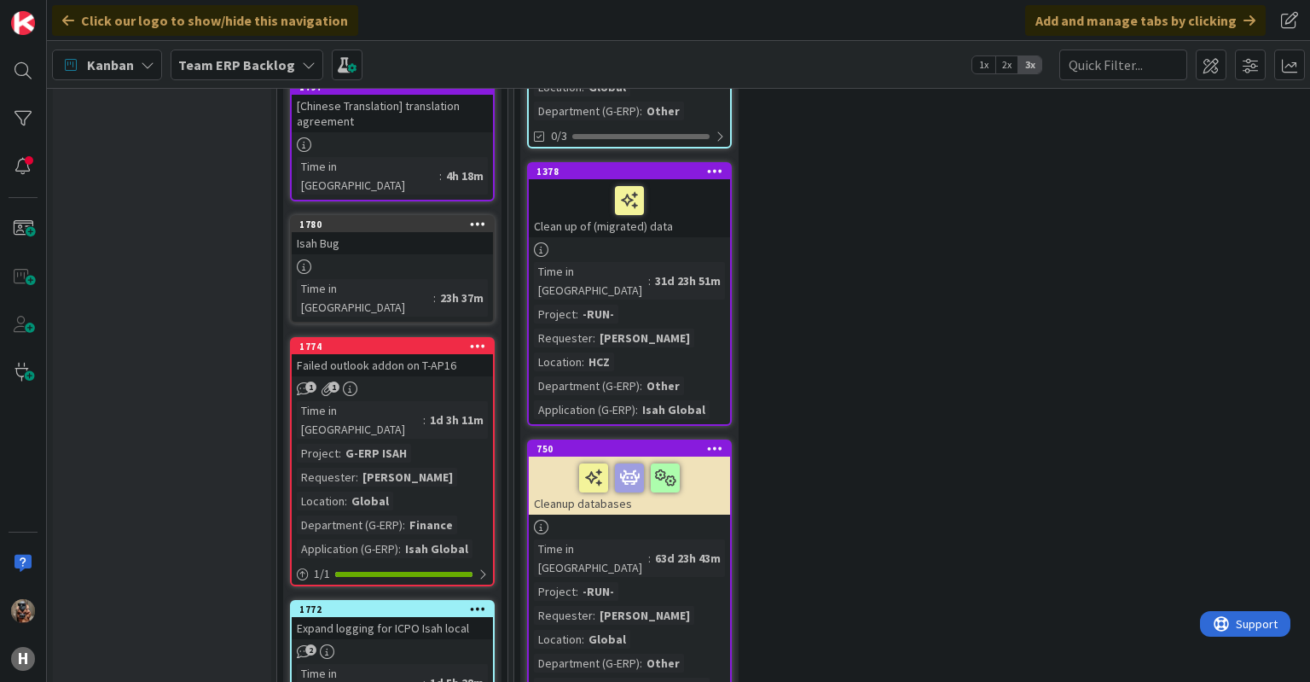
scroll to position [1037, 0]
drag, startPoint x: 852, startPoint y: 440, endPoint x: 689, endPoint y: 9, distance: 460.5
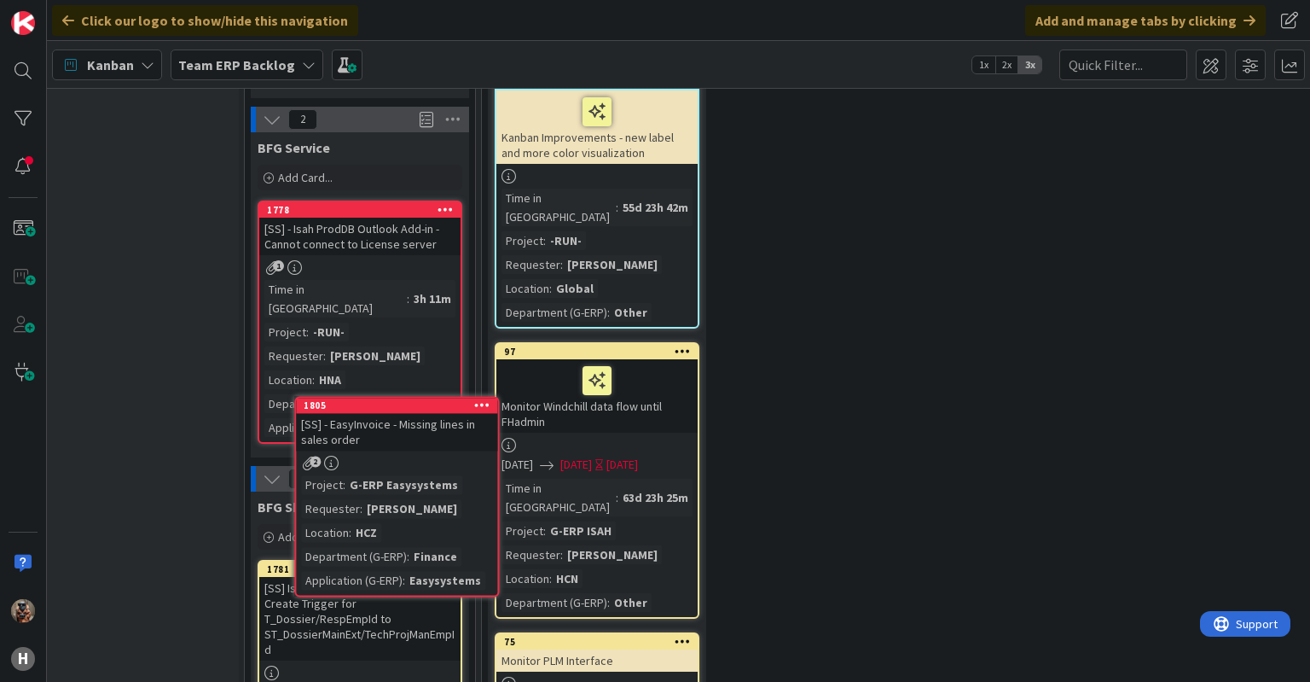
scroll to position [2600, 32]
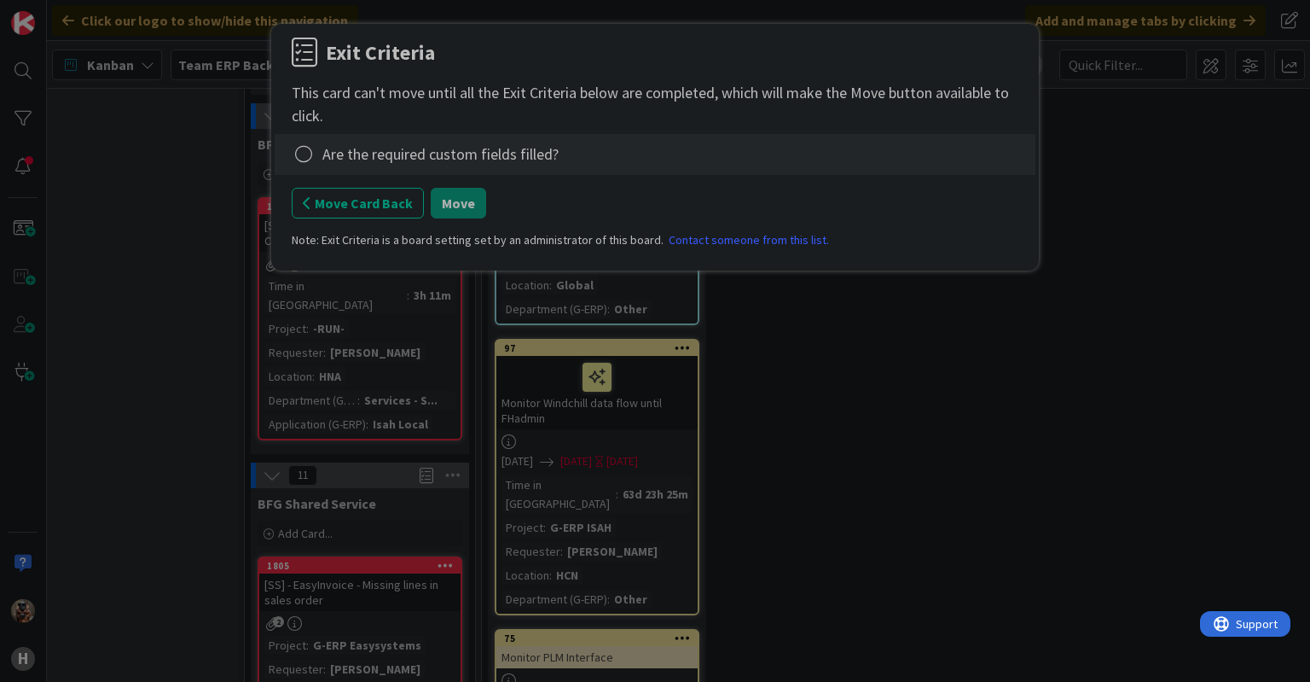
click at [328, 154] on div "Are the required custom fields filled?" at bounding box center [440, 153] width 236 height 23
click at [311, 155] on icon at bounding box center [304, 154] width 24 height 24
click at [450, 194] on link "Complete" at bounding box center [398, 189] width 213 height 25
click at [466, 211] on button "Move" at bounding box center [458, 203] width 55 height 31
